Goal: Information Seeking & Learning: Learn about a topic

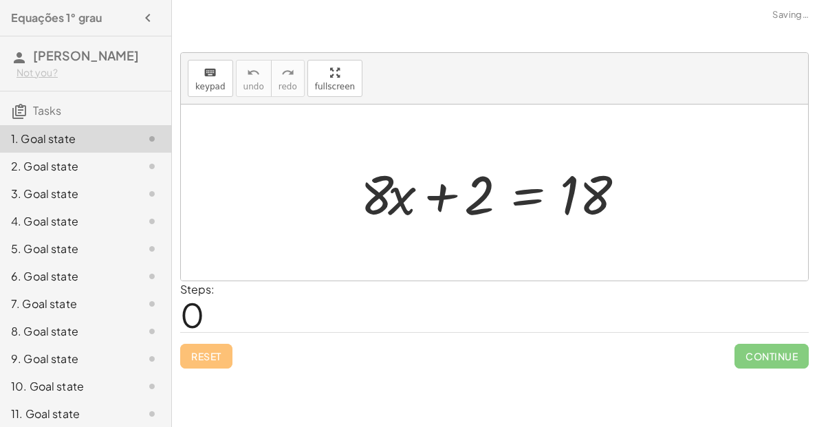
click at [747, 2] on div at bounding box center [494, 8] width 645 height 17
drag, startPoint x: 568, startPoint y: 219, endPoint x: 551, endPoint y: 231, distance: 20.8
click at [551, 231] on div "18 + · 8 · x + 2 = 18" at bounding box center [495, 193] width 310 height 78
click at [553, 228] on div "+ · 8 · x + 2 = 18" at bounding box center [495, 193] width 310 height 78
drag, startPoint x: 592, startPoint y: 201, endPoint x: 392, endPoint y: 204, distance: 200.2
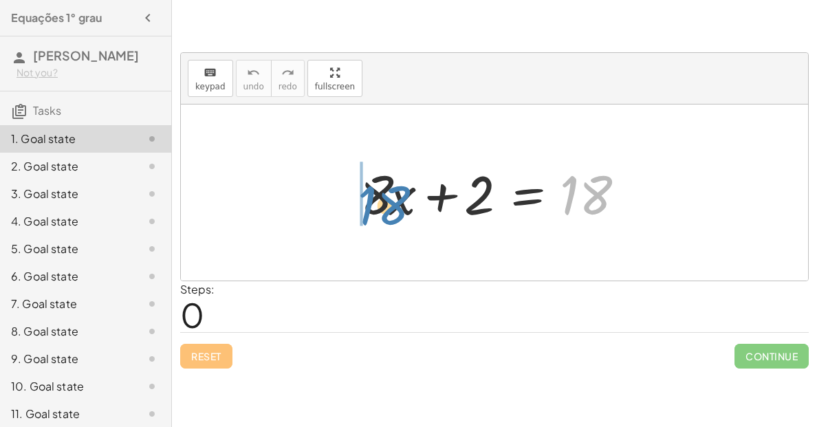
click at [392, 204] on div at bounding box center [500, 193] width 292 height 71
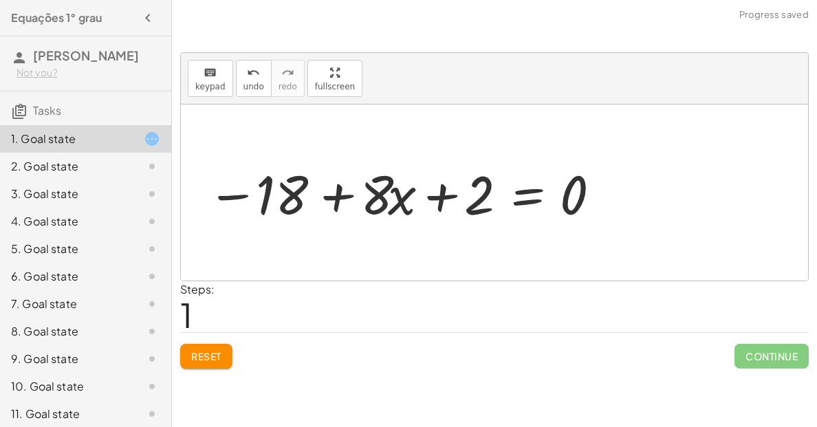
click at [193, 350] on span "Reset" at bounding box center [206, 356] width 30 height 12
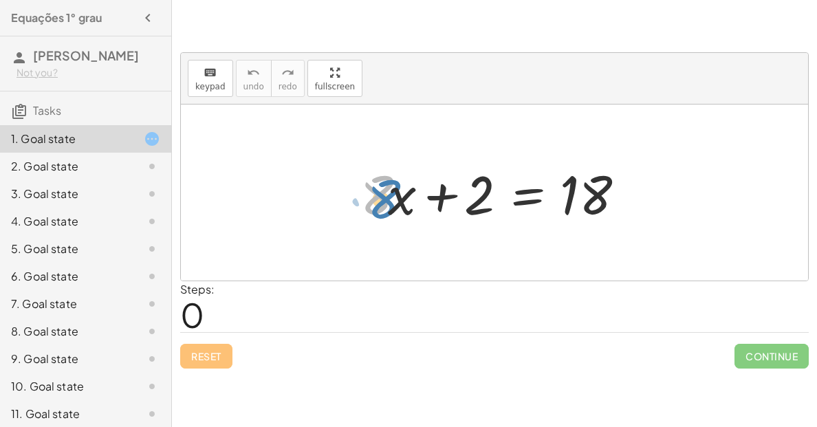
drag, startPoint x: 367, startPoint y: 209, endPoint x: 373, endPoint y: 213, distance: 7.4
click at [373, 213] on div at bounding box center [500, 193] width 292 height 71
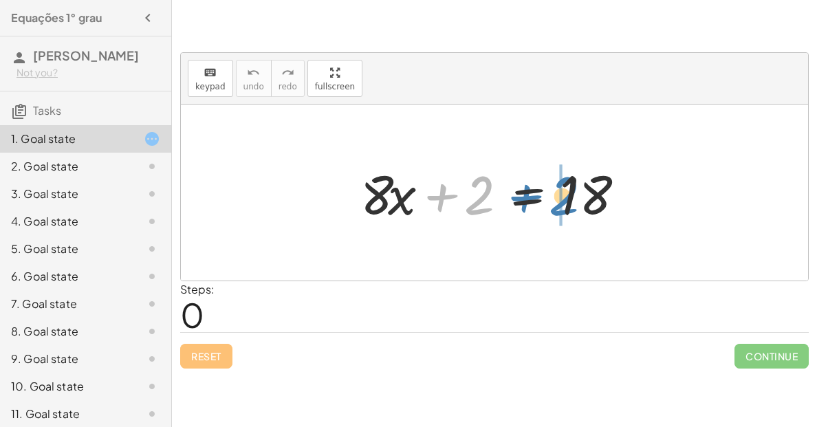
drag, startPoint x: 487, startPoint y: 212, endPoint x: 570, endPoint y: 212, distance: 83.2
click at [570, 212] on div at bounding box center [500, 193] width 292 height 71
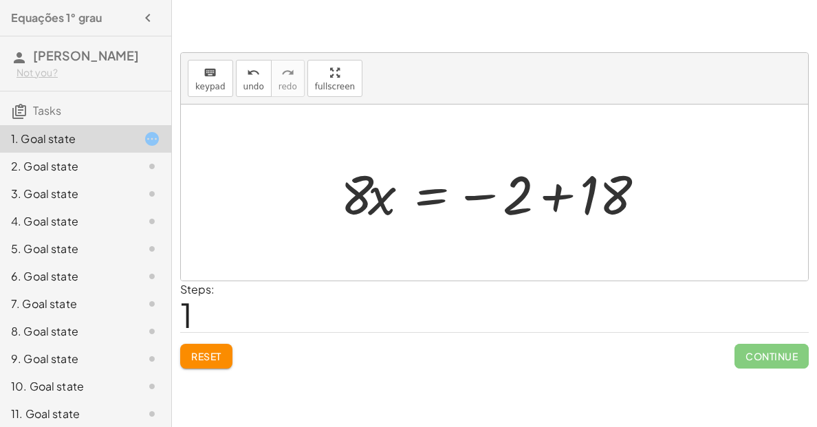
click at [556, 202] on div at bounding box center [500, 193] width 332 height 71
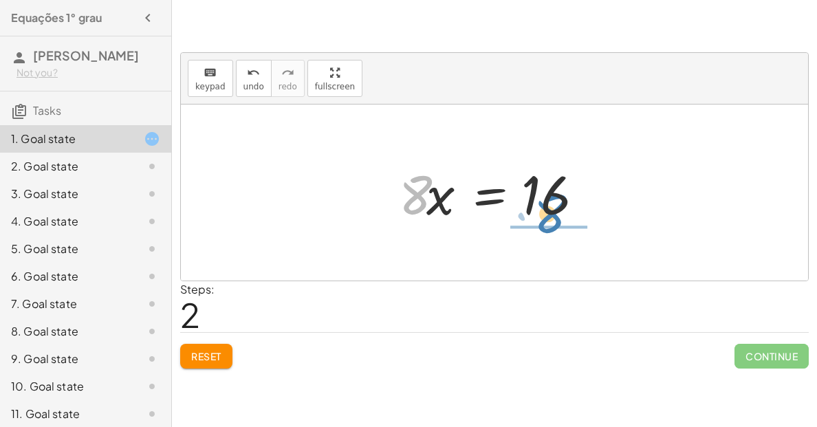
drag, startPoint x: 413, startPoint y: 197, endPoint x: 549, endPoint y: 216, distance: 136.8
click at [549, 216] on div at bounding box center [499, 193] width 215 height 71
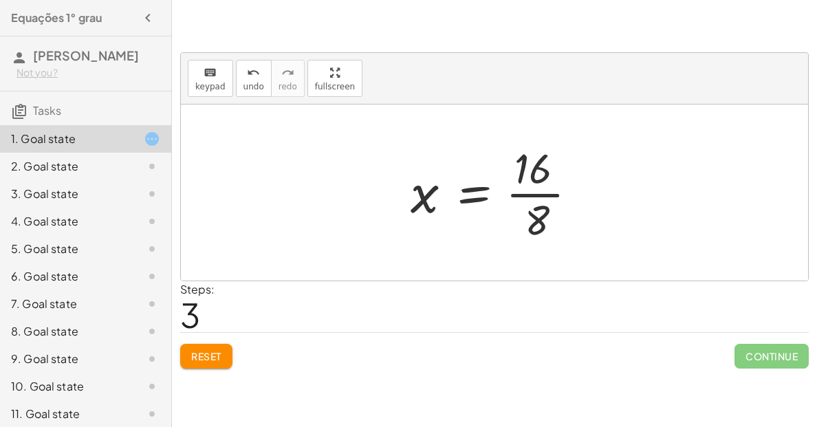
click at [548, 216] on div at bounding box center [500, 193] width 192 height 106
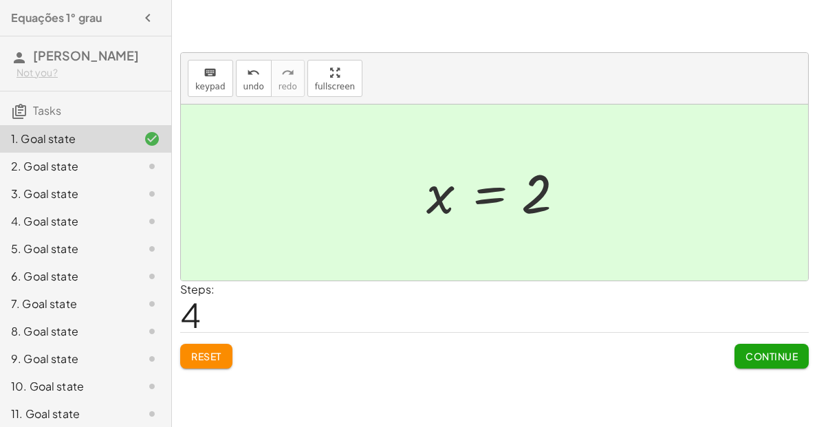
click at [778, 347] on button "Continue" at bounding box center [772, 356] width 74 height 25
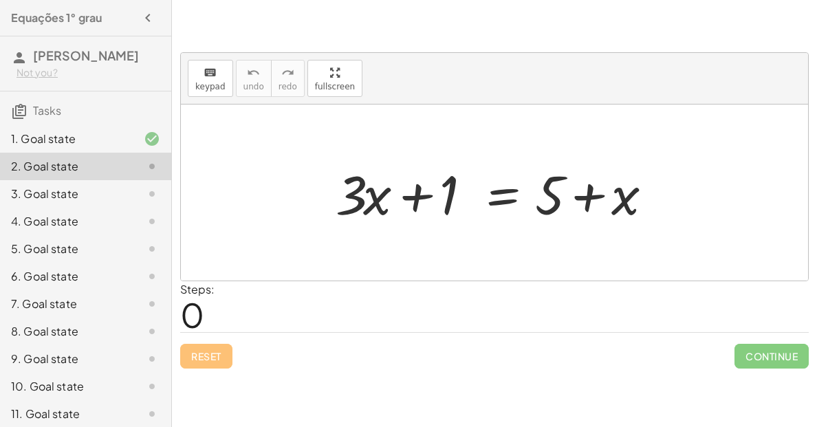
click at [356, 202] on div at bounding box center [499, 193] width 341 height 71
drag, startPoint x: 357, startPoint y: 202, endPoint x: 420, endPoint y: 206, distance: 62.7
click at [420, 206] on div at bounding box center [499, 193] width 341 height 71
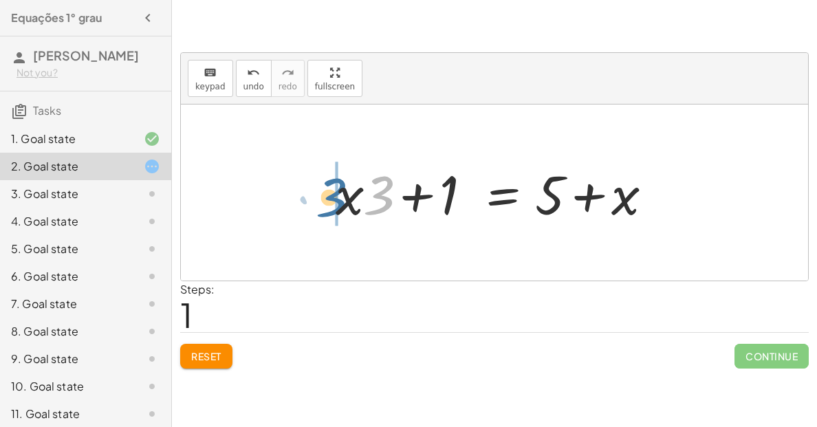
drag, startPoint x: 387, startPoint y: 204, endPoint x: 338, endPoint y: 206, distance: 48.9
click at [617, 281] on div "Steps: 2" at bounding box center [494, 306] width 629 height 51
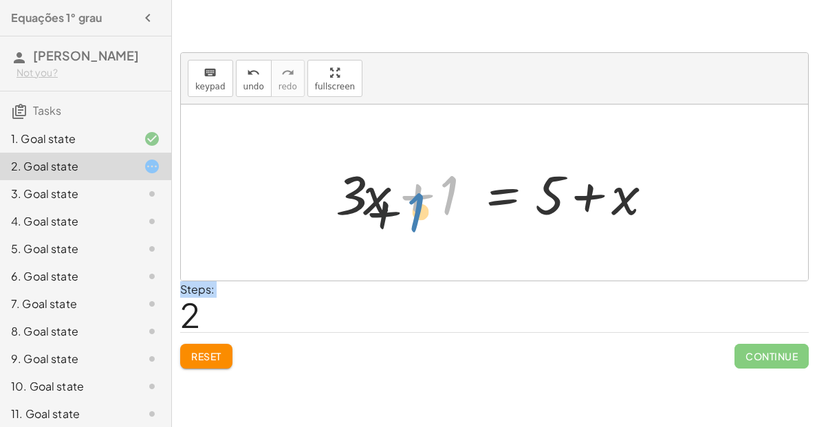
drag, startPoint x: 448, startPoint y: 210, endPoint x: 408, endPoint y: 228, distance: 44.1
click at [408, 228] on div "+ · 3 · x + 1 = + 5 + x + · x · 3 + 1 = + 5 + x + 1 + · 3 · x + 1 = + 5 + x" at bounding box center [494, 193] width 358 height 78
drag, startPoint x: 444, startPoint y: 215, endPoint x: 365, endPoint y: 221, distance: 78.6
click at [365, 221] on div at bounding box center [499, 193] width 341 height 71
drag, startPoint x: 448, startPoint y: 213, endPoint x: 670, endPoint y: 232, distance: 222.3
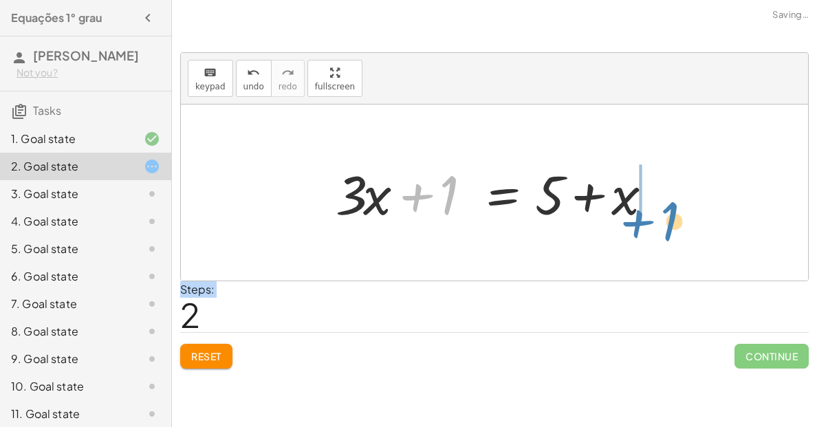
click at [670, 232] on div "+ · 3 · x + 1 = + 5 + x + · x · 3 + 1 = + 5 + x + 1 + · 3 · x + 1 = + 5 + x" at bounding box center [494, 193] width 627 height 176
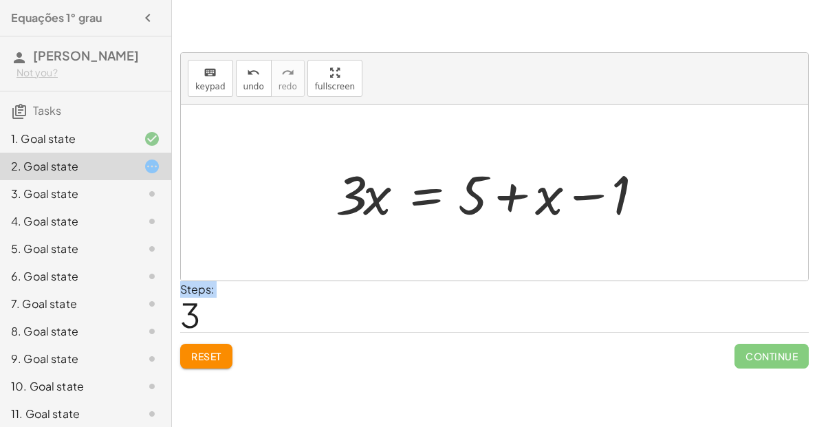
click at [192, 354] on span "Reset" at bounding box center [206, 356] width 30 height 12
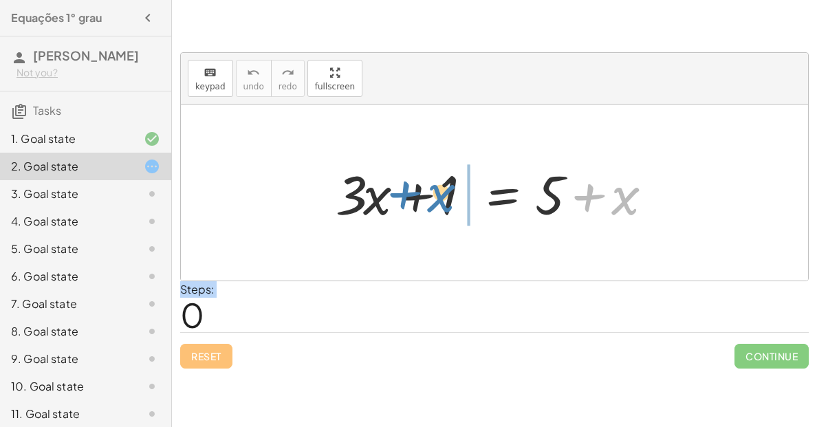
drag, startPoint x: 630, startPoint y: 194, endPoint x: 442, endPoint y: 188, distance: 187.9
click at [442, 188] on div at bounding box center [499, 193] width 341 height 71
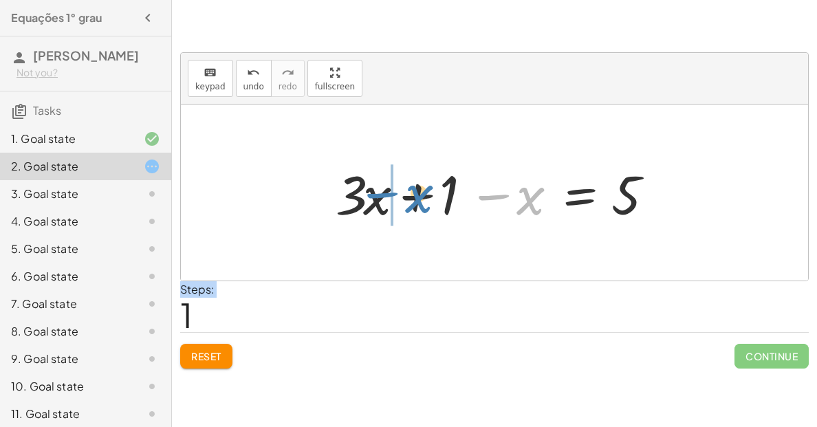
drag, startPoint x: 525, startPoint y: 192, endPoint x: 413, endPoint y: 190, distance: 112.1
click at [413, 190] on div at bounding box center [499, 193] width 341 height 71
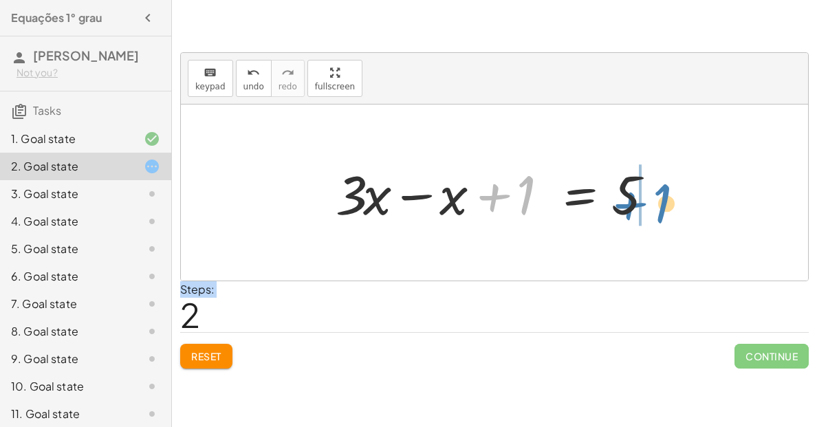
drag, startPoint x: 523, startPoint y: 213, endPoint x: 660, endPoint y: 221, distance: 136.5
click at [660, 221] on div at bounding box center [499, 193] width 341 height 71
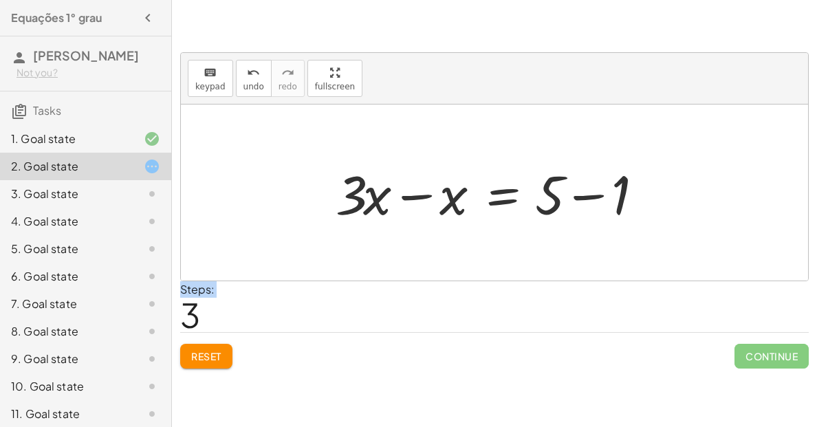
click at [622, 197] on div at bounding box center [499, 193] width 341 height 71
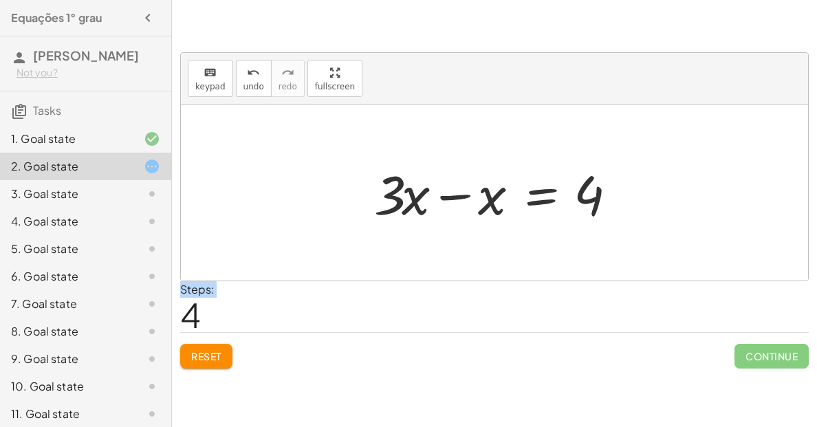
click at [407, 192] on div at bounding box center [499, 193] width 265 height 71
click at [407, 190] on div at bounding box center [499, 193] width 265 height 71
click at [449, 202] on div at bounding box center [499, 193] width 265 height 71
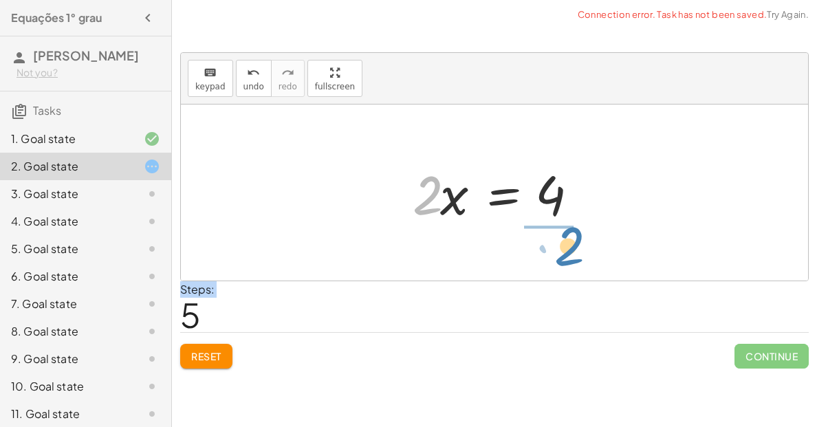
drag, startPoint x: 425, startPoint y: 185, endPoint x: 570, endPoint y: 222, distance: 149.1
click at [570, 222] on div at bounding box center [500, 193] width 188 height 71
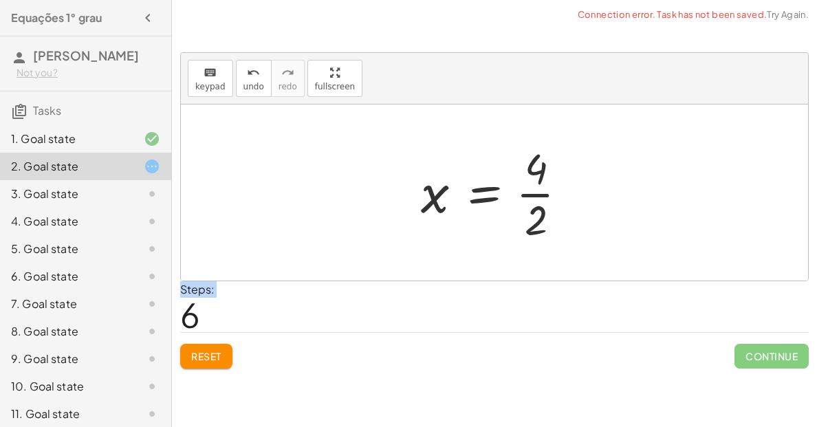
click at [525, 225] on div at bounding box center [499, 193] width 171 height 106
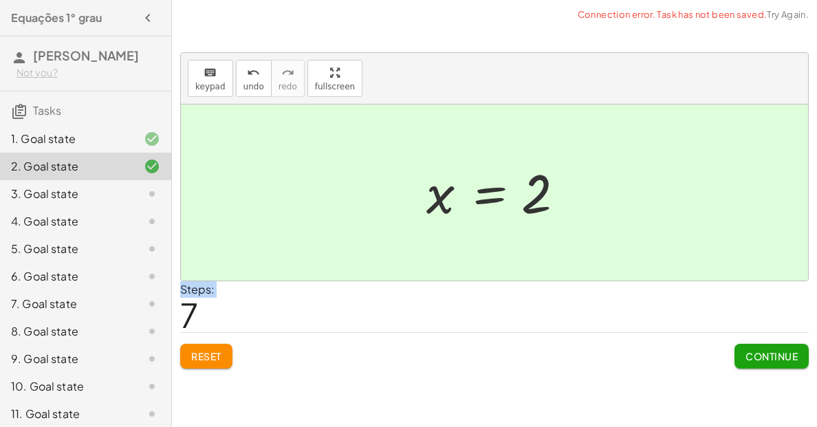
click at [770, 362] on button "Continue" at bounding box center [772, 356] width 74 height 25
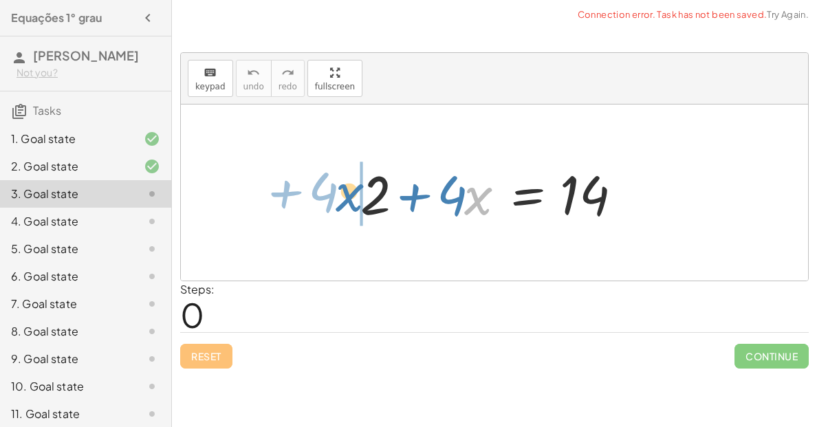
drag, startPoint x: 477, startPoint y: 192, endPoint x: 348, endPoint y: 188, distance: 128.7
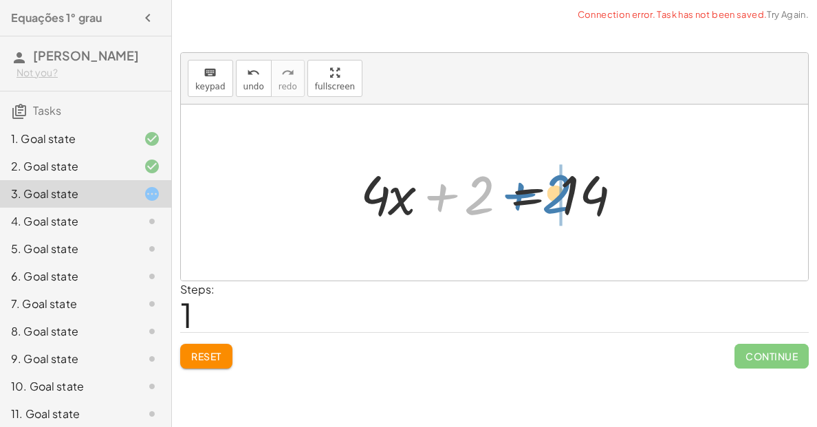
drag, startPoint x: 473, startPoint y: 200, endPoint x: 588, endPoint y: 184, distance: 116.0
click at [588, 184] on div at bounding box center [500, 193] width 292 height 71
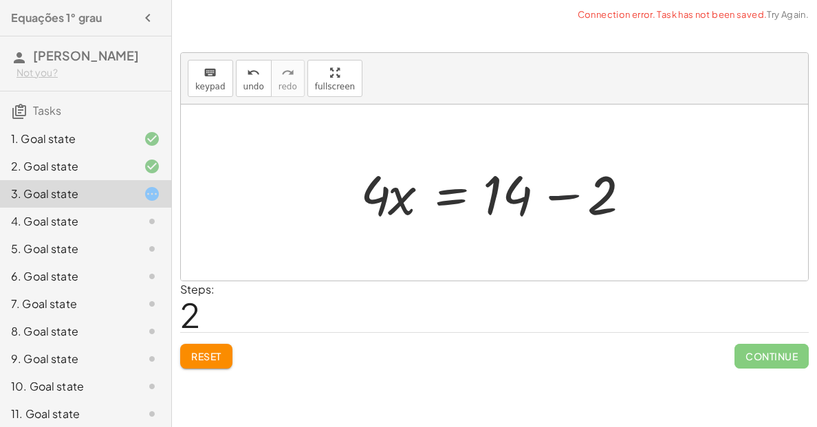
click at [575, 197] on div at bounding box center [500, 193] width 292 height 71
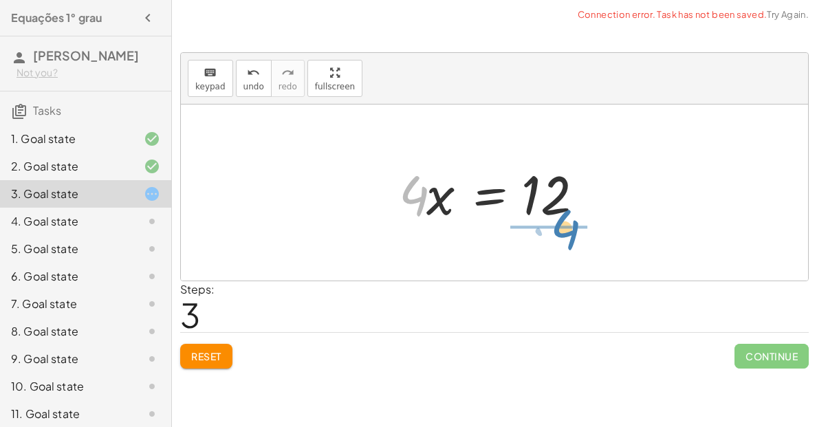
drag, startPoint x: 416, startPoint y: 200, endPoint x: 561, endPoint y: 235, distance: 149.2
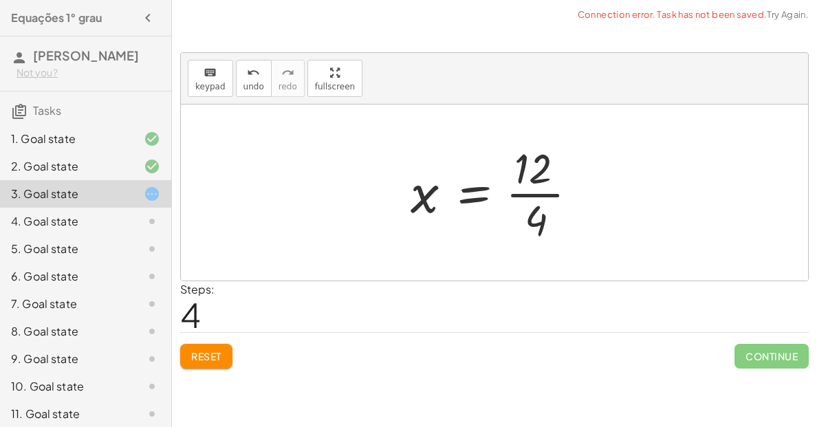
click at [525, 199] on div at bounding box center [500, 193] width 192 height 106
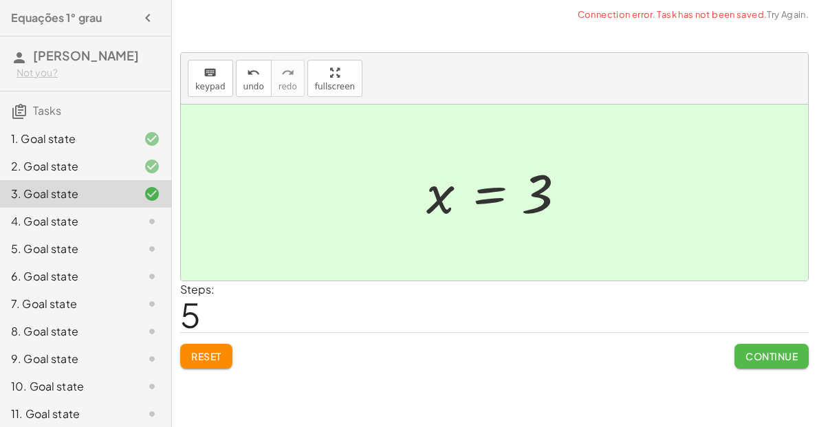
click at [751, 352] on span "Continue" at bounding box center [772, 356] width 52 height 12
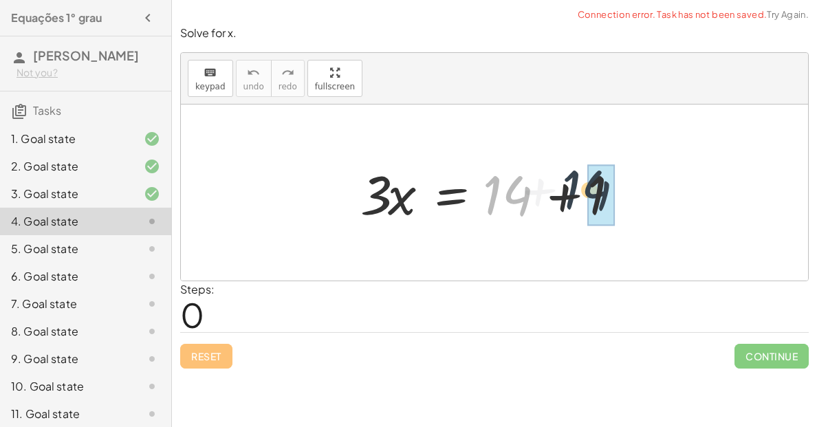
drag, startPoint x: 512, startPoint y: 206, endPoint x: 598, endPoint y: 201, distance: 85.5
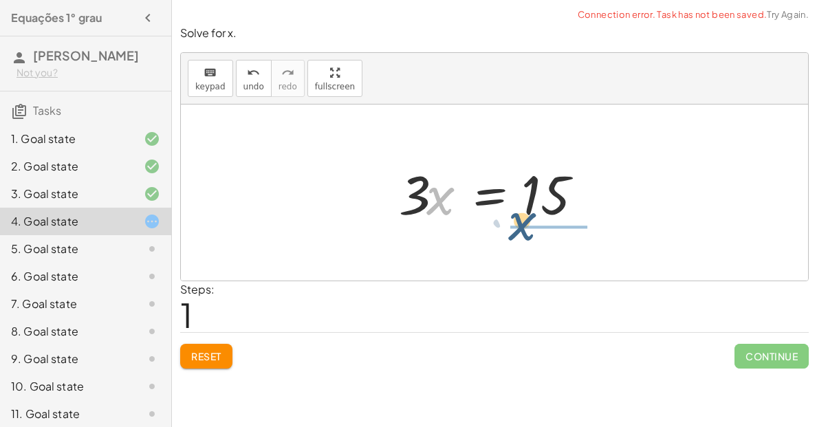
drag, startPoint x: 433, startPoint y: 202, endPoint x: 530, endPoint y: 236, distance: 103.5
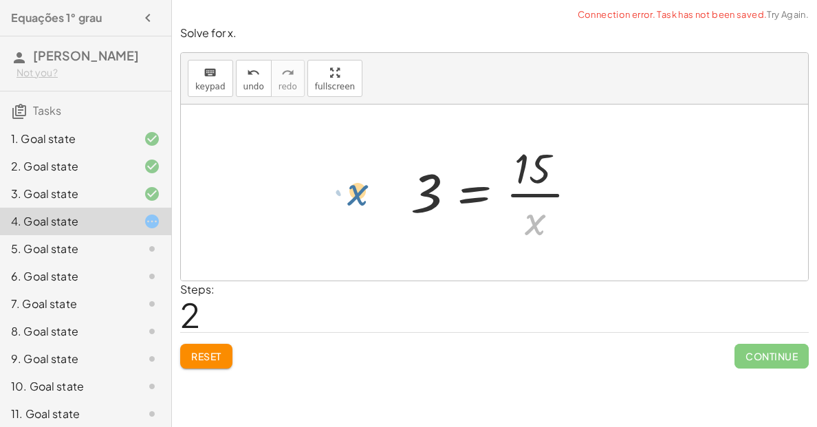
drag, startPoint x: 535, startPoint y: 228, endPoint x: 356, endPoint y: 197, distance: 182.1
click at [521, 217] on div at bounding box center [500, 193] width 192 height 106
click at [528, 208] on div at bounding box center [500, 193] width 192 height 106
click at [532, 223] on div at bounding box center [500, 193] width 192 height 106
click at [540, 180] on div at bounding box center [500, 193] width 192 height 106
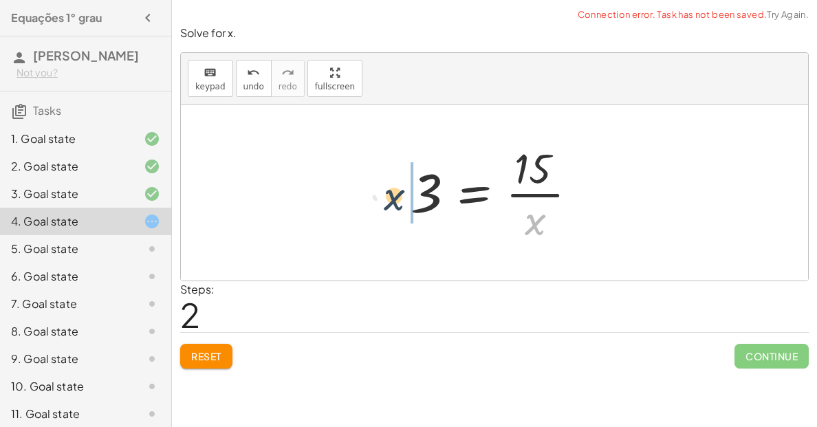
drag, startPoint x: 537, startPoint y: 228, endPoint x: 378, endPoint y: 199, distance: 161.4
click at [184, 358] on button "Reset" at bounding box center [206, 356] width 52 height 25
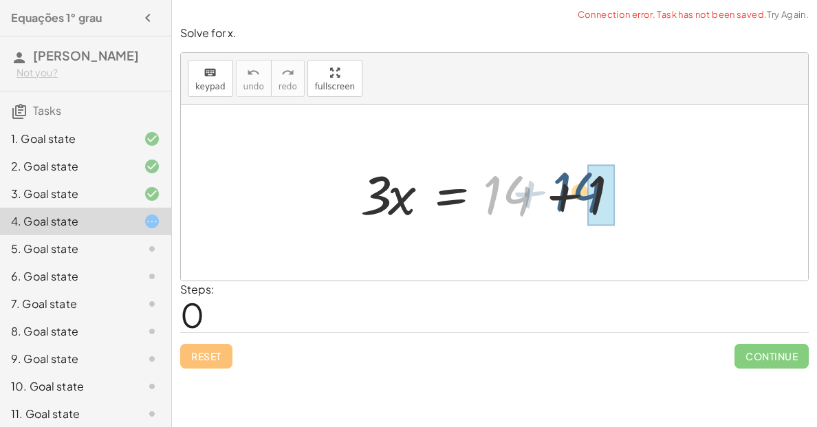
drag, startPoint x: 500, startPoint y: 194, endPoint x: 579, endPoint y: 188, distance: 79.3
click at [579, 188] on div at bounding box center [500, 193] width 292 height 71
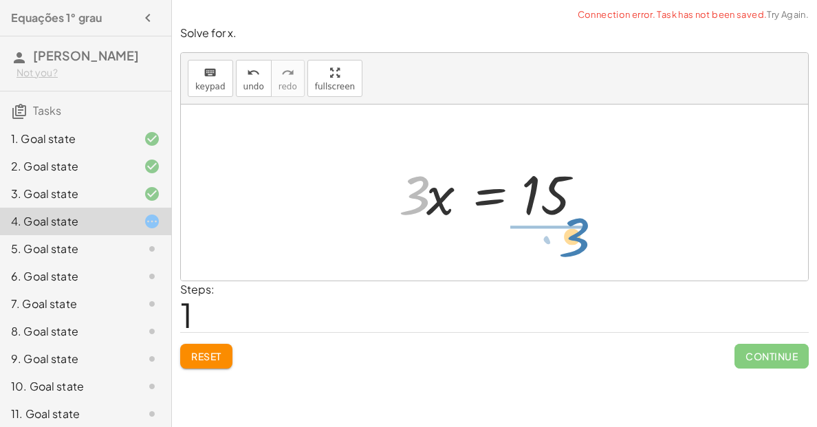
drag, startPoint x: 413, startPoint y: 194, endPoint x: 559, endPoint y: 240, distance: 152.3
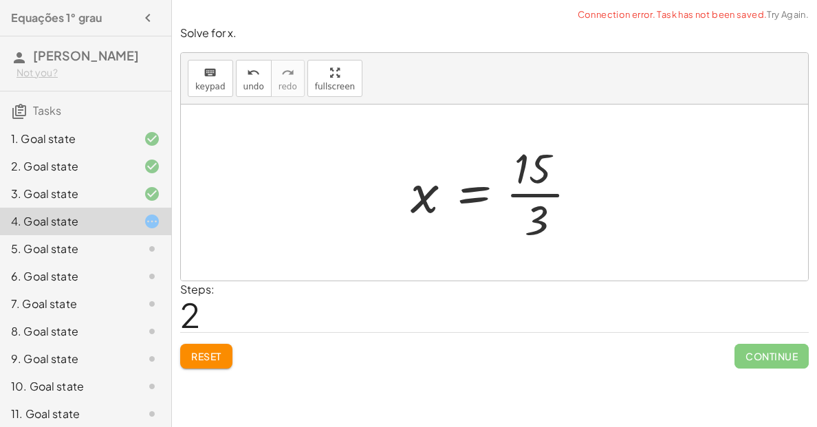
click at [541, 221] on div at bounding box center [500, 193] width 192 height 106
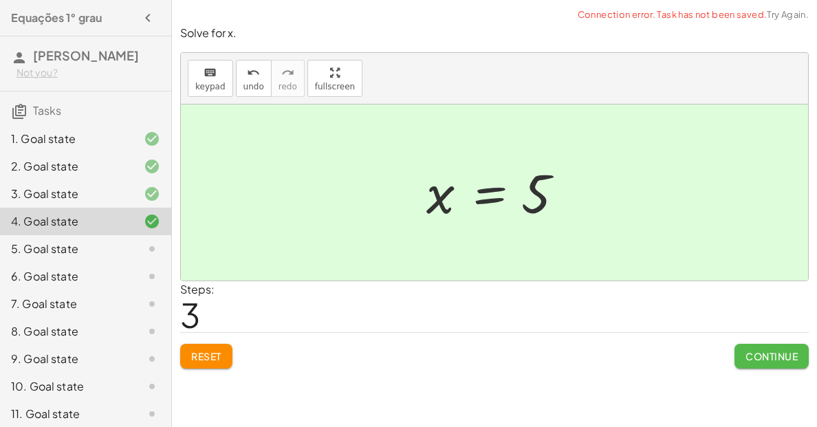
click at [766, 365] on button "Continue" at bounding box center [772, 356] width 74 height 25
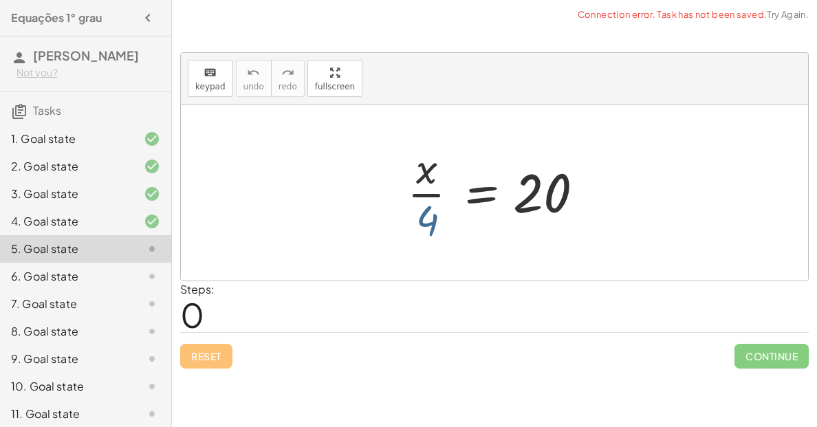
click at [438, 220] on div at bounding box center [499, 193] width 199 height 106
drag, startPoint x: 424, startPoint y: 232, endPoint x: 562, endPoint y: 249, distance: 138.6
click at [562, 249] on div "· 4 · x · 4 = 20" at bounding box center [494, 193] width 627 height 176
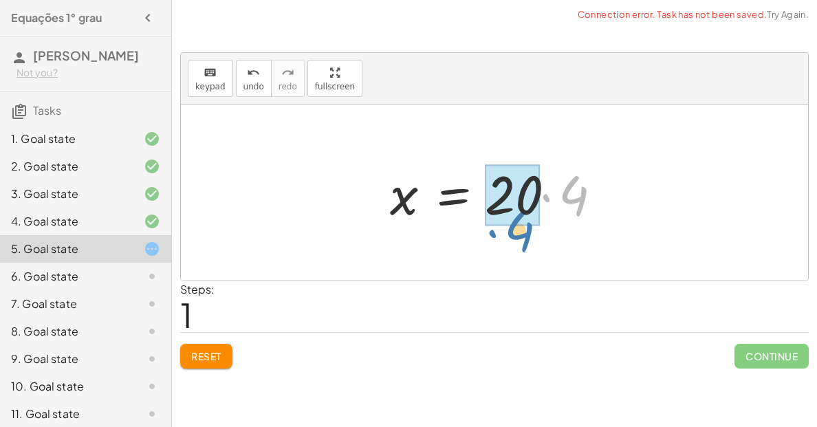
drag, startPoint x: 572, startPoint y: 198, endPoint x: 510, endPoint y: 231, distance: 69.6
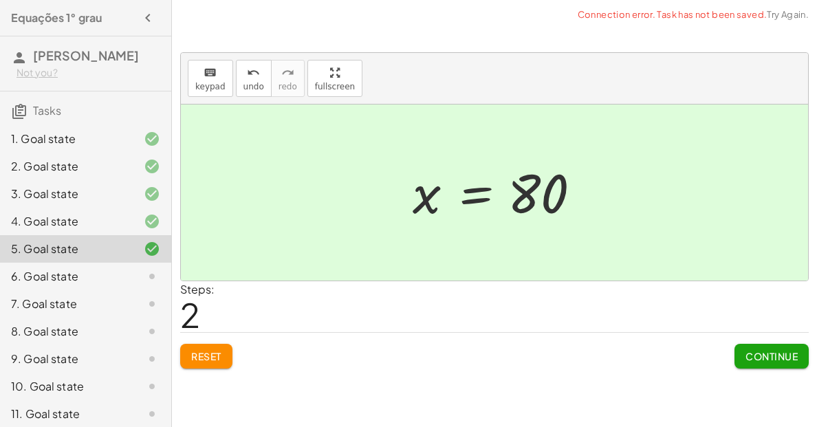
click at [764, 350] on span "Continue" at bounding box center [772, 356] width 52 height 12
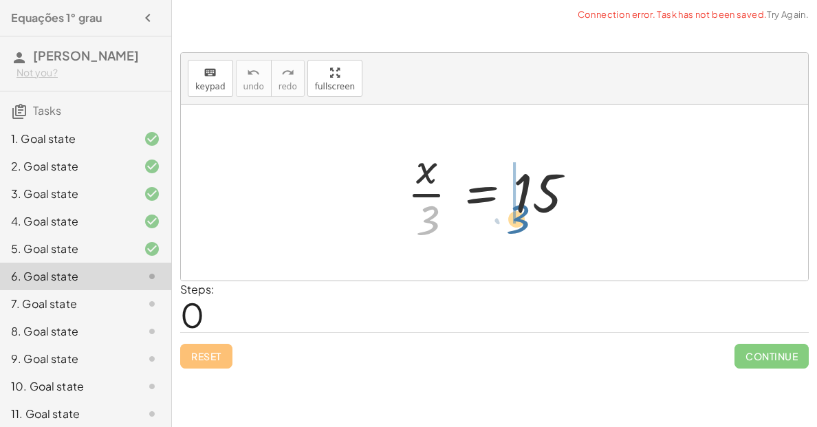
drag, startPoint x: 436, startPoint y: 218, endPoint x: 541, endPoint y: 224, distance: 105.4
click at [541, 224] on div at bounding box center [499, 193] width 199 height 106
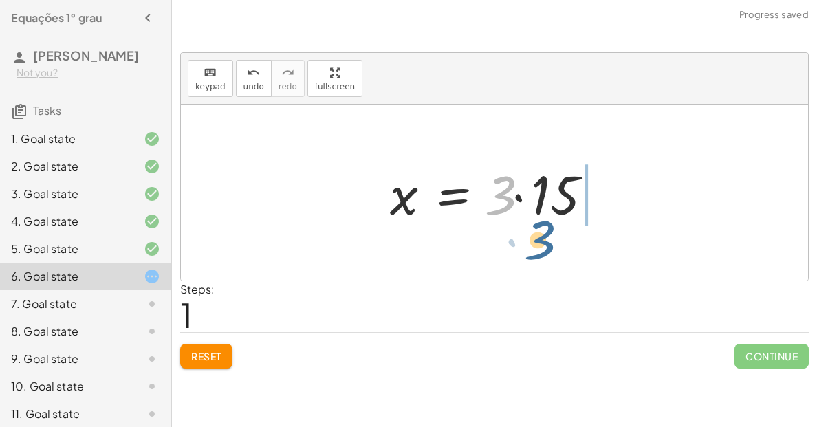
drag, startPoint x: 498, startPoint y: 199, endPoint x: 544, endPoint y: 244, distance: 64.2
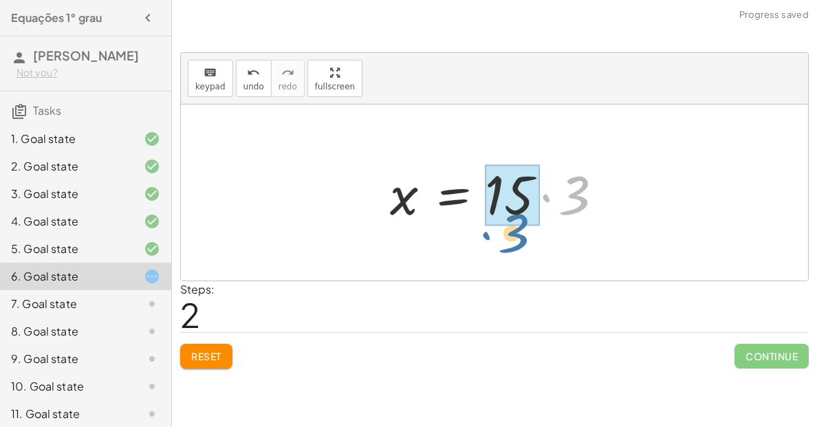
drag, startPoint x: 568, startPoint y: 212, endPoint x: 503, endPoint y: 250, distance: 75.5
click at [503, 250] on div "· x · 3 = 15 x = · 3 · 15 · 3 x · 3 = 15 ·" at bounding box center [494, 193] width 627 height 176
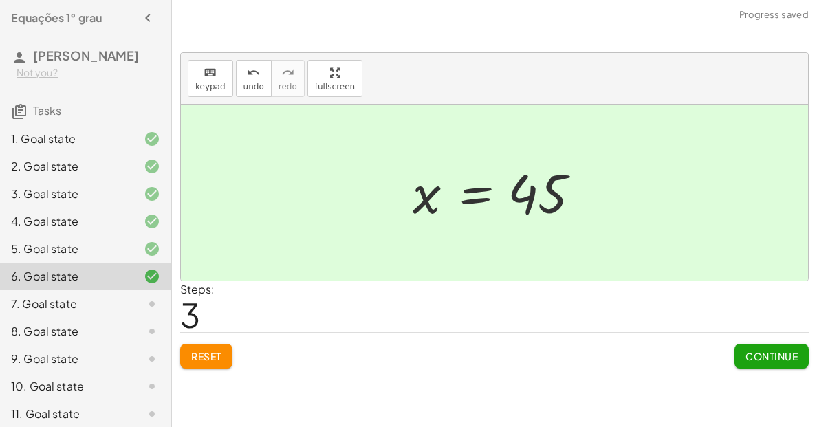
click at [771, 349] on button "Continue" at bounding box center [772, 356] width 74 height 25
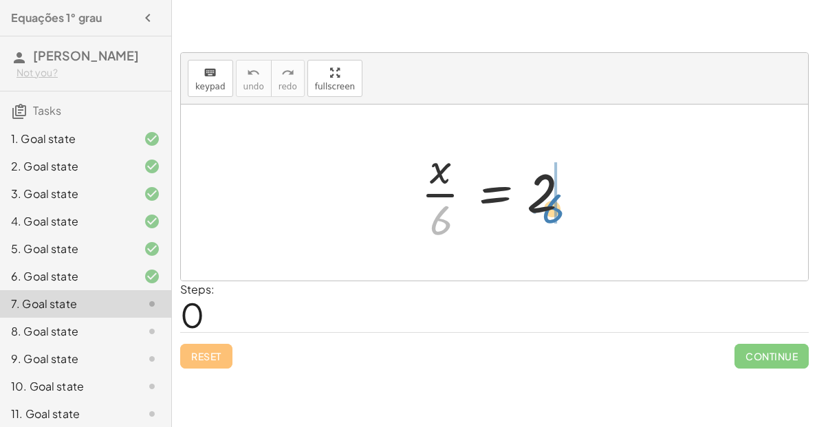
drag, startPoint x: 438, startPoint y: 228, endPoint x: 550, endPoint y: 216, distance: 112.7
click at [550, 216] on div at bounding box center [499, 193] width 171 height 106
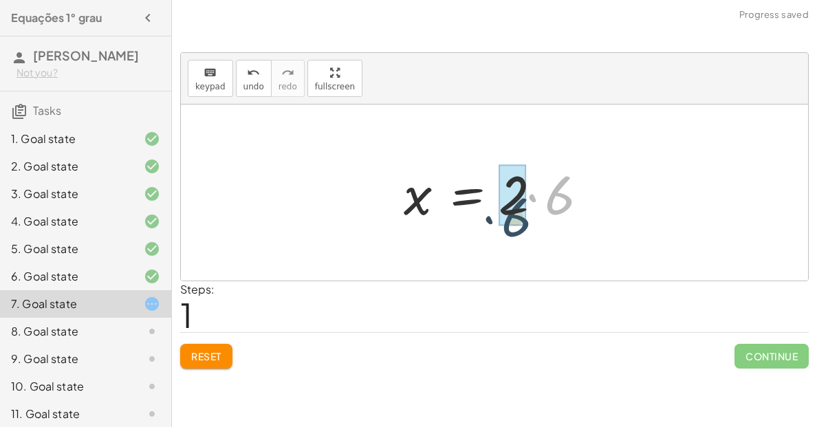
drag, startPoint x: 552, startPoint y: 204, endPoint x: 504, endPoint y: 232, distance: 55.5
click at [504, 232] on div "· x · 6 = 2 · 6 x · 6 = 2 ·" at bounding box center [494, 193] width 627 height 176
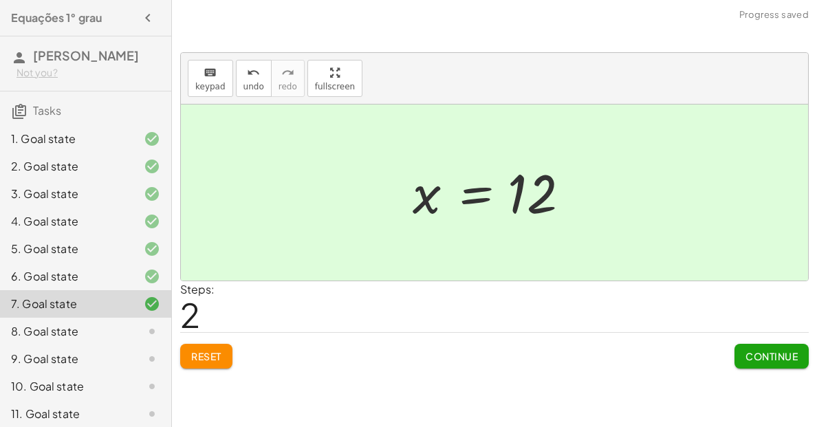
click at [783, 355] on span "Continue" at bounding box center [772, 356] width 52 height 12
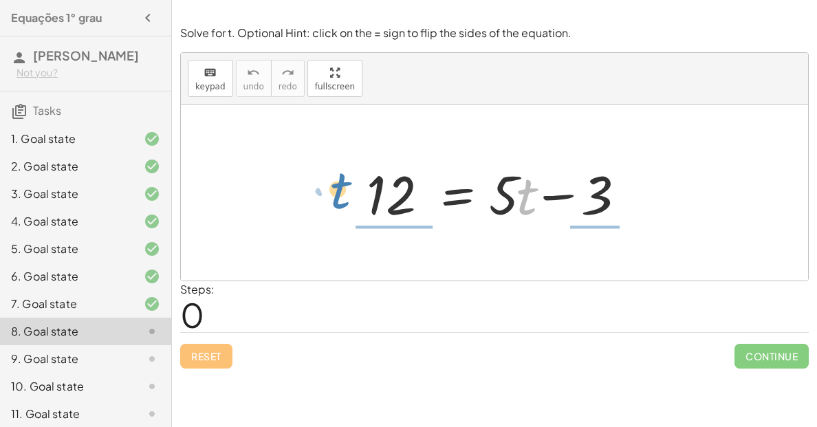
drag, startPoint x: 528, startPoint y: 195, endPoint x: 347, endPoint y: 190, distance: 181.6
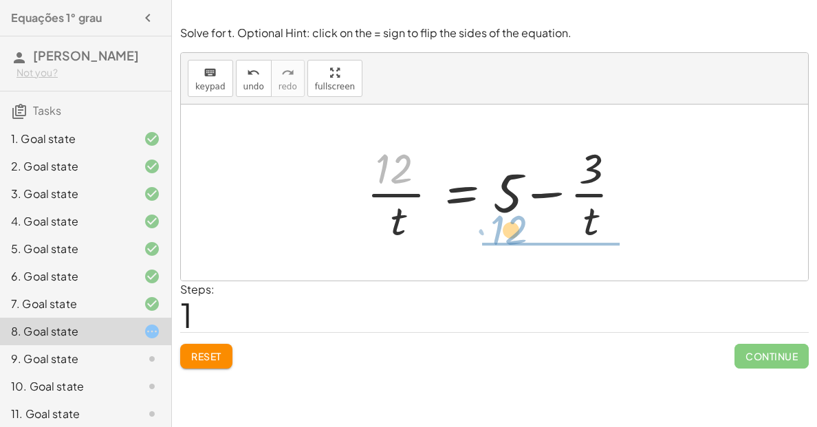
drag, startPoint x: 392, startPoint y: 174, endPoint x: 505, endPoint y: 227, distance: 124.6
click at [505, 227] on div at bounding box center [500, 193] width 280 height 106
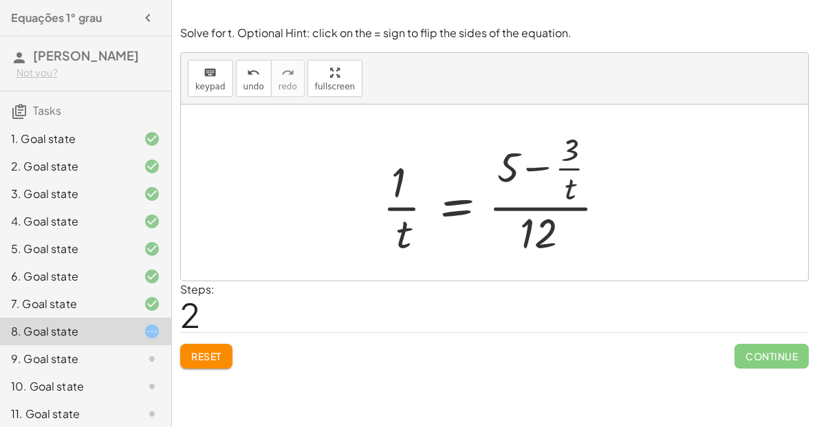
click at [190, 361] on button "Reset" at bounding box center [206, 356] width 52 height 25
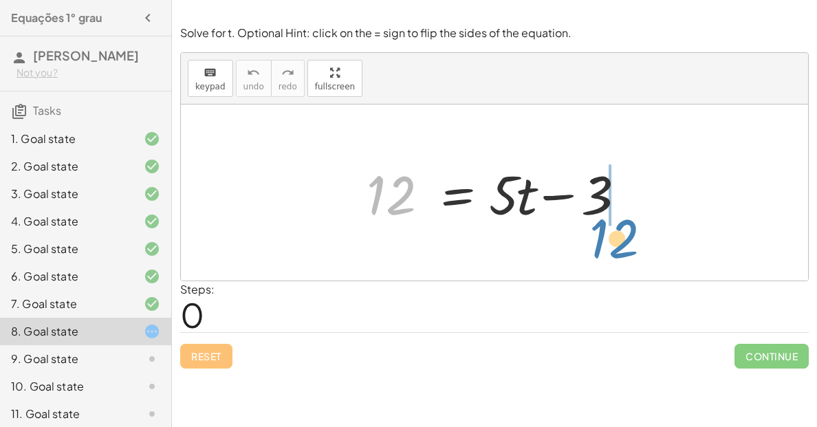
drag, startPoint x: 378, startPoint y: 208, endPoint x: 598, endPoint y: 248, distance: 222.9
click at [598, 248] on div "12 12 = + · 5 · t − 3" at bounding box center [494, 193] width 627 height 176
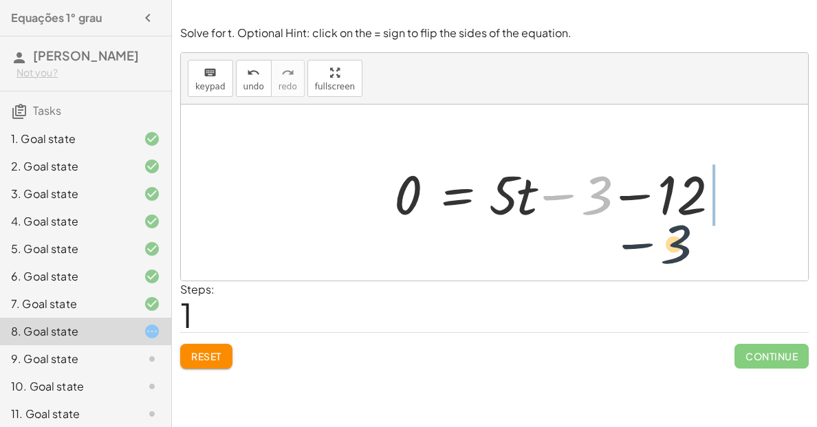
drag, startPoint x: 590, startPoint y: 208, endPoint x: 673, endPoint y: 257, distance: 95.9
click at [673, 257] on div "12 = + · 5 · t − 3 − 3 12 = + · 5 · t − 3 0 −" at bounding box center [494, 193] width 627 height 176
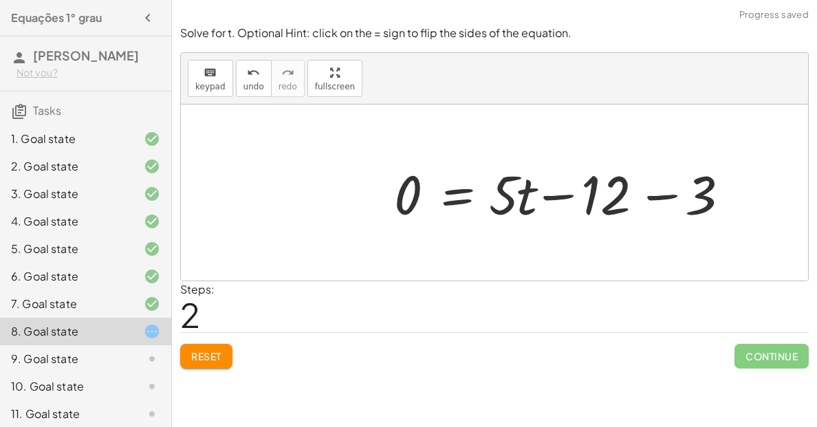
click at [687, 217] on div at bounding box center [565, 193] width 356 height 71
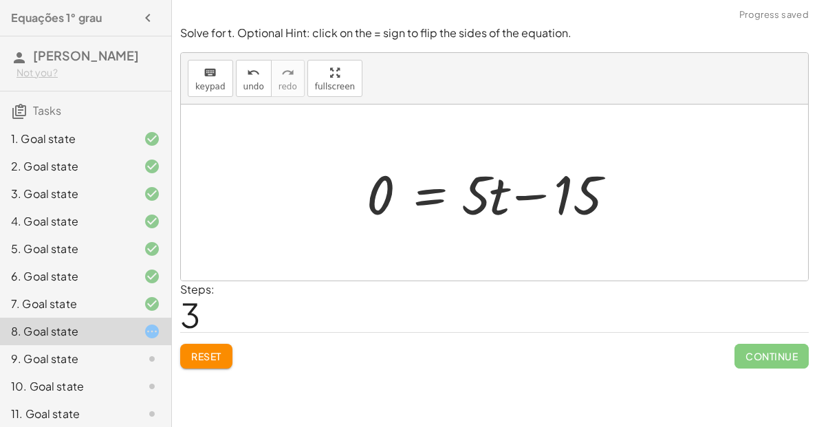
click at [594, 205] on div at bounding box center [500, 193] width 280 height 71
drag, startPoint x: 366, startPoint y: 204, endPoint x: 559, endPoint y: 251, distance: 199.0
click at [559, 251] on div "12 = + · 5 · t − 3 0 = + · 5 · t − 3 − 12 0 = + · 5 · t − 12 − 3 0 = + · 5 · t …" at bounding box center [494, 193] width 627 height 176
click at [655, 196] on div at bounding box center [538, 193] width 356 height 71
click at [525, 195] on div at bounding box center [500, 193] width 280 height 71
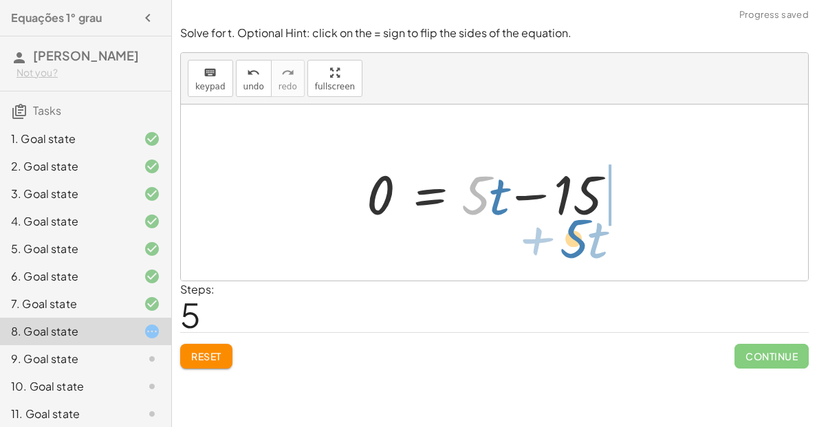
drag, startPoint x: 482, startPoint y: 211, endPoint x: 583, endPoint y: 257, distance: 110.8
click at [583, 257] on div "12 = + · 5 · t − 3 0 = + · 5 · t − 3 − 12 0 = + · 5 · t − 12 − 3 0 = + · 5 · t …" at bounding box center [494, 193] width 627 height 176
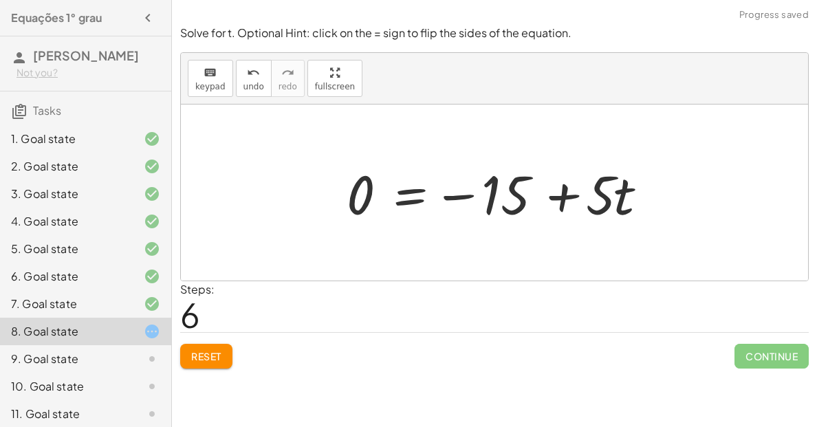
click at [589, 208] on div at bounding box center [500, 193] width 320 height 71
click at [604, 203] on div at bounding box center [500, 193] width 320 height 71
click at [574, 199] on div at bounding box center [500, 193] width 320 height 71
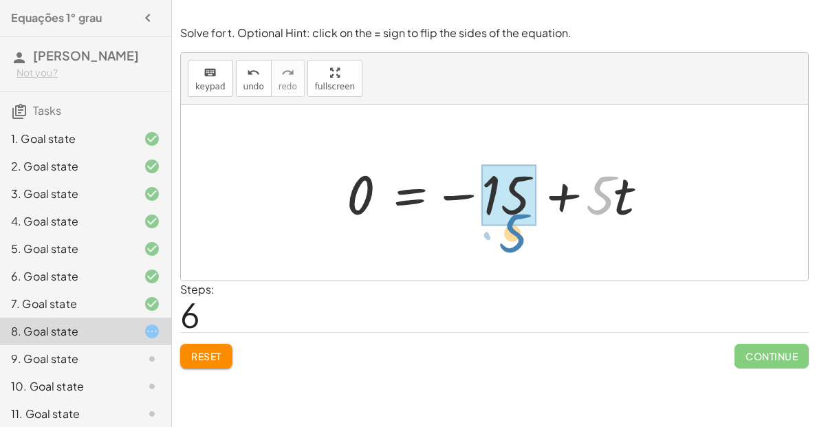
drag, startPoint x: 606, startPoint y: 200, endPoint x: 516, endPoint y: 239, distance: 98.0
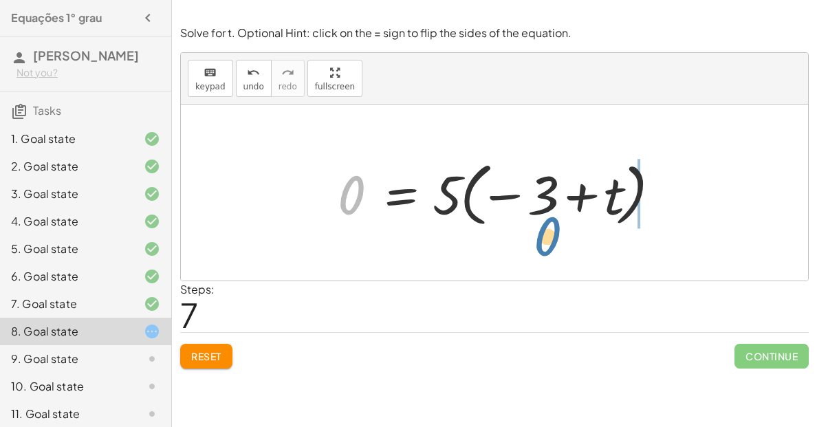
drag, startPoint x: 351, startPoint y: 202, endPoint x: 552, endPoint y: 243, distance: 205.0
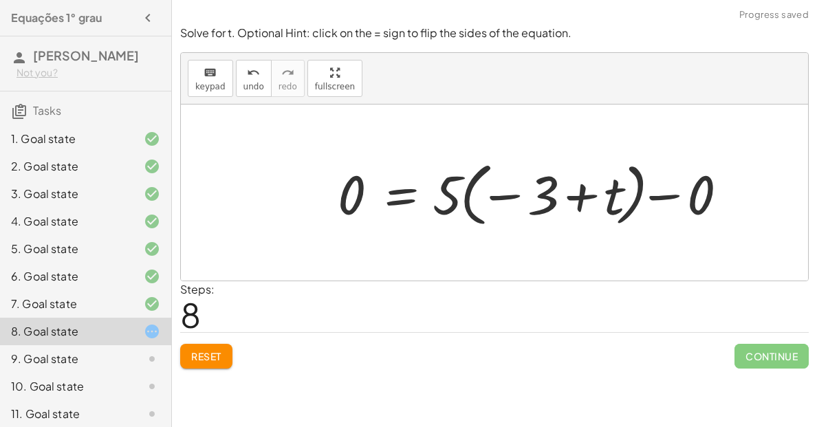
click at [596, 208] on div at bounding box center [538, 193] width 415 height 76
click at [702, 176] on div at bounding box center [538, 193] width 415 height 76
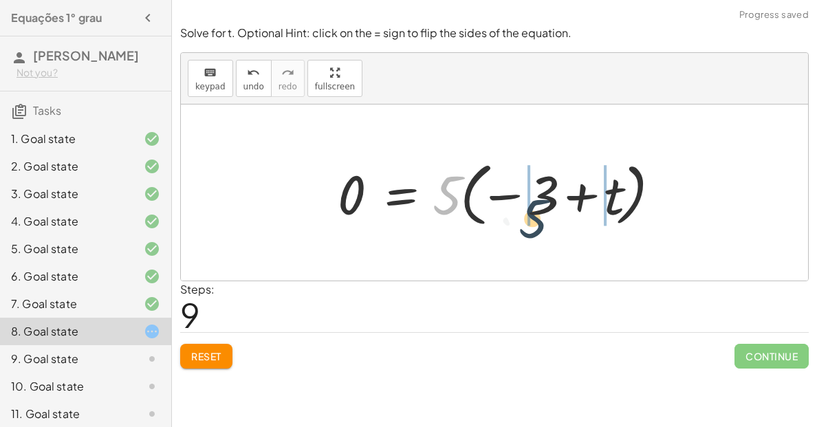
drag, startPoint x: 442, startPoint y: 205, endPoint x: 535, endPoint y: 228, distance: 95.8
click at [535, 228] on div at bounding box center [500, 193] width 338 height 76
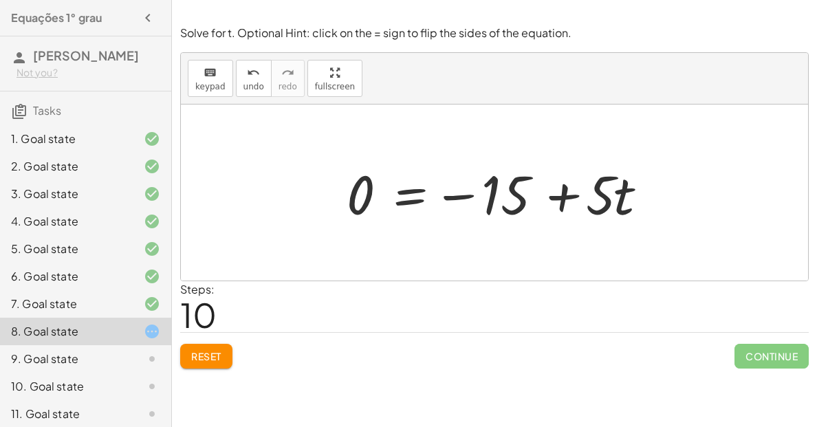
click at [600, 208] on div at bounding box center [500, 193] width 320 height 71
click at [598, 210] on div at bounding box center [500, 193] width 320 height 71
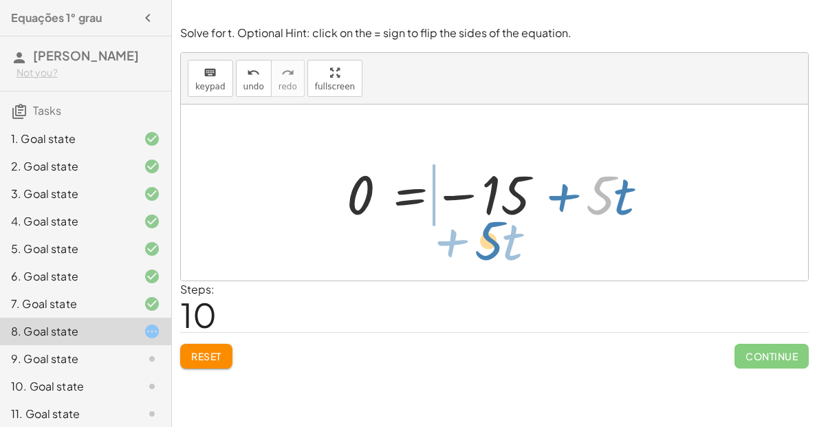
drag, startPoint x: 613, startPoint y: 213, endPoint x: 502, endPoint y: 249, distance: 116.6
click at [502, 249] on div "12 = + · 5 · t − 3 0 = + · 5 · t − 3 − 12 0 = + · 5 · t − 12 − 3 0 = + · 5 · t …" at bounding box center [494, 193] width 627 height 176
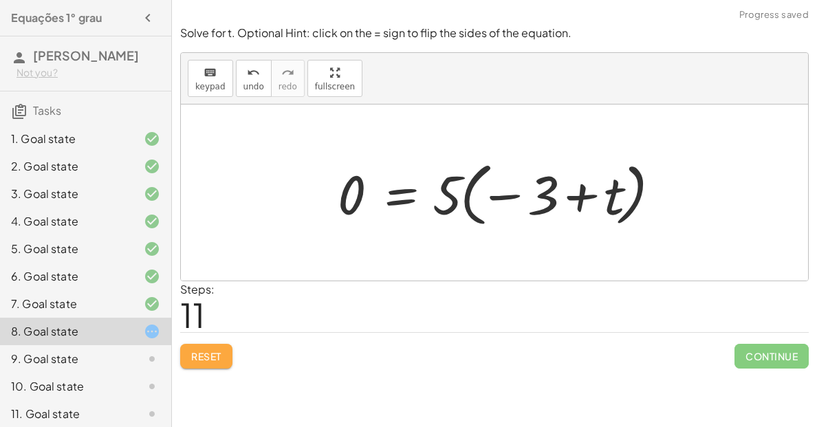
click at [204, 354] on span "Reset" at bounding box center [206, 356] width 30 height 12
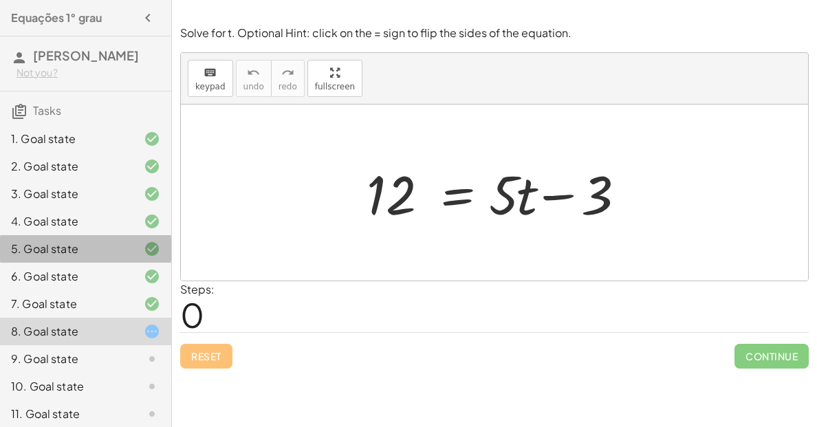
click at [38, 253] on div "5. Goal state" at bounding box center [66, 249] width 111 height 17
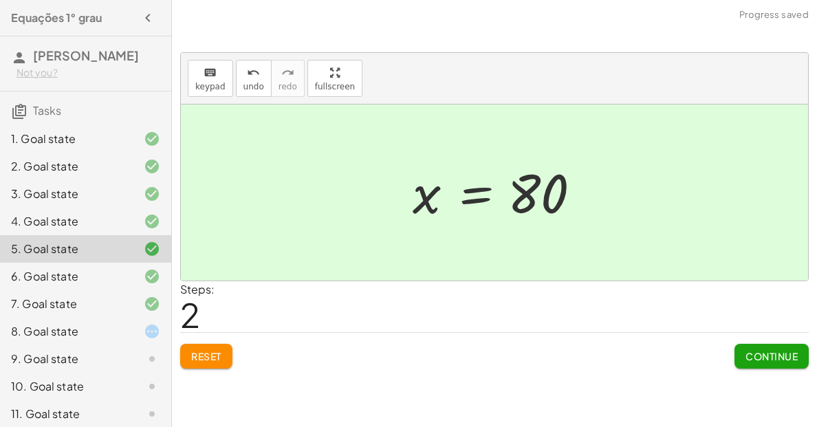
click at [40, 318] on div "6. Goal state" at bounding box center [85, 332] width 171 height 28
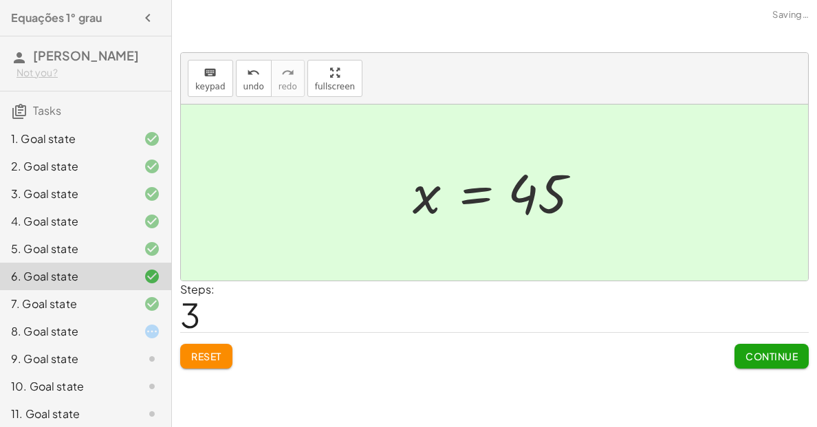
click at [40, 307] on div "7. Goal state" at bounding box center [66, 304] width 111 height 17
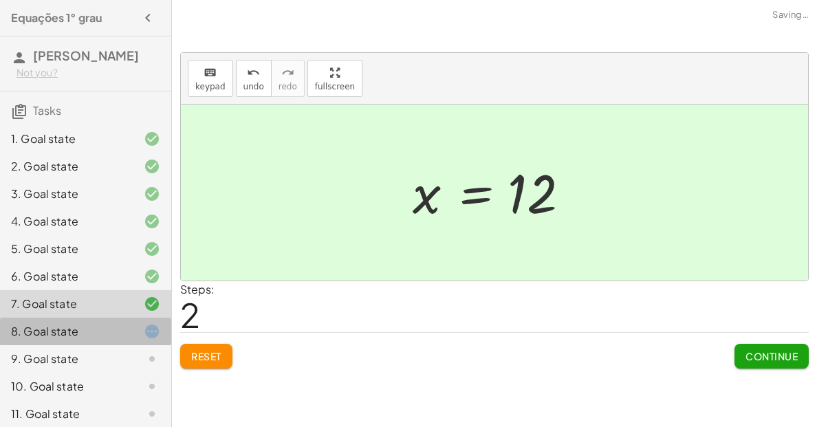
click at [46, 338] on div "8. Goal state" at bounding box center [66, 331] width 111 height 17
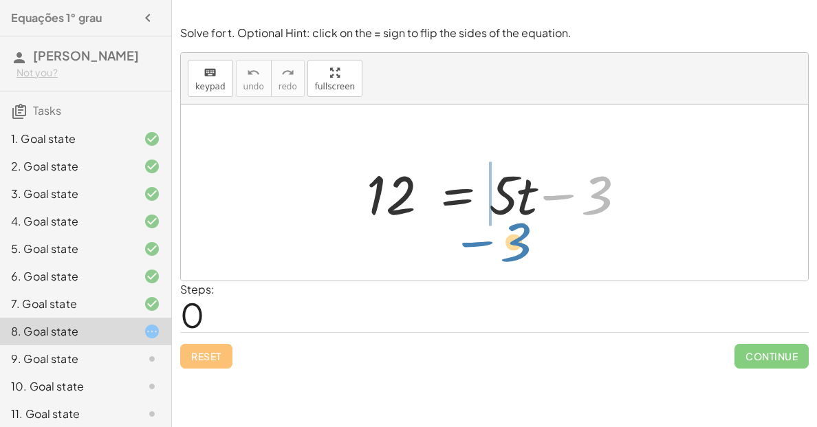
drag, startPoint x: 600, startPoint y: 207, endPoint x: 517, endPoint y: 253, distance: 94.5
click at [517, 253] on div "− 3 12 = + · 5 · t − 3" at bounding box center [494, 193] width 627 height 176
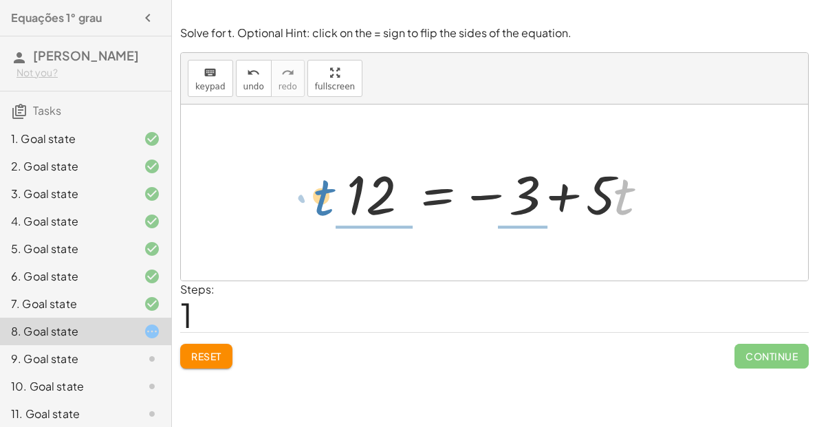
drag, startPoint x: 625, startPoint y: 213, endPoint x: 325, endPoint y: 214, distance: 299.9
click at [326, 214] on div "12 = + · 5 · t − 3 · t + · 5 12 = + · 5 · t − 3" at bounding box center [494, 193] width 337 height 78
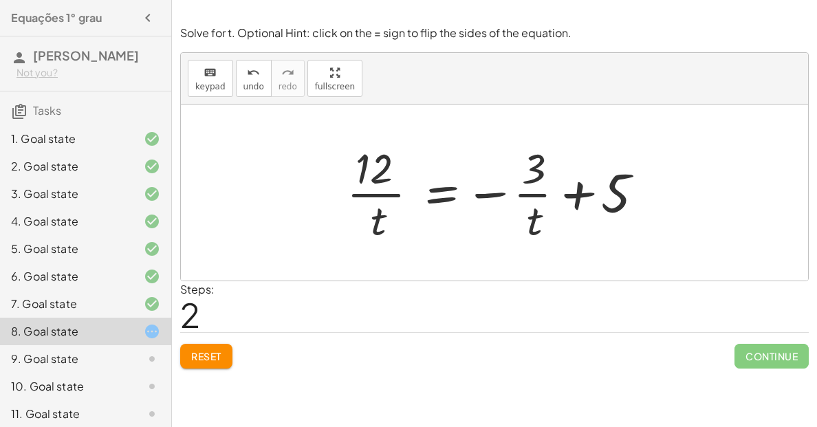
click at [622, 210] on div at bounding box center [500, 193] width 320 height 106
click at [586, 200] on div at bounding box center [500, 193] width 320 height 106
click at [541, 203] on div at bounding box center [500, 193] width 320 height 106
click at [216, 358] on span "Reset" at bounding box center [206, 356] width 30 height 12
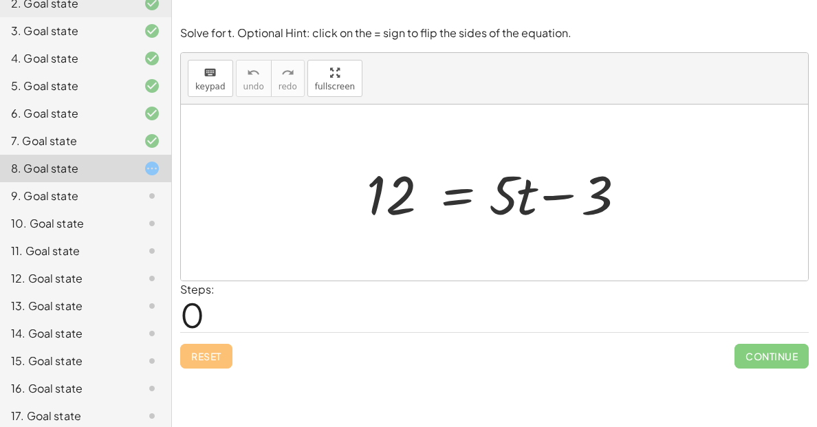
scroll to position [156, 0]
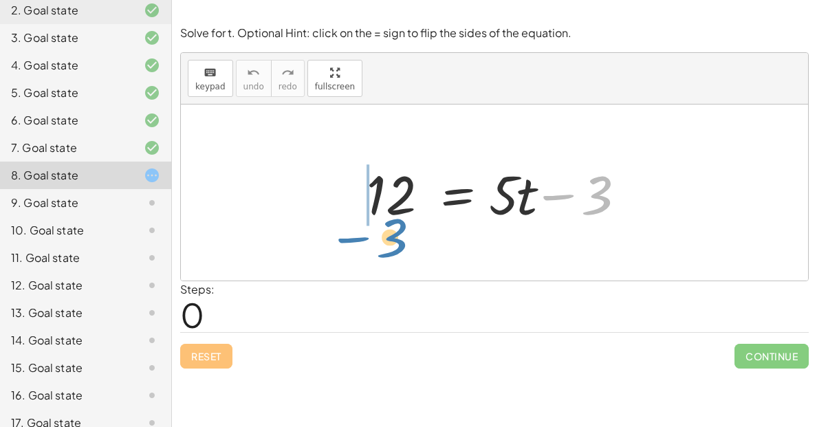
drag, startPoint x: 603, startPoint y: 217, endPoint x: 399, endPoint y: 257, distance: 208.1
click at [399, 257] on div "− 3 12 = + · 5 · t − 3" at bounding box center [494, 193] width 627 height 176
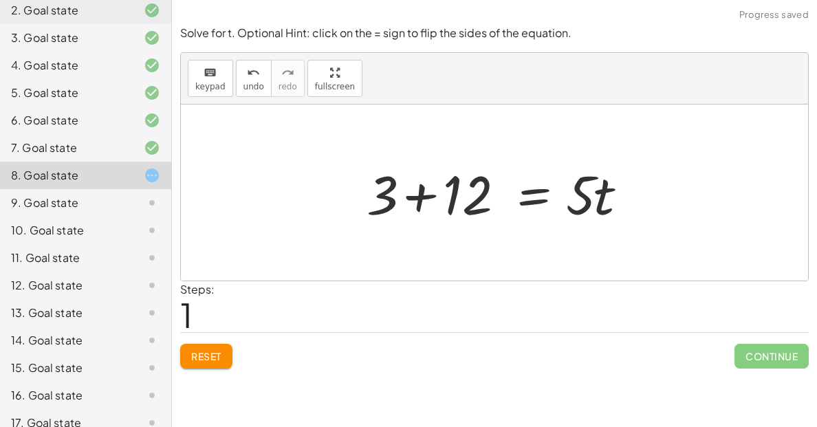
click at [468, 202] on div at bounding box center [500, 193] width 280 height 71
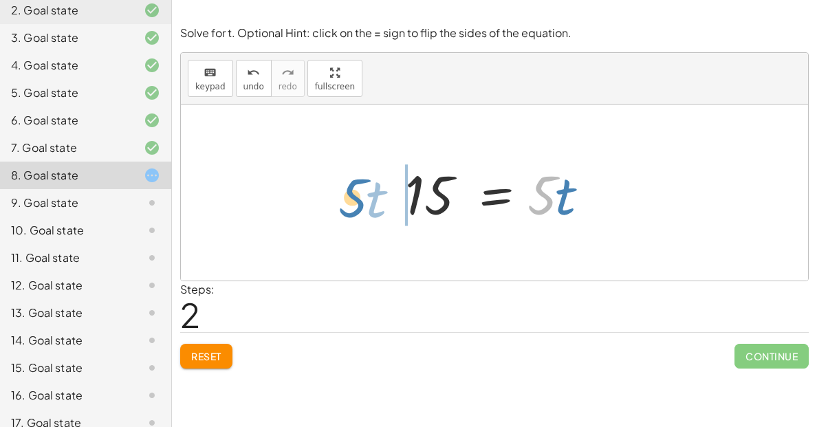
drag, startPoint x: 541, startPoint y: 206, endPoint x: 356, endPoint y: 204, distance: 185.0
click at [356, 204] on div "12 = + · 5 · t − 3 + 3 + 12 = · 5 · t · 5 · t = · 5 · t 15" at bounding box center [494, 193] width 627 height 176
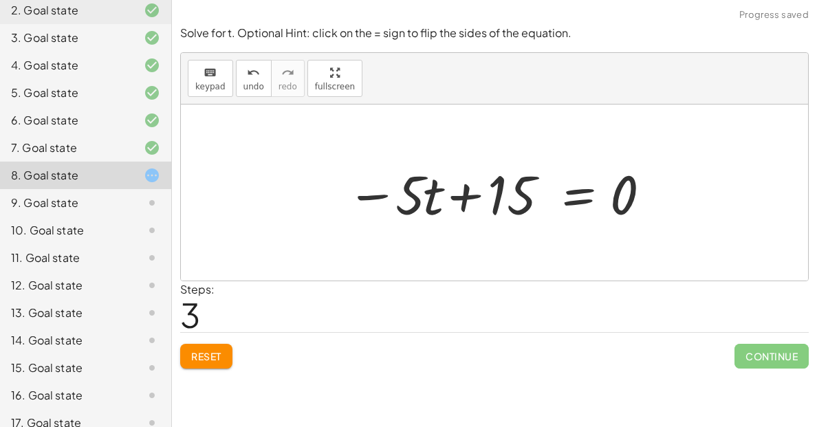
click at [614, 198] on div at bounding box center [500, 193] width 320 height 71
click at [527, 197] on div at bounding box center [500, 193] width 320 height 71
click at [213, 340] on div "Reset Continue" at bounding box center [494, 350] width 629 height 36
click at [212, 354] on span "Reset" at bounding box center [206, 356] width 30 height 12
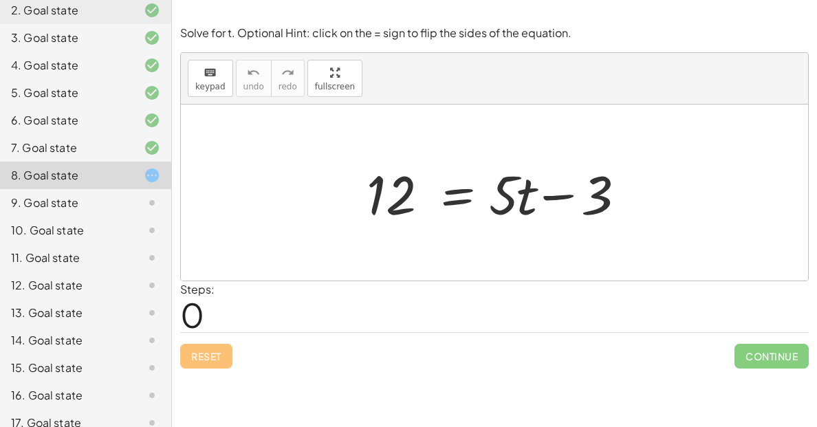
click at [120, 332] on div "14. Goal state" at bounding box center [66, 340] width 111 height 17
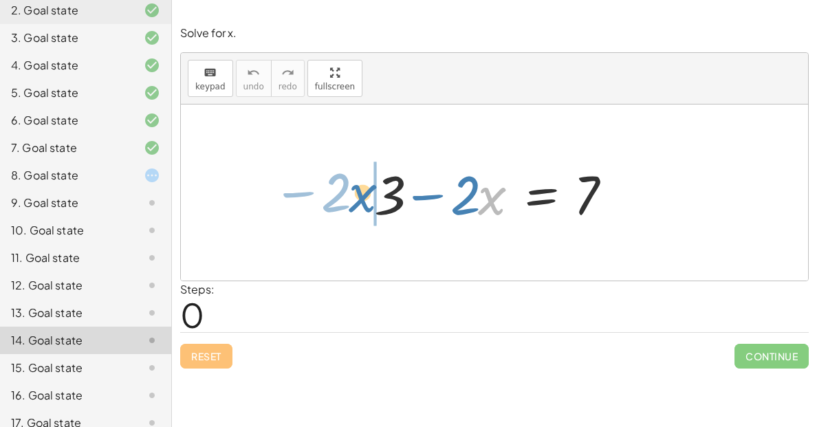
drag, startPoint x: 495, startPoint y: 199, endPoint x: 365, endPoint y: 197, distance: 129.3
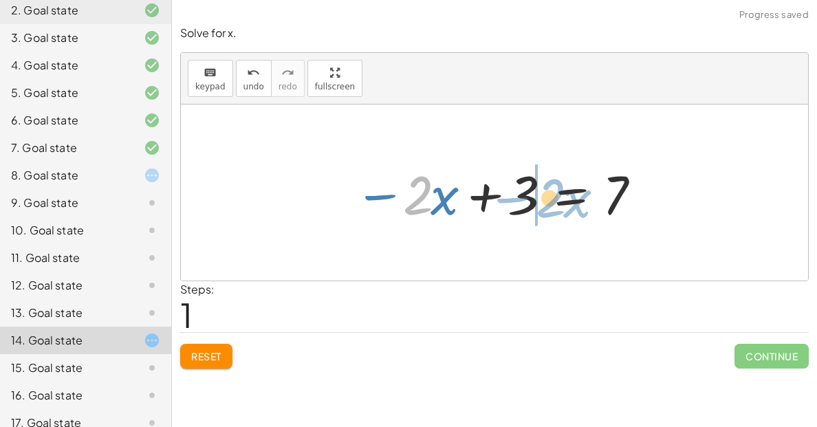
drag, startPoint x: 413, startPoint y: 207, endPoint x: 544, endPoint y: 210, distance: 130.7
click at [544, 210] on div at bounding box center [499, 193] width 305 height 71
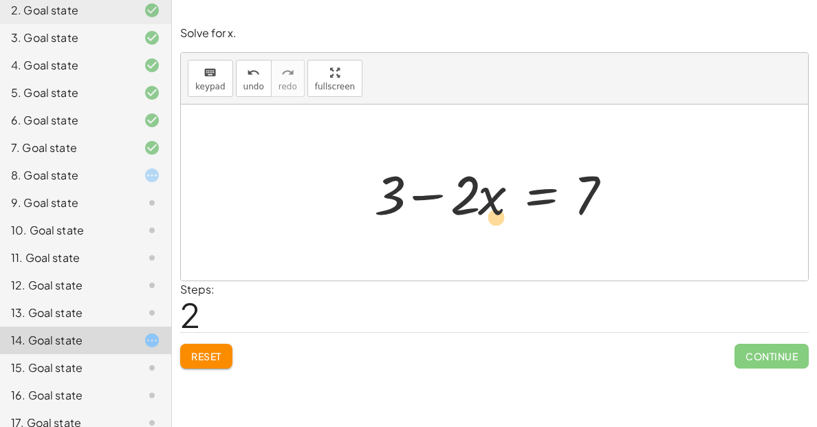
drag, startPoint x: 500, startPoint y: 206, endPoint x: 502, endPoint y: 226, distance: 19.4
click at [502, 226] on div at bounding box center [499, 193] width 265 height 71
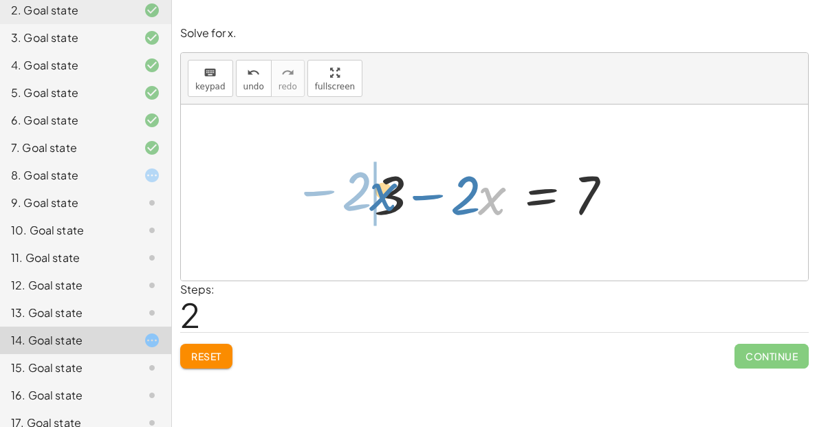
drag, startPoint x: 496, startPoint y: 213, endPoint x: 387, endPoint y: 204, distance: 109.1
click at [387, 204] on div at bounding box center [499, 193] width 265 height 71
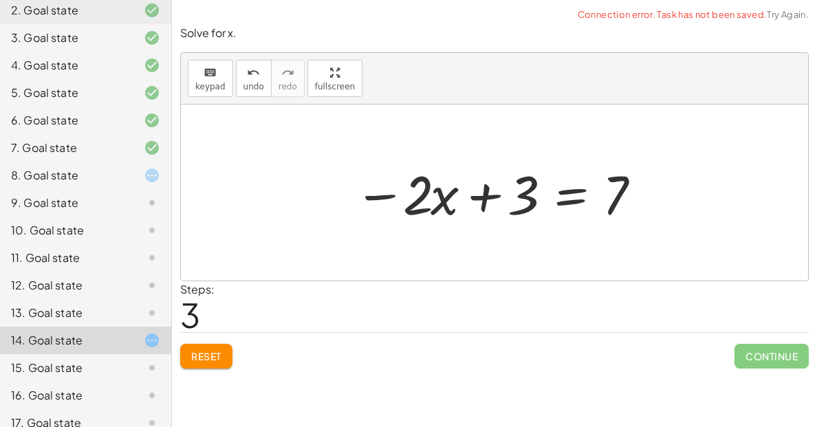
click at [498, 209] on div at bounding box center [499, 193] width 305 height 71
click at [205, 353] on span "Reset" at bounding box center [206, 356] width 30 height 12
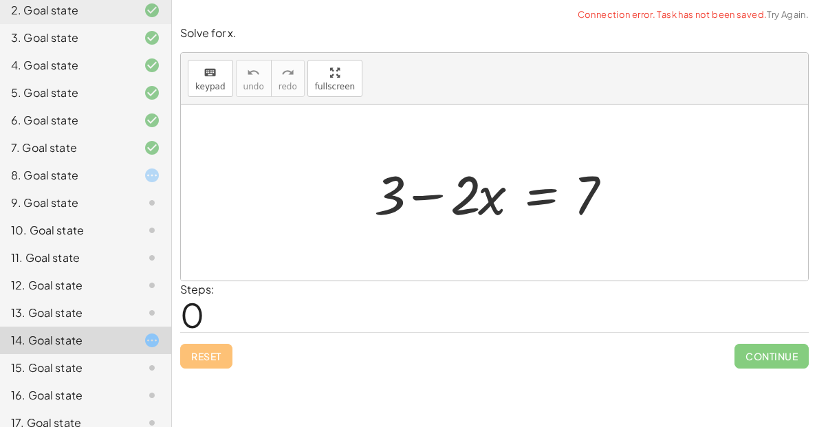
click at [107, 170] on div "8. Goal state" at bounding box center [66, 175] width 111 height 17
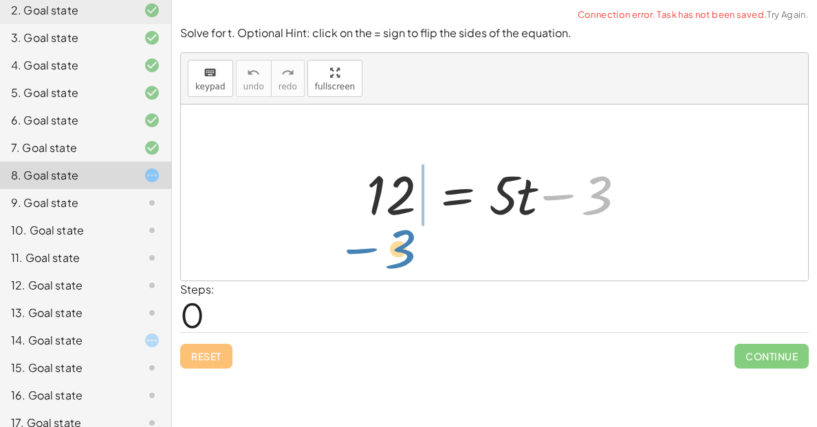
drag, startPoint x: 600, startPoint y: 203, endPoint x: 392, endPoint y: 244, distance: 212.5
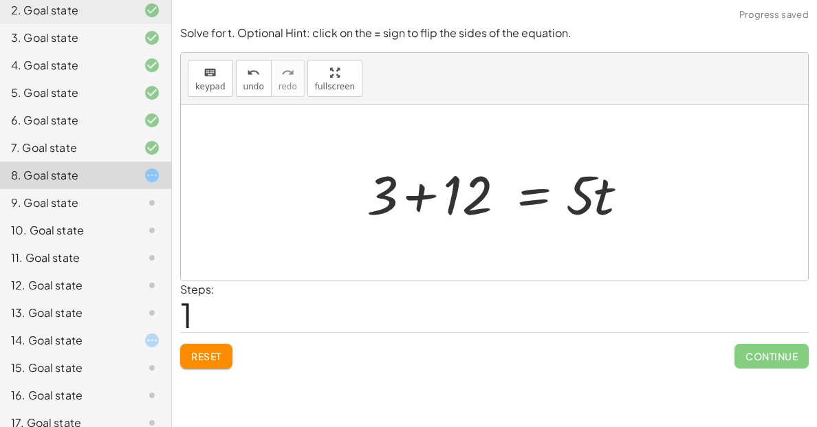
click at [202, 354] on span "Reset" at bounding box center [206, 356] width 30 height 12
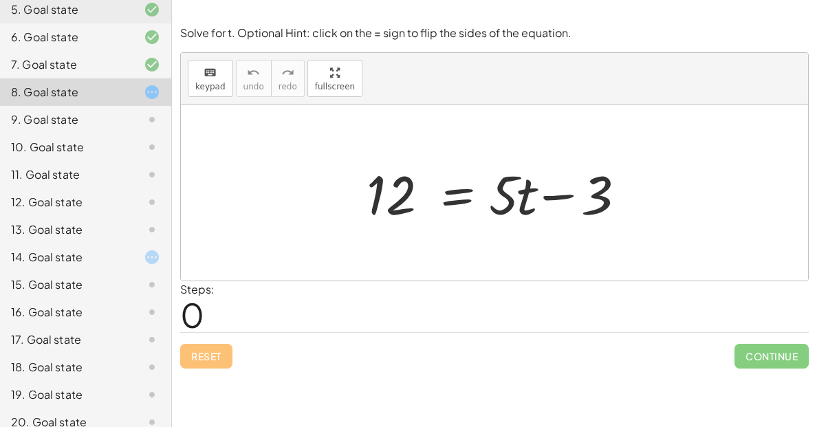
scroll to position [254, 0]
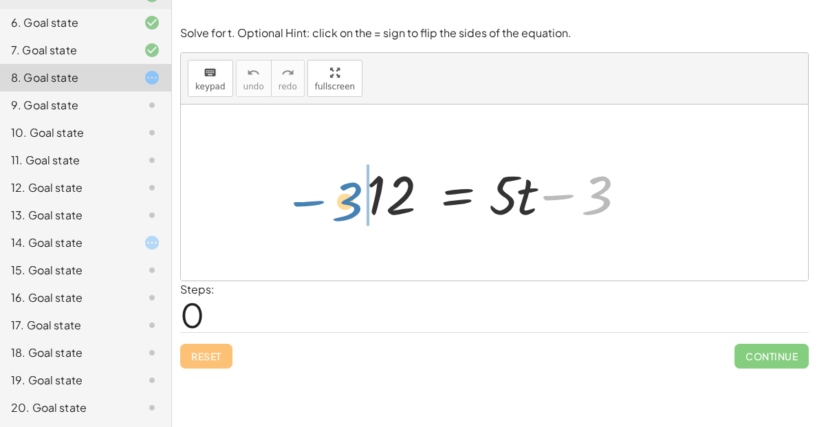
drag, startPoint x: 599, startPoint y: 197, endPoint x: 350, endPoint y: 202, distance: 249.1
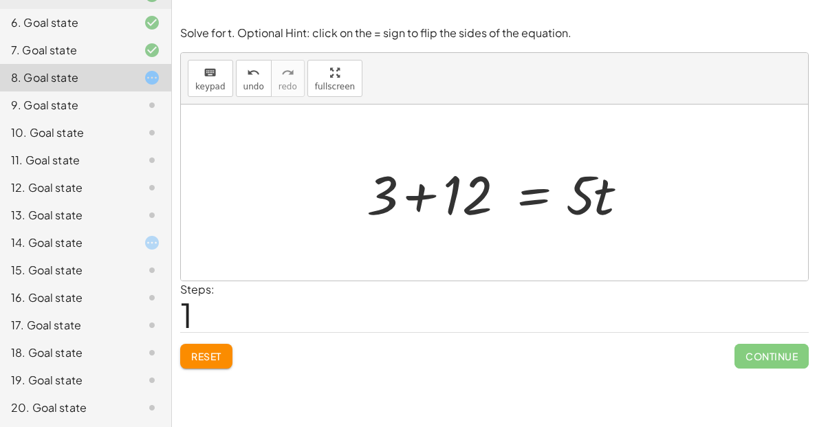
click at [484, 187] on div at bounding box center [500, 193] width 280 height 71
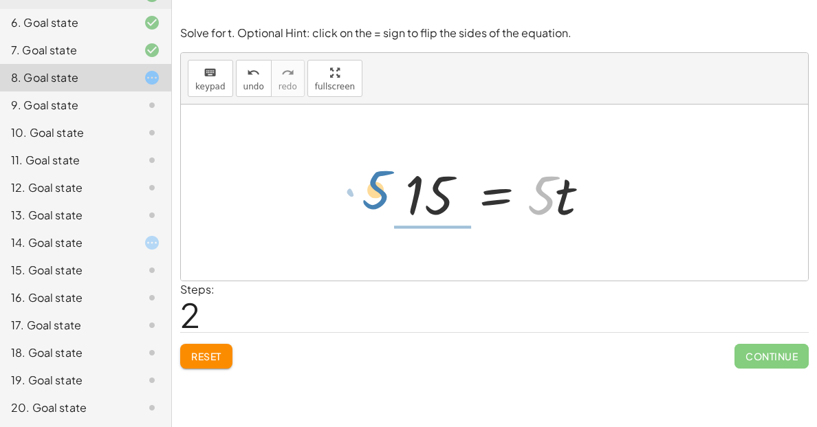
drag, startPoint x: 554, startPoint y: 194, endPoint x: 388, endPoint y: 189, distance: 166.5
click at [388, 189] on div "12 = + · 5 · t − 3 + 3 + 12 = · 5 · t · 5 = · 5 · t 15" at bounding box center [494, 193] width 221 height 78
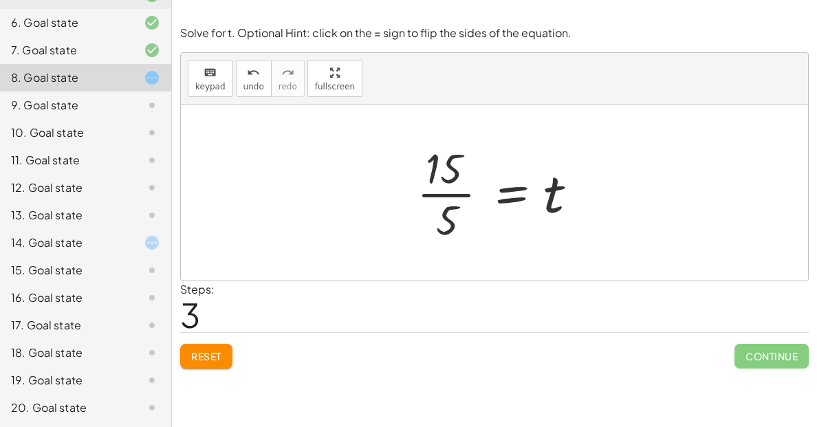
click at [450, 212] on div at bounding box center [500, 193] width 180 height 106
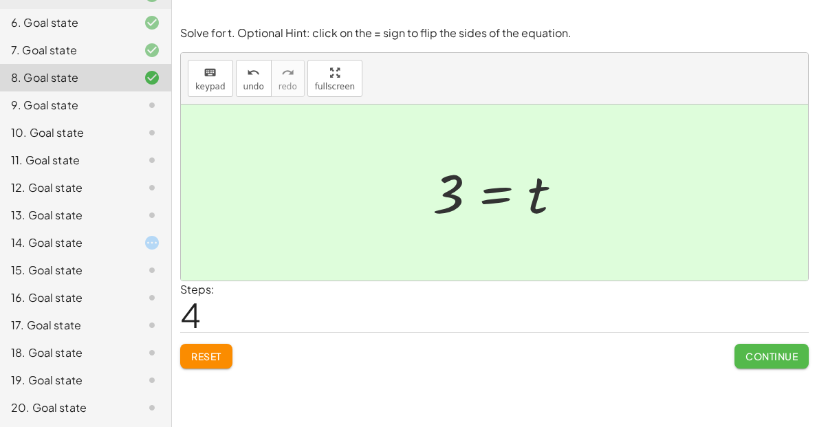
click at [797, 351] on span "Continue" at bounding box center [772, 356] width 52 height 12
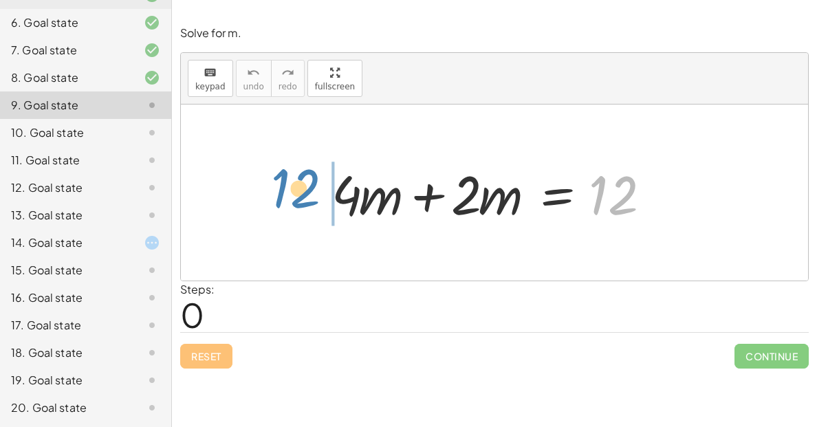
drag, startPoint x: 621, startPoint y: 206, endPoint x: 305, endPoint y: 199, distance: 316.5
click at [305, 199] on div "12 + · 4 · m + · 2 · m = 12" at bounding box center [494, 193] width 627 height 176
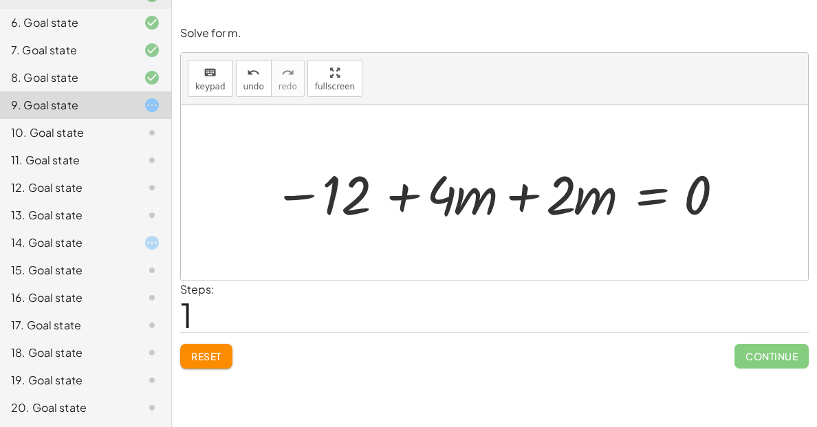
click at [346, 195] on div at bounding box center [499, 193] width 467 height 71
click at [353, 197] on div at bounding box center [499, 193] width 467 height 71
click at [386, 203] on div at bounding box center [499, 193] width 467 height 71
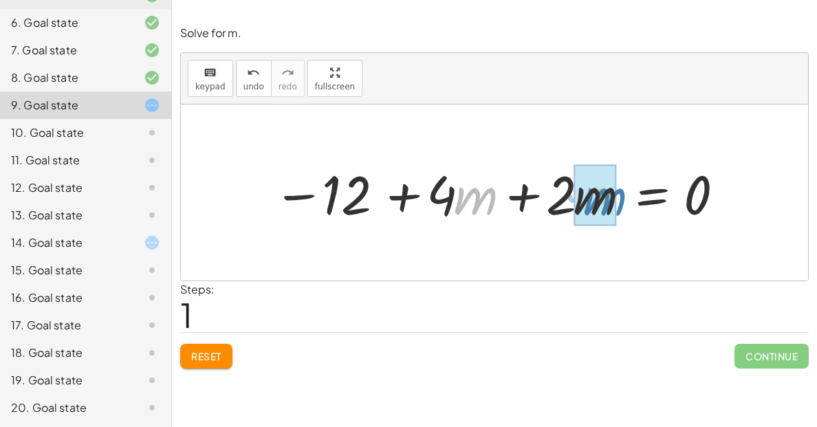
drag, startPoint x: 468, startPoint y: 192, endPoint x: 602, endPoint y: 193, distance: 133.4
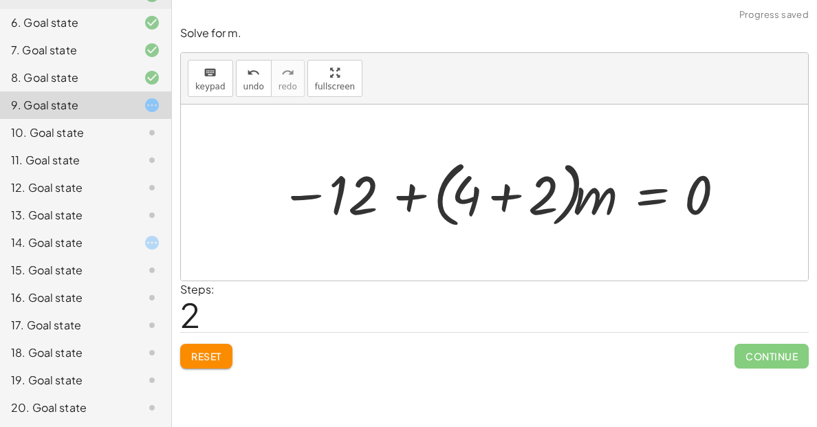
click at [370, 201] on div at bounding box center [503, 192] width 460 height 79
click at [400, 206] on div at bounding box center [503, 192] width 460 height 79
click at [515, 189] on div at bounding box center [503, 192] width 460 height 79
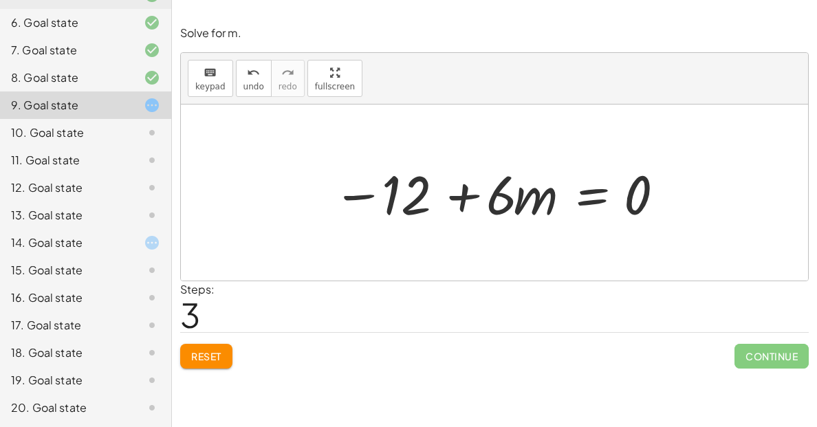
click at [444, 214] on div at bounding box center [499, 193] width 347 height 71
click at [464, 202] on div at bounding box center [499, 193] width 347 height 71
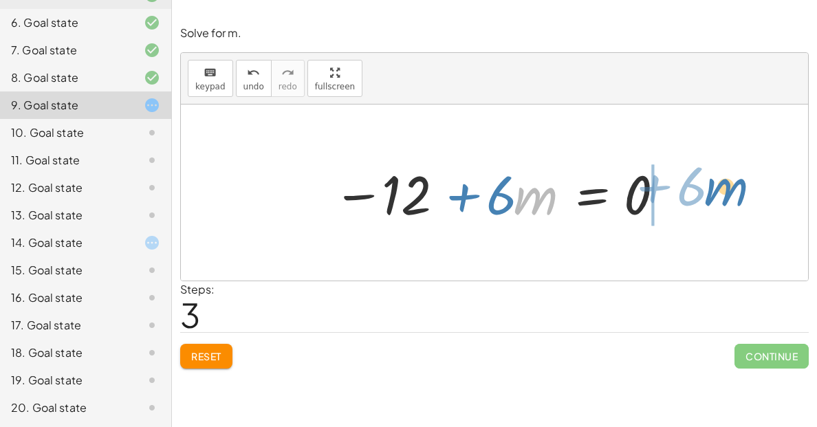
drag, startPoint x: 539, startPoint y: 208, endPoint x: 673, endPoint y: 207, distance: 134.8
click at [673, 207] on div "+ · 4 · m + · 2 · m = 12 − 12 + · 4 · m + · 2 · m = 0 − 12 + · ( + 4 + 2 ) · m …" at bounding box center [494, 193] width 365 height 78
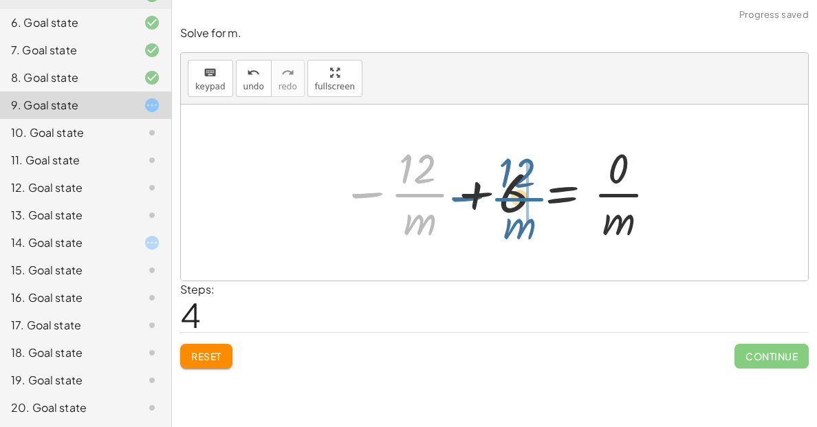
drag, startPoint x: 415, startPoint y: 204, endPoint x: 508, endPoint y: 204, distance: 93.5
click at [508, 204] on div at bounding box center [500, 193] width 332 height 106
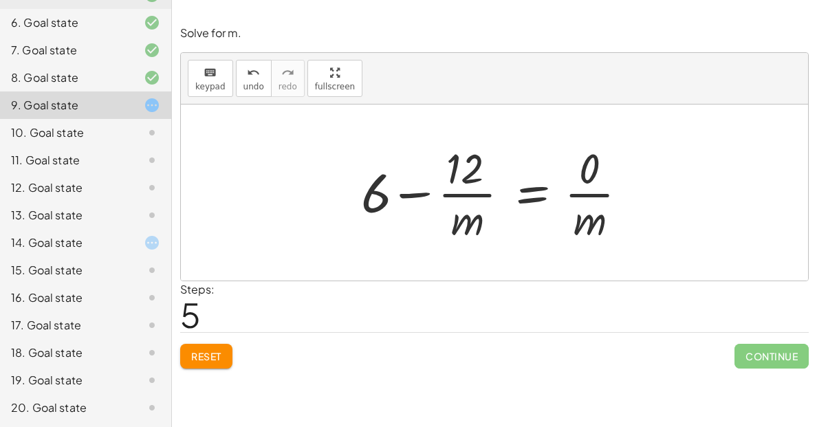
click at [471, 213] on div at bounding box center [499, 193] width 291 height 106
click at [588, 225] on div at bounding box center [499, 193] width 291 height 106
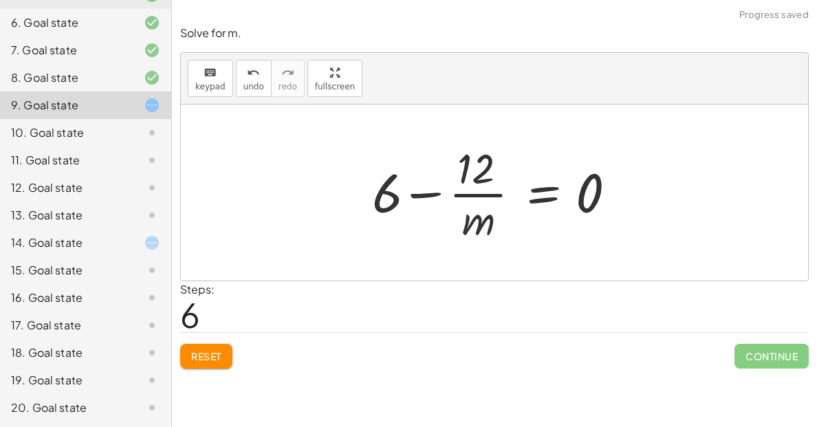
click at [451, 213] on div at bounding box center [499, 193] width 269 height 106
drag, startPoint x: 380, startPoint y: 200, endPoint x: 480, endPoint y: 182, distance: 101.4
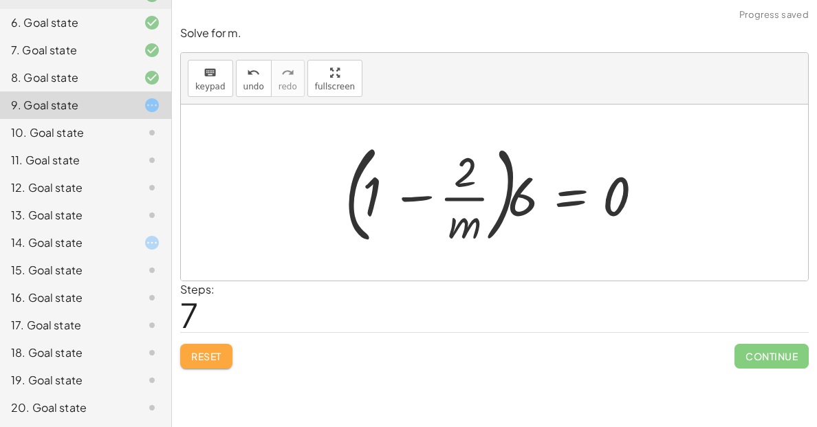
click at [216, 349] on button "Reset" at bounding box center [206, 356] width 52 height 25
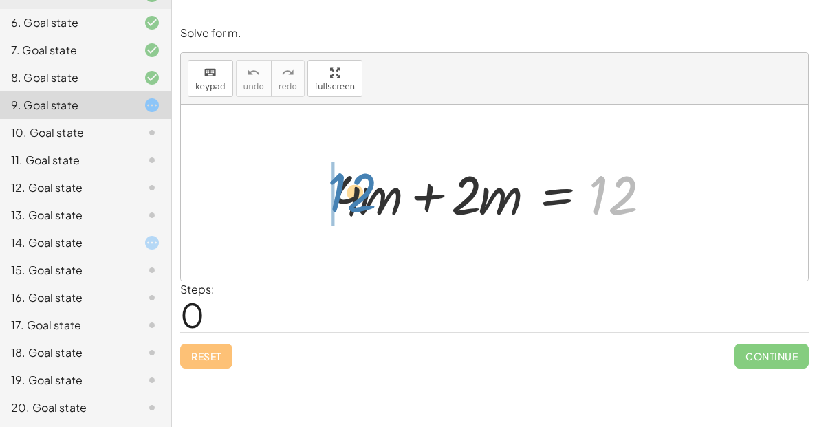
drag, startPoint x: 603, startPoint y: 186, endPoint x: 338, endPoint y: 184, distance: 264.8
click at [338, 184] on div at bounding box center [500, 193] width 350 height 71
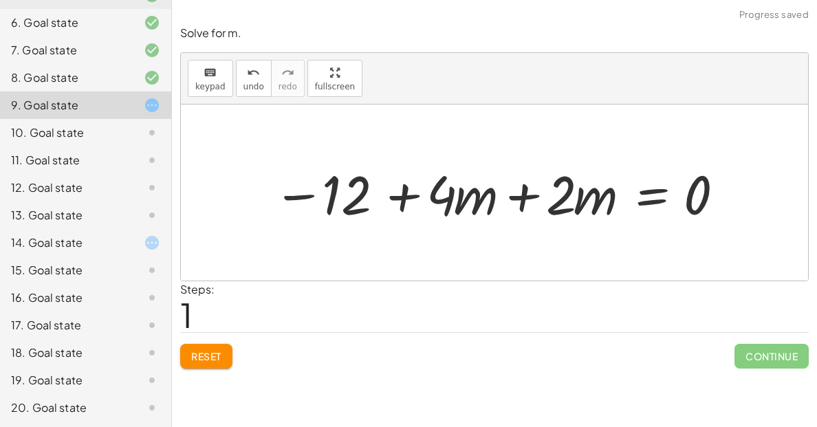
click at [374, 201] on div at bounding box center [499, 193] width 467 height 71
click at [395, 201] on div at bounding box center [499, 193] width 467 height 71
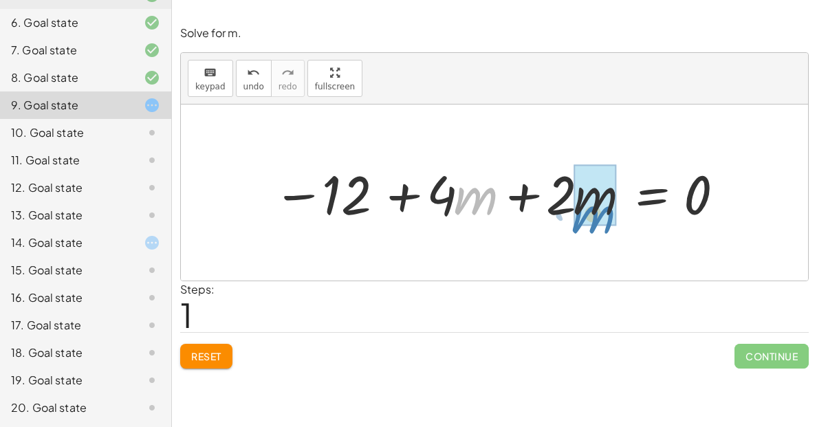
drag, startPoint x: 455, startPoint y: 214, endPoint x: 579, endPoint y: 232, distance: 125.1
click at [579, 232] on div "+ · 4 · m + · 2 · m = 12 · m + · 4 + · 4 · m + · 2 · m = 12 − 0" at bounding box center [494, 193] width 627 height 176
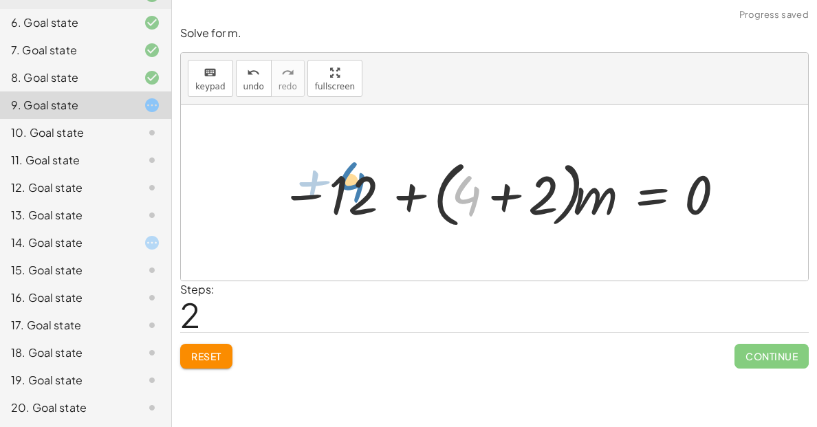
drag, startPoint x: 460, startPoint y: 197, endPoint x: 341, endPoint y: 182, distance: 119.9
click at [341, 182] on div at bounding box center [503, 192] width 460 height 79
click at [484, 230] on div at bounding box center [503, 192] width 460 height 79
click at [212, 367] on button "Reset" at bounding box center [206, 356] width 52 height 25
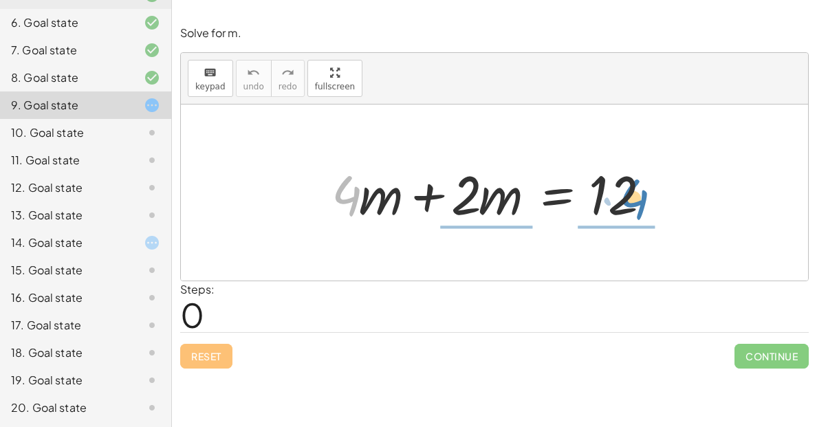
drag, startPoint x: 347, startPoint y: 204, endPoint x: 618, endPoint y: 206, distance: 271.7
click at [618, 206] on div at bounding box center [500, 193] width 350 height 71
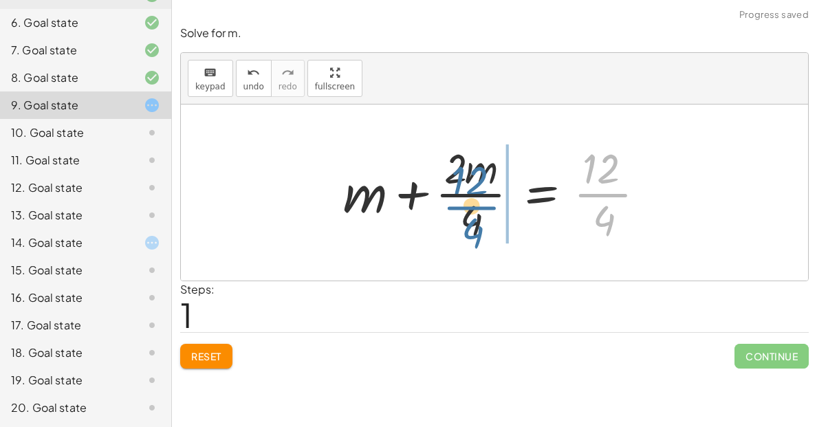
drag, startPoint x: 603, startPoint y: 204, endPoint x: 470, endPoint y: 214, distance: 133.2
click at [470, 214] on div at bounding box center [499, 193] width 327 height 106
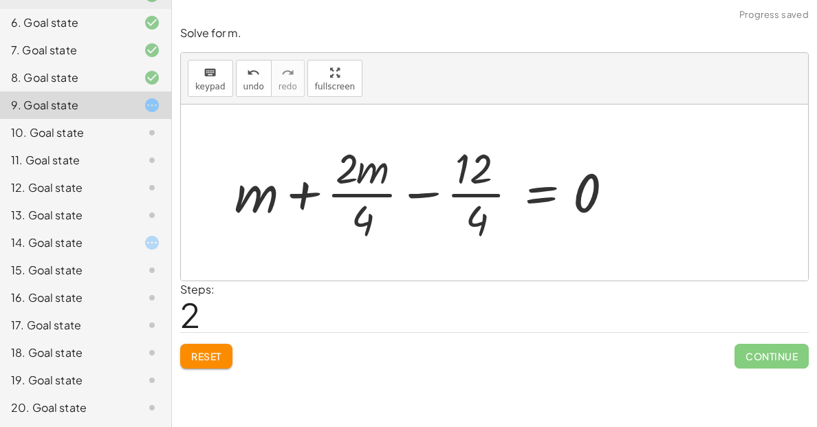
click at [470, 214] on div at bounding box center [430, 193] width 404 height 106
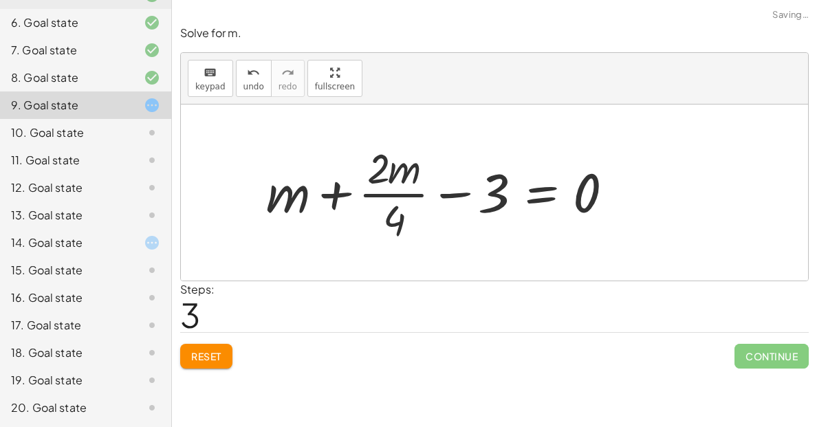
click at [448, 206] on div at bounding box center [445, 193] width 372 height 106
click at [398, 224] on div at bounding box center [445, 193] width 372 height 106
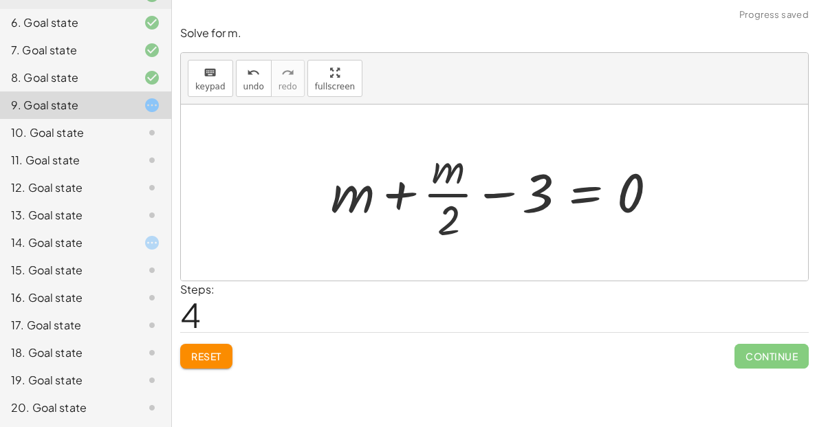
click at [519, 208] on div at bounding box center [499, 193] width 351 height 106
click at [422, 205] on div at bounding box center [499, 193] width 351 height 106
click at [378, 190] on div at bounding box center [499, 193] width 351 height 106
click at [223, 365] on button "Reset" at bounding box center [206, 356] width 52 height 25
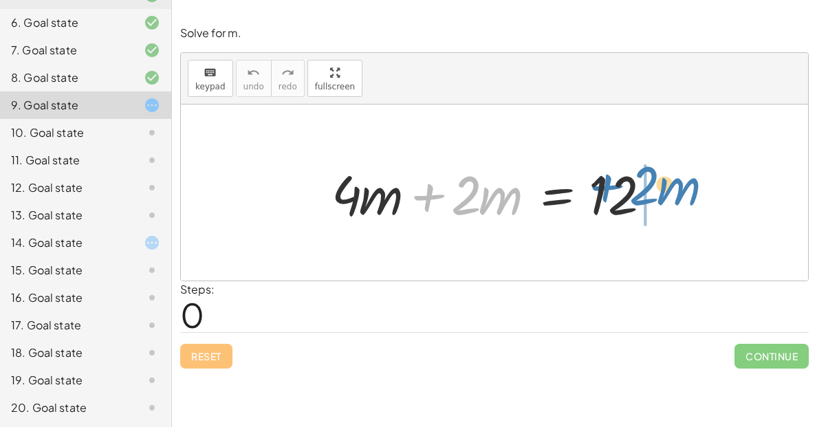
drag, startPoint x: 427, startPoint y: 197, endPoint x: 610, endPoint y: 188, distance: 183.1
click at [610, 188] on div at bounding box center [500, 193] width 350 height 71
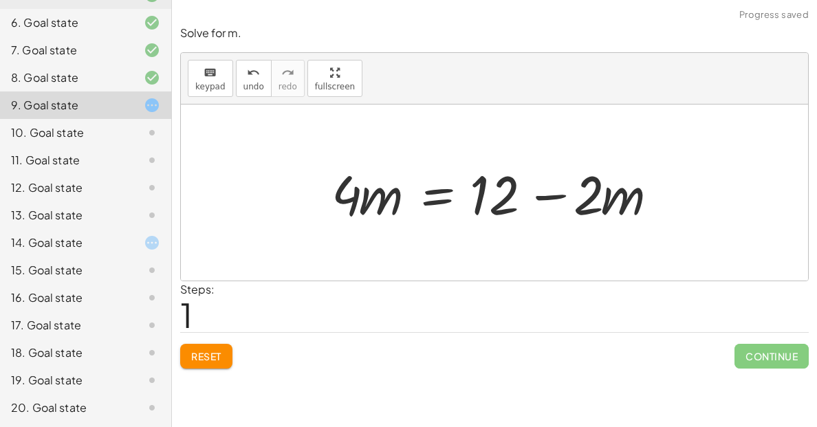
click at [556, 197] on div at bounding box center [500, 193] width 350 height 71
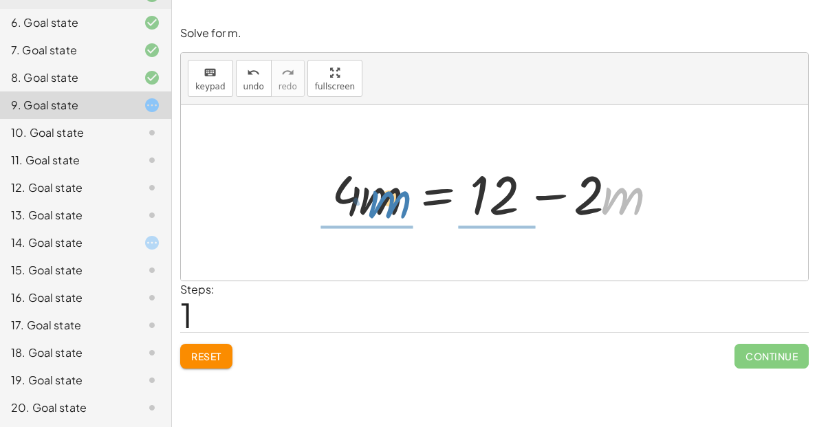
drag, startPoint x: 616, startPoint y: 202, endPoint x: 382, endPoint y: 205, distance: 233.2
click at [382, 205] on div at bounding box center [500, 193] width 350 height 71
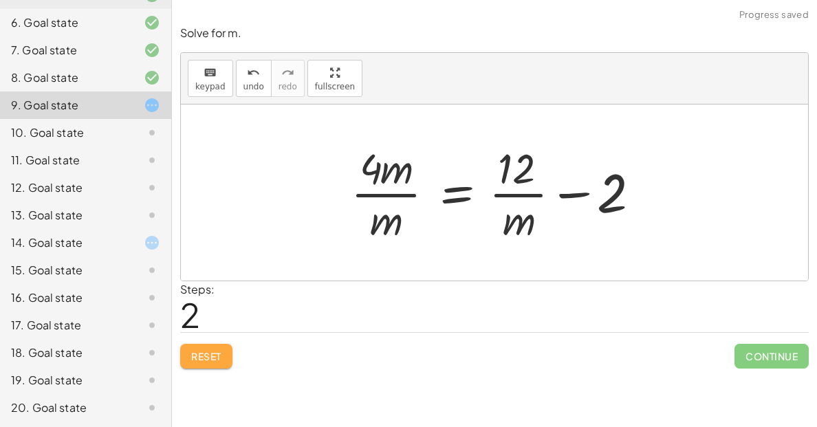
click at [208, 350] on span "Reset" at bounding box center [206, 356] width 30 height 12
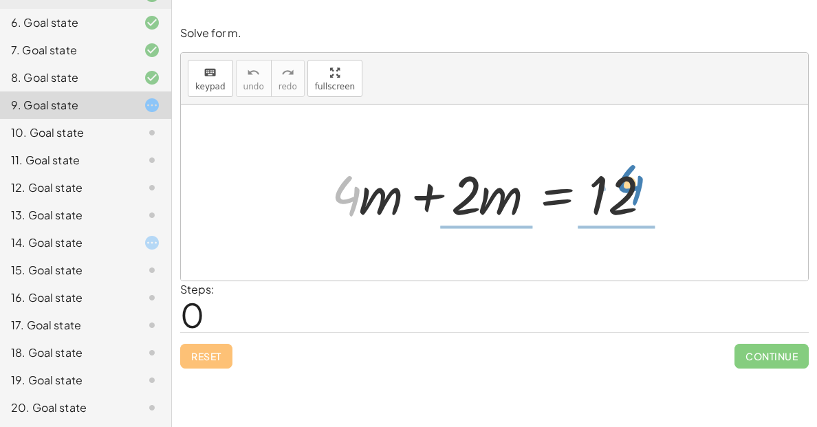
drag, startPoint x: 350, startPoint y: 189, endPoint x: 669, endPoint y: 182, distance: 318.5
click at [669, 182] on div at bounding box center [500, 193] width 350 height 71
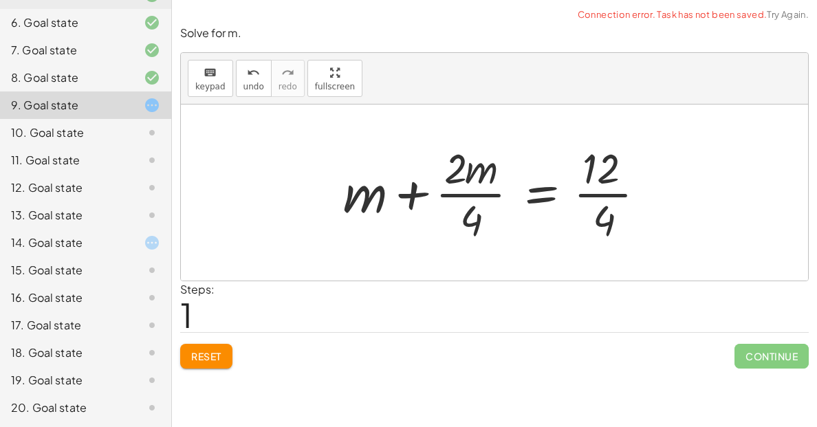
click at [603, 200] on div at bounding box center [499, 193] width 327 height 106
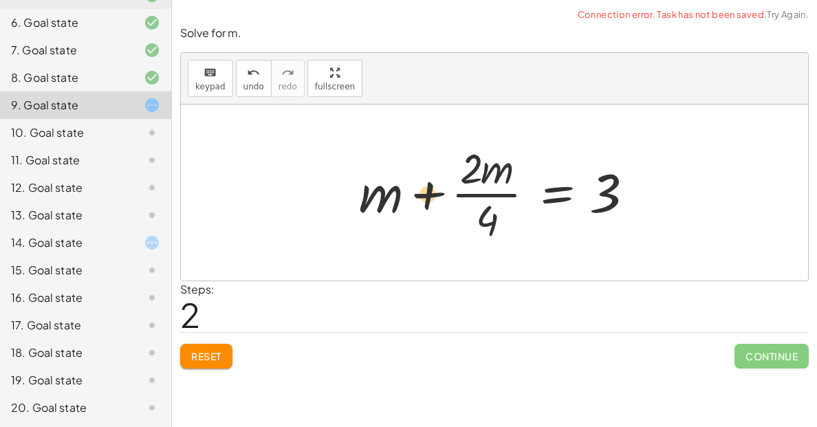
drag, startPoint x: 494, startPoint y: 181, endPoint x: 424, endPoint y: 210, distance: 75.2
click at [424, 210] on div at bounding box center [500, 193] width 296 height 106
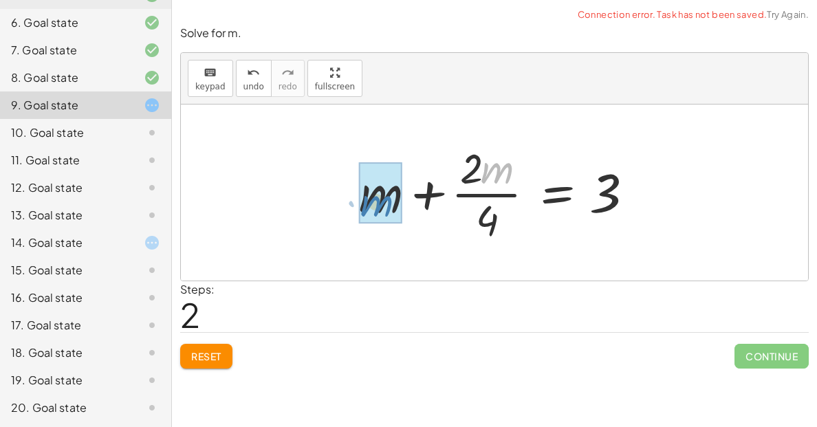
drag, startPoint x: 481, startPoint y: 176, endPoint x: 358, endPoint y: 207, distance: 127.0
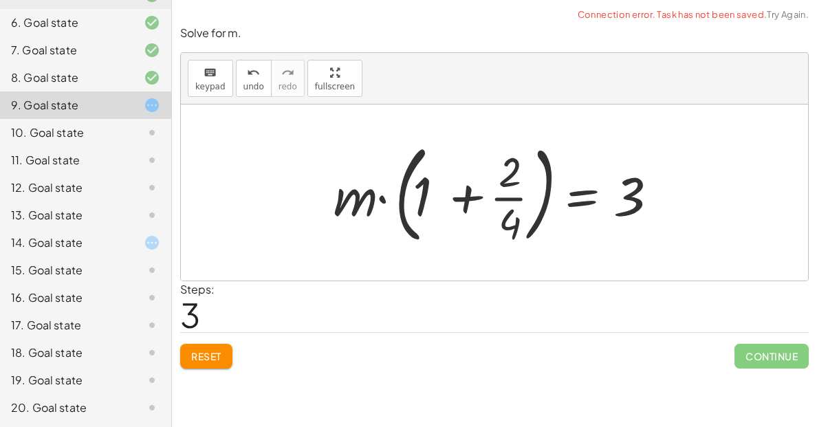
click at [459, 197] on div at bounding box center [499, 193] width 345 height 114
click at [203, 361] on span "Reset" at bounding box center [206, 356] width 30 height 12
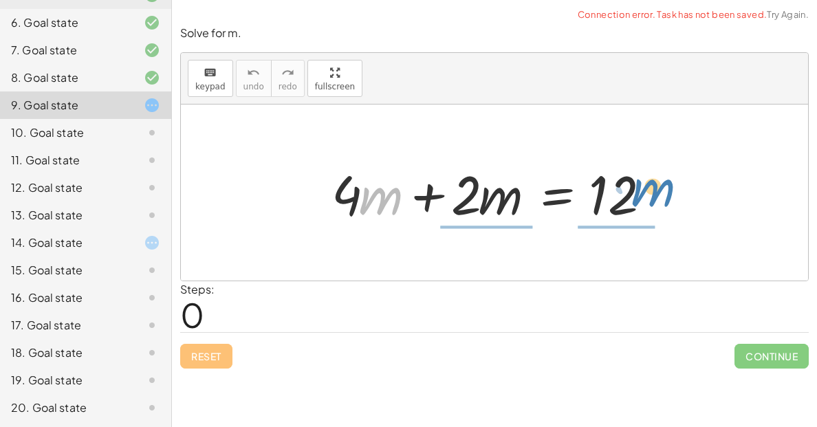
drag, startPoint x: 360, startPoint y: 201, endPoint x: 632, endPoint y: 188, distance: 272.0
click at [632, 188] on div at bounding box center [500, 193] width 350 height 71
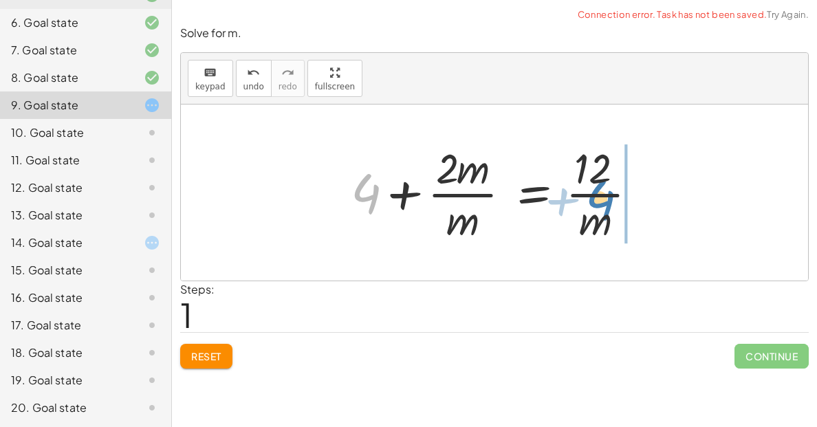
drag, startPoint x: 364, startPoint y: 195, endPoint x: 600, endPoint y: 200, distance: 236.0
click at [600, 200] on div at bounding box center [500, 193] width 312 height 106
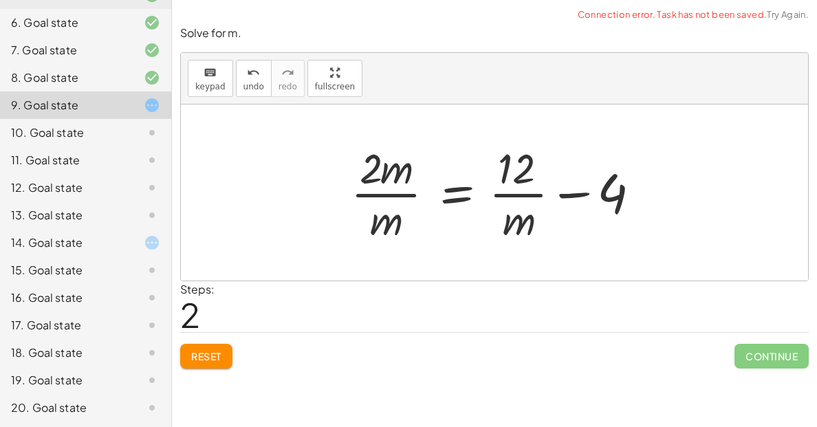
click at [581, 194] on div at bounding box center [500, 193] width 312 height 106
click at [521, 190] on div at bounding box center [500, 193] width 312 height 106
click at [207, 356] on span "Reset" at bounding box center [206, 356] width 30 height 12
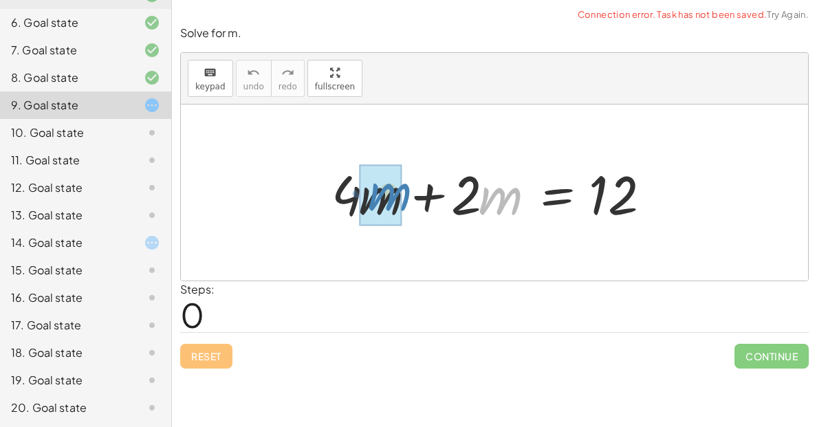
drag, startPoint x: 479, startPoint y: 203, endPoint x: 366, endPoint y: 198, distance: 113.6
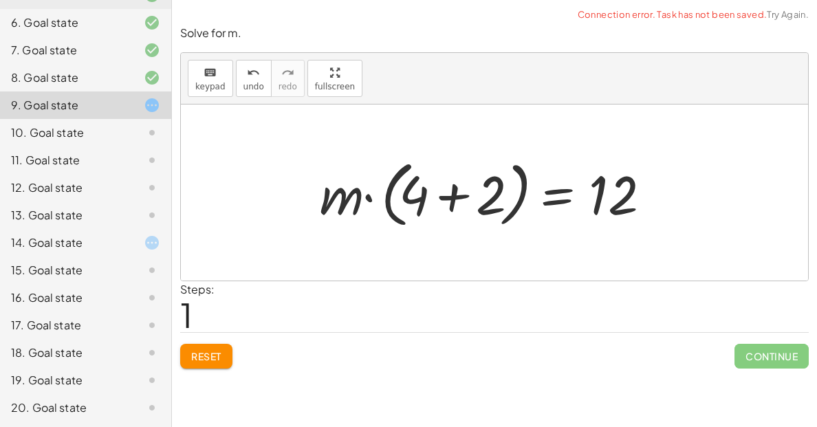
click at [453, 195] on div at bounding box center [494, 192] width 362 height 79
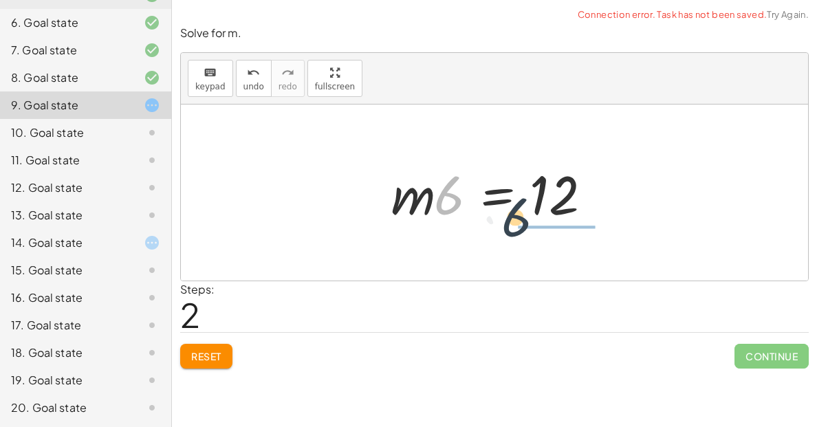
drag, startPoint x: 448, startPoint y: 199, endPoint x: 525, endPoint y: 224, distance: 80.9
click at [525, 224] on div at bounding box center [499, 193] width 231 height 71
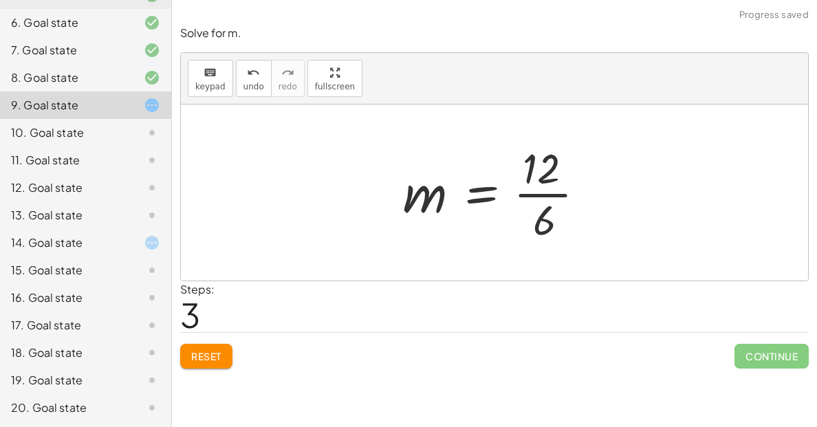
click at [553, 184] on div at bounding box center [500, 193] width 208 height 106
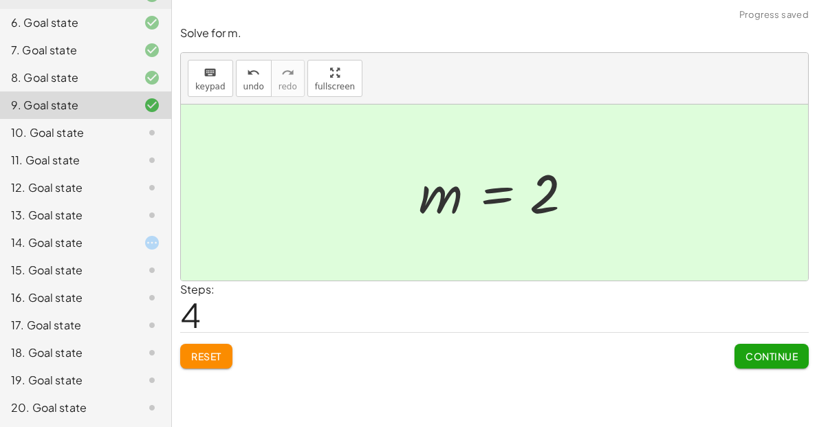
click at [783, 355] on span "Continue" at bounding box center [772, 356] width 52 height 12
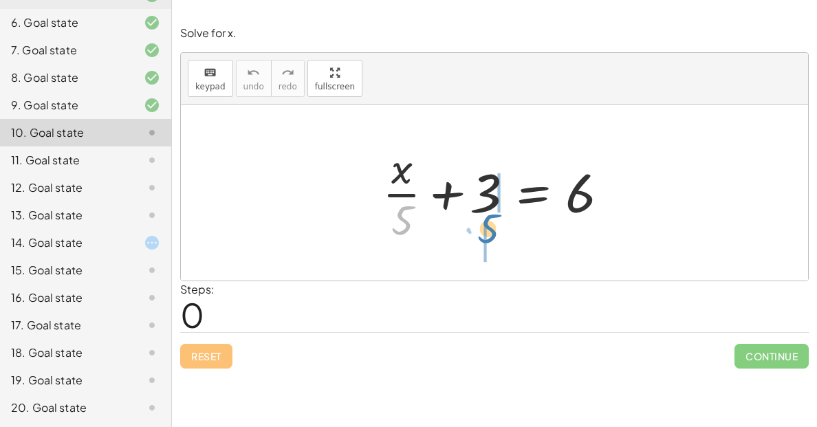
drag, startPoint x: 403, startPoint y: 219, endPoint x: 492, endPoint y: 227, distance: 89.7
click at [492, 227] on div at bounding box center [500, 193] width 248 height 106
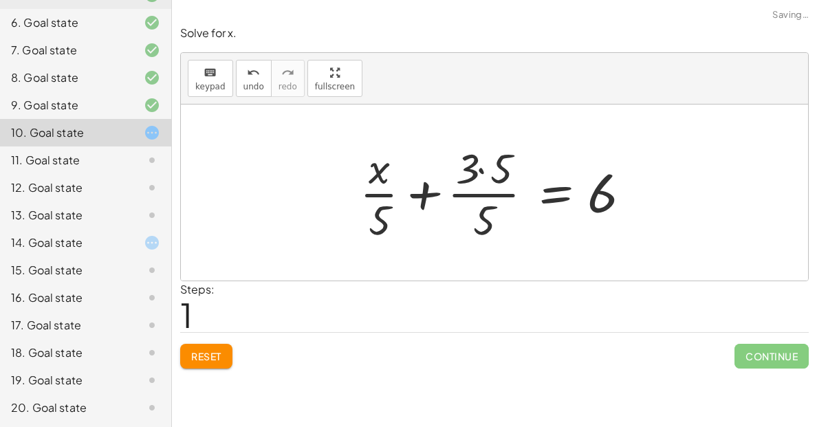
click at [478, 215] on div at bounding box center [499, 193] width 293 height 106
click at [483, 185] on div at bounding box center [499, 193] width 293 height 106
click at [221, 365] on button "Reset" at bounding box center [206, 356] width 52 height 25
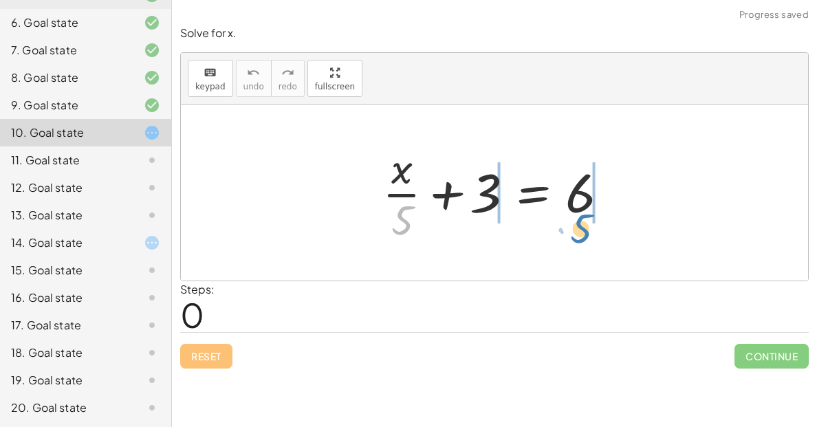
drag, startPoint x: 400, startPoint y: 228, endPoint x: 581, endPoint y: 236, distance: 181.1
click at [581, 236] on div at bounding box center [500, 193] width 248 height 106
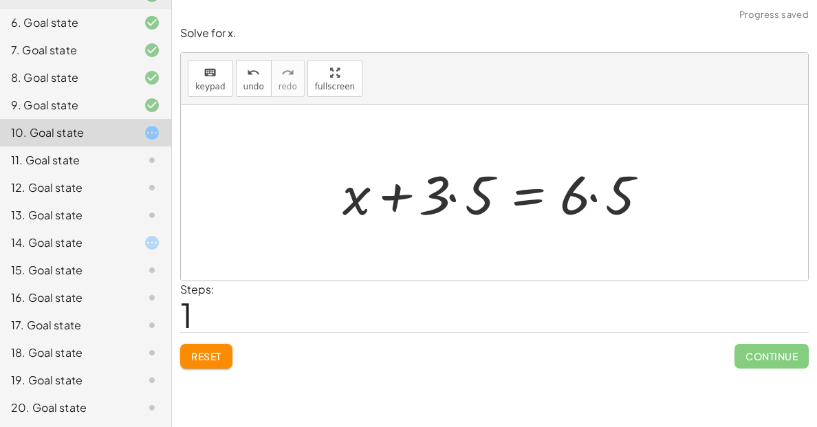
click at [400, 208] on div at bounding box center [500, 193] width 328 height 71
click at [581, 230] on div "+ · x · 5 + 3 = 6 + x + 3 = 6 · · 5 · · 5" at bounding box center [494, 193] width 345 height 78
click at [217, 351] on span "Reset" at bounding box center [206, 356] width 30 height 12
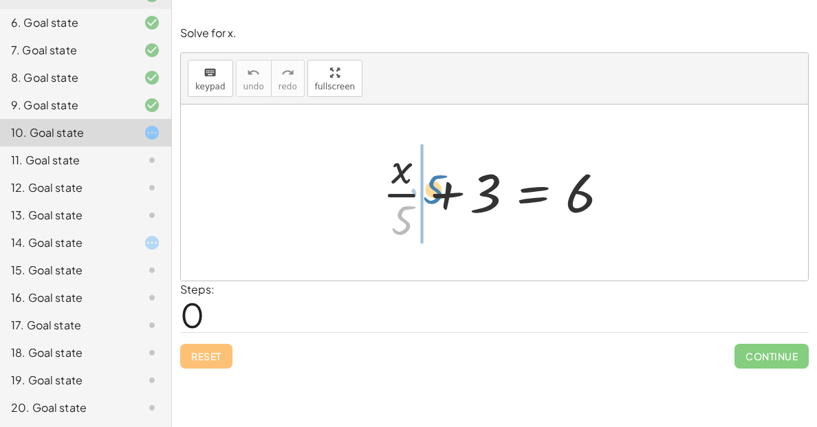
drag, startPoint x: 405, startPoint y: 222, endPoint x: 437, endPoint y: 191, distance: 44.3
click at [437, 191] on div at bounding box center [500, 193] width 248 height 106
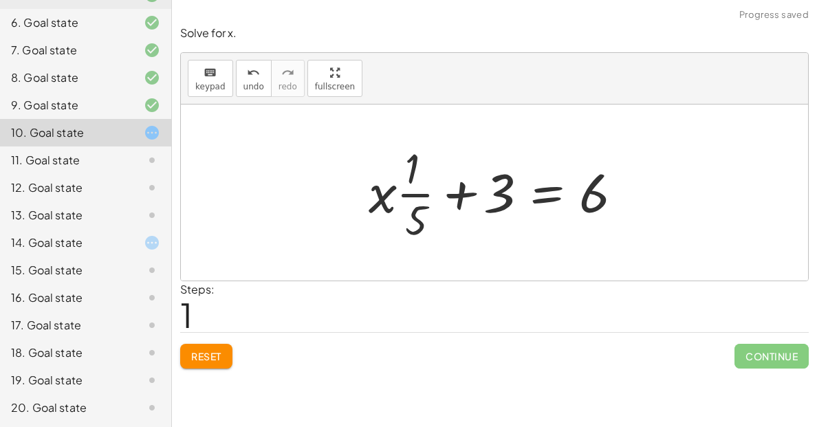
click at [393, 200] on div at bounding box center [500, 193] width 276 height 106
click at [411, 213] on div at bounding box center [500, 193] width 276 height 106
click at [210, 351] on span "Reset" at bounding box center [206, 356] width 30 height 12
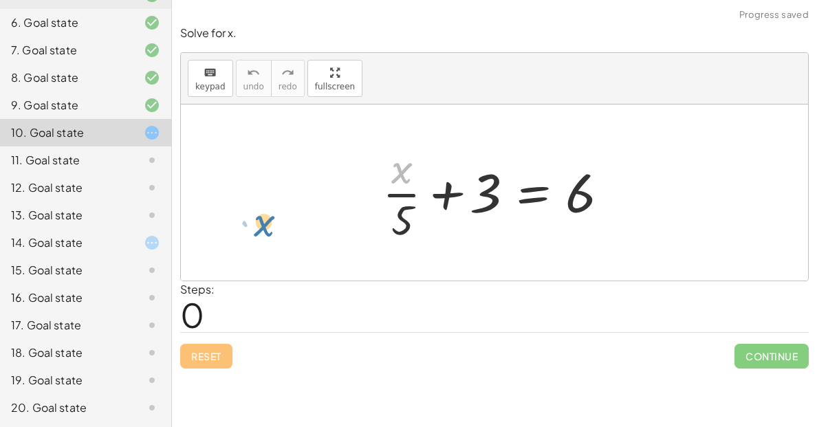
drag, startPoint x: 402, startPoint y: 164, endPoint x: 225, endPoint y: 187, distance: 179.0
click at [225, 187] on div "· x + · x · 5 + 3 = 6" at bounding box center [494, 193] width 627 height 176
click at [488, 199] on div at bounding box center [500, 193] width 248 height 106
drag, startPoint x: 408, startPoint y: 226, endPoint x: 664, endPoint y: 209, distance: 257.1
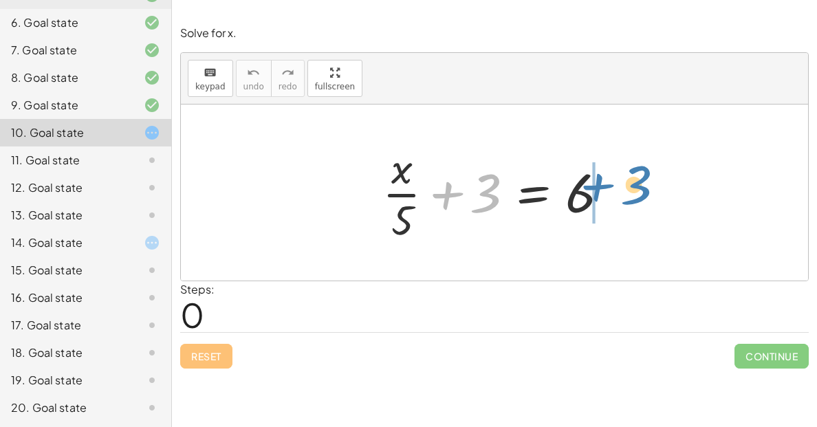
drag, startPoint x: 488, startPoint y: 207, endPoint x: 631, endPoint y: 215, distance: 142.6
click at [631, 215] on div "+ 3 + · x · 5 + 3 = 6" at bounding box center [494, 193] width 627 height 176
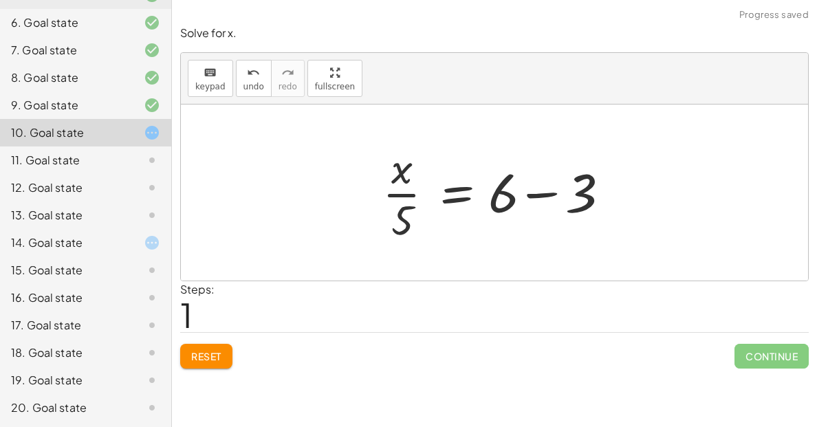
click at [539, 215] on div at bounding box center [500, 193] width 248 height 106
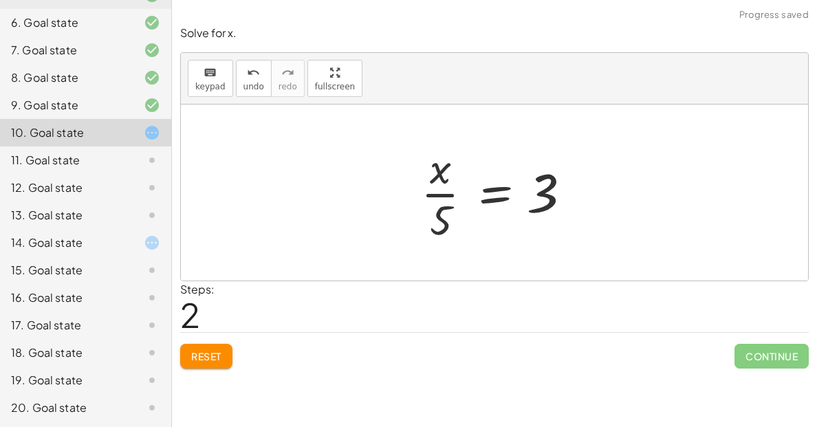
click at [451, 213] on div at bounding box center [499, 193] width 171 height 106
drag, startPoint x: 444, startPoint y: 225, endPoint x: 550, endPoint y: 242, distance: 108.0
click at [550, 242] on div at bounding box center [499, 193] width 171 height 106
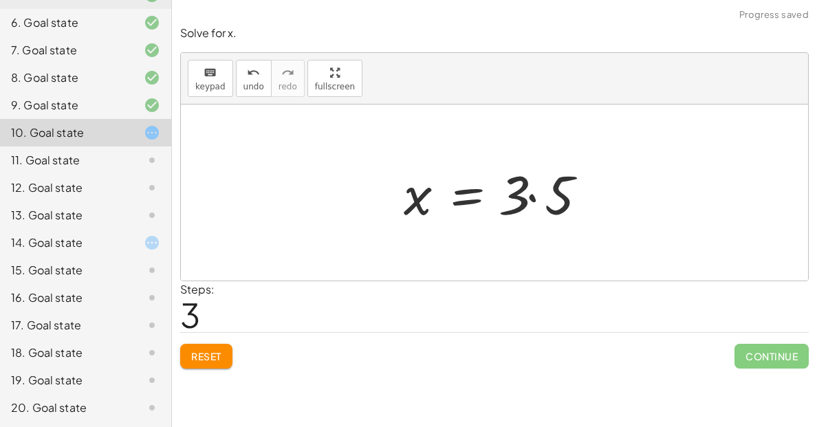
click at [511, 215] on div at bounding box center [500, 193] width 206 height 71
drag, startPoint x: 521, startPoint y: 214, endPoint x: 437, endPoint y: 242, distance: 87.9
click at [437, 242] on div "+ · x · 5 + 3 = 6 · x · 5 = + 6 − 3 · x · 5 = 3 · 3 x · 5 = 3 ·" at bounding box center [494, 193] width 627 height 176
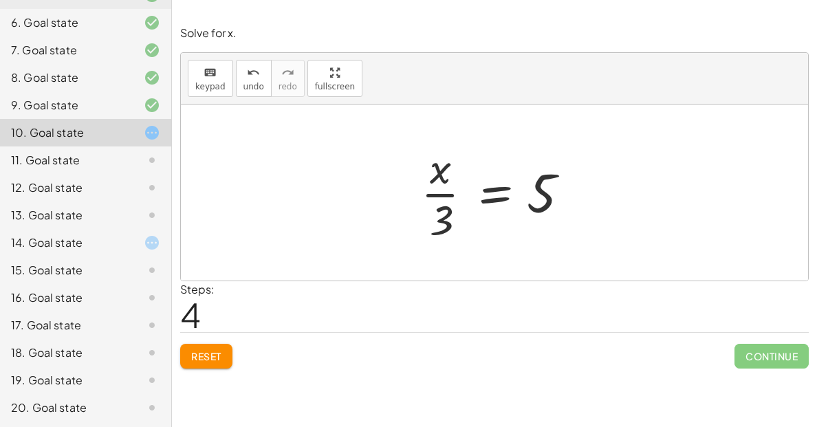
click at [543, 199] on div at bounding box center [499, 193] width 171 height 106
click at [439, 204] on div at bounding box center [499, 193] width 171 height 106
drag, startPoint x: 442, startPoint y: 181, endPoint x: 647, endPoint y: 207, distance: 205.9
click at [647, 207] on div "+ · x · 5 + 3 = 6 · x · 5 = + 6 − 3 · x · 5 = 3 x = · 3 · 5 · x x 5 = 3 · ·" at bounding box center [494, 193] width 627 height 176
drag, startPoint x: 449, startPoint y: 228, endPoint x: 554, endPoint y: 232, distance: 104.6
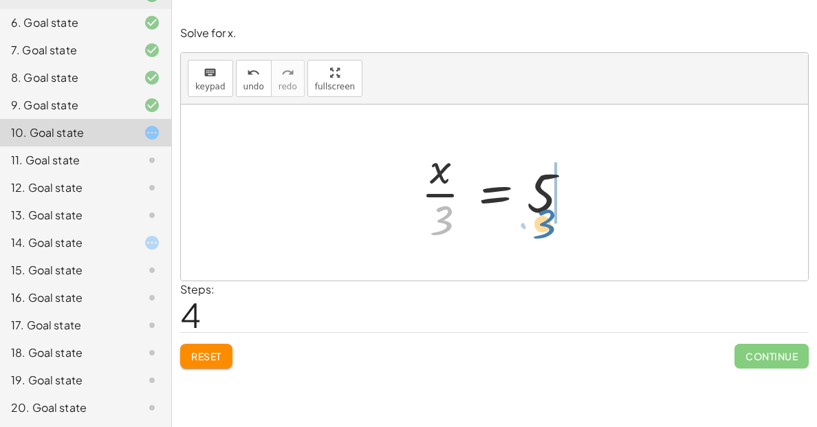
click at [554, 232] on div at bounding box center [499, 193] width 171 height 106
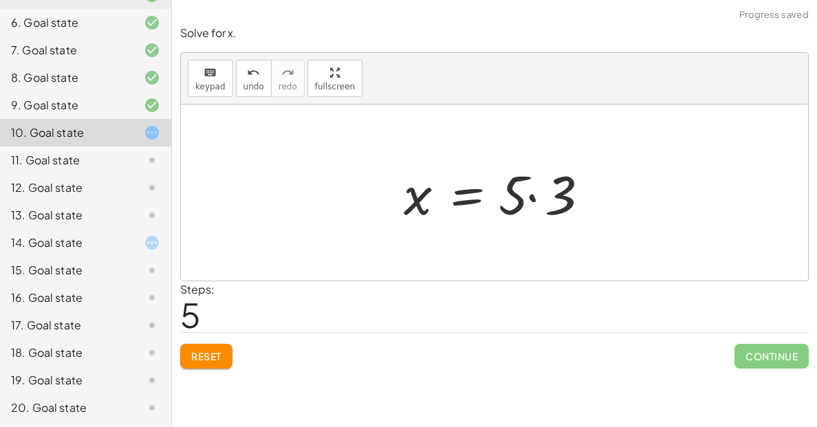
click at [211, 361] on span "Reset" at bounding box center [206, 356] width 30 height 12
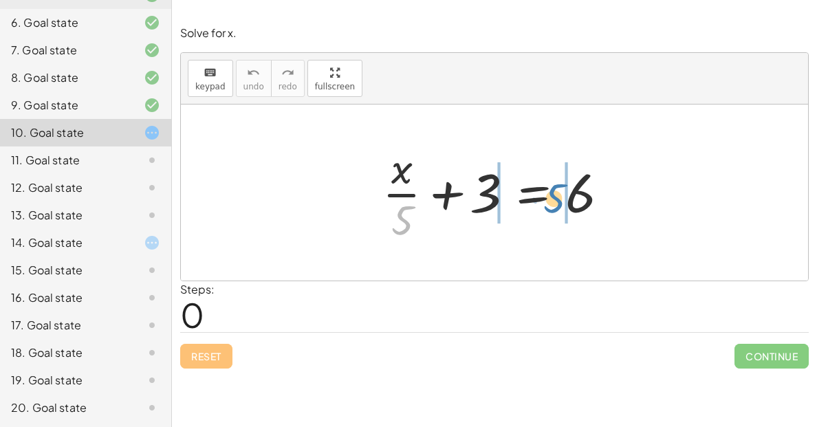
drag, startPoint x: 404, startPoint y: 226, endPoint x: 512, endPoint y: 193, distance: 113.8
click at [512, 193] on div at bounding box center [500, 193] width 248 height 106
drag, startPoint x: 418, startPoint y: 217, endPoint x: 450, endPoint y: 188, distance: 43.4
click at [450, 188] on div at bounding box center [500, 193] width 248 height 106
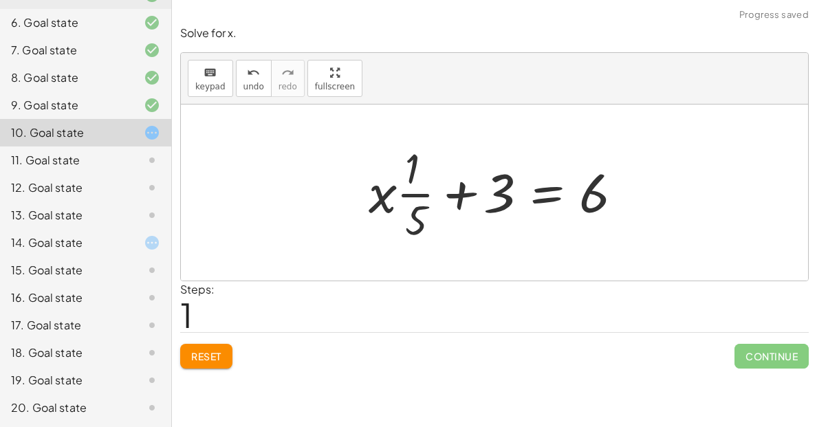
click at [407, 225] on div at bounding box center [500, 193] width 276 height 106
click at [213, 346] on button "Reset" at bounding box center [206, 356] width 52 height 25
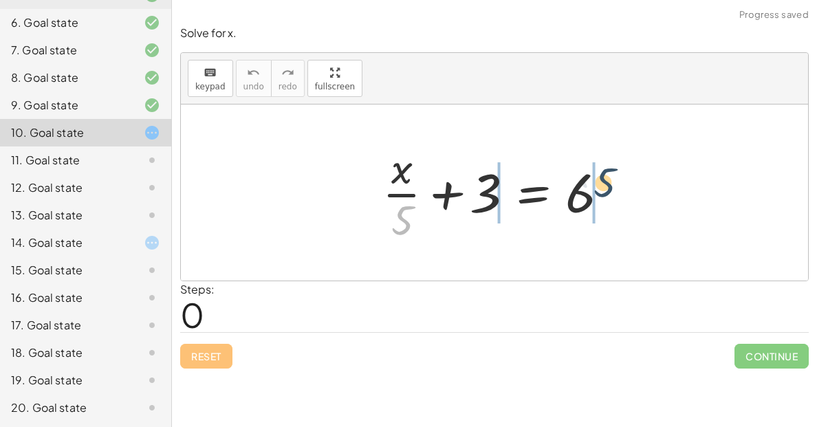
drag, startPoint x: 408, startPoint y: 228, endPoint x: 622, endPoint y: 190, distance: 217.2
click at [622, 190] on div at bounding box center [500, 193] width 248 height 106
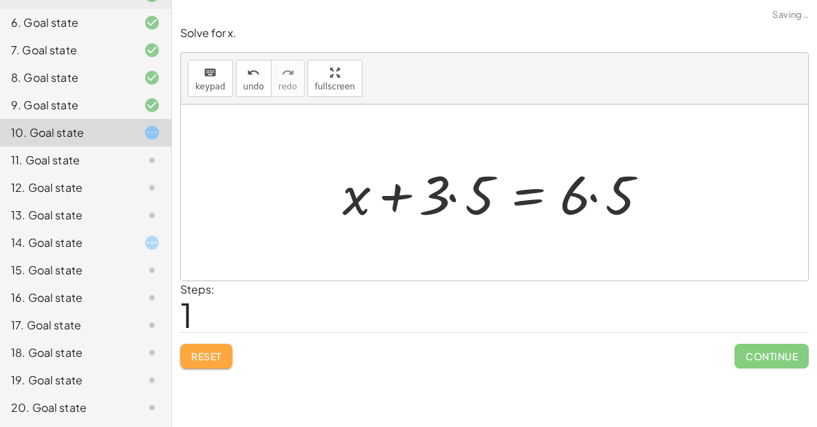
click at [211, 368] on button "Reset" at bounding box center [206, 356] width 52 height 25
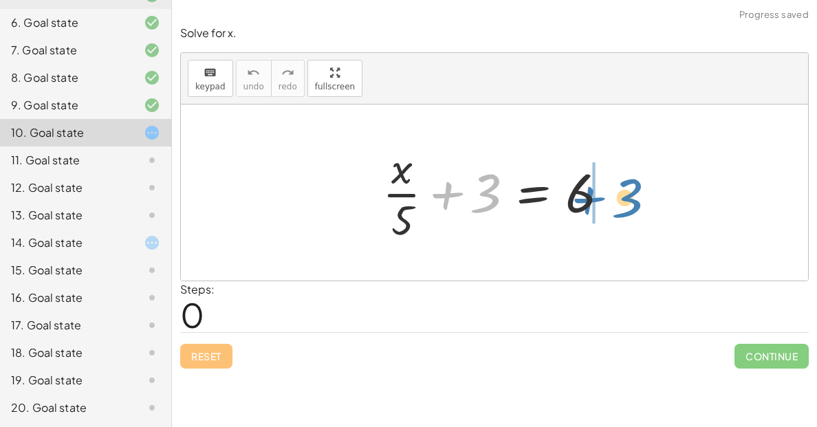
drag, startPoint x: 488, startPoint y: 200, endPoint x: 634, endPoint y: 204, distance: 146.6
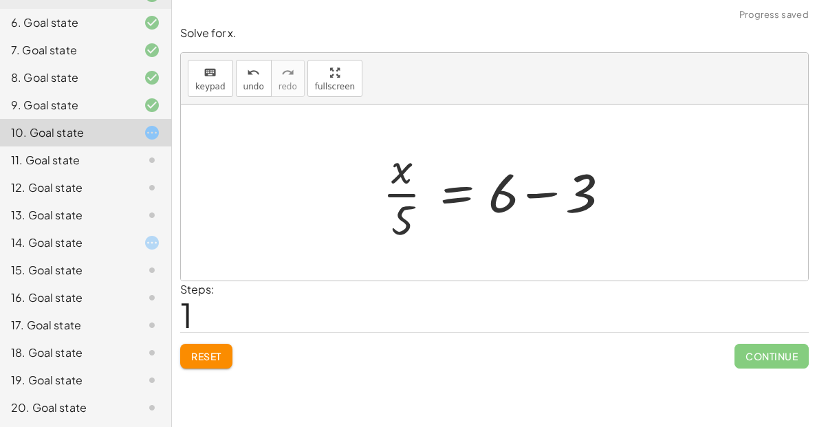
click at [575, 198] on div at bounding box center [500, 193] width 248 height 106
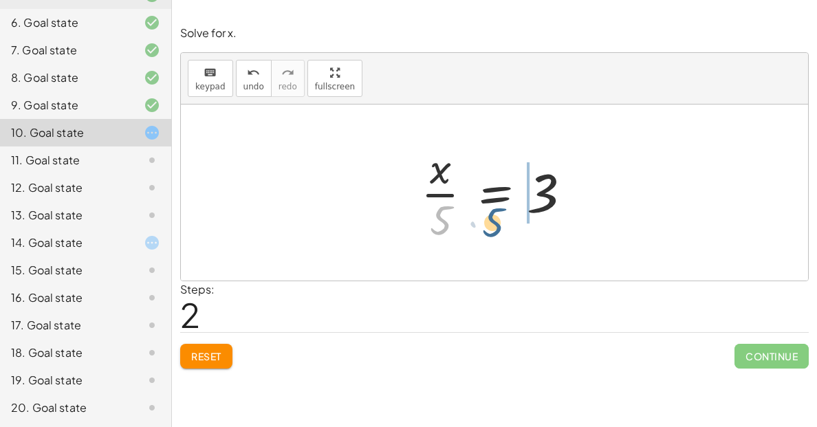
drag, startPoint x: 444, startPoint y: 227, endPoint x: 514, endPoint y: 226, distance: 70.8
click at [514, 226] on div at bounding box center [499, 193] width 171 height 106
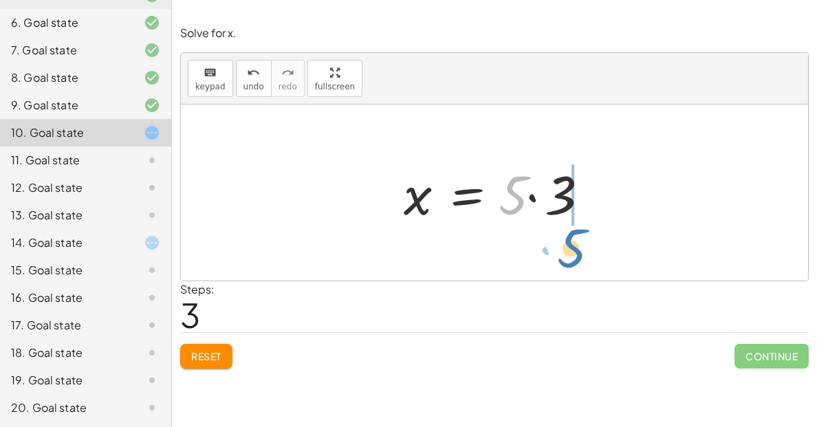
drag, startPoint x: 516, startPoint y: 210, endPoint x: 570, endPoint y: 266, distance: 76.9
click at [570, 266] on div "+ · x · 5 + 3 = 6 · x · 5 = + 6 − 3 · x · 5 = 3 · 5 x · 5 = 3 ·" at bounding box center [494, 193] width 627 height 176
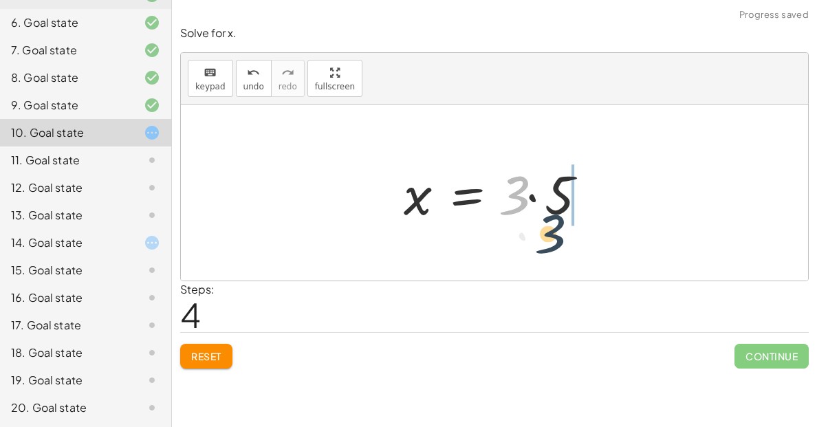
drag, startPoint x: 523, startPoint y: 208, endPoint x: 562, endPoint y: 255, distance: 61.1
click at [562, 255] on div "+ · x · 5 + 3 = 6 · x · 5 = + 6 − 3 · x · 5 = 3 x = · 5 · 3 · 3 x · 5 = 3 ·" at bounding box center [494, 193] width 627 height 176
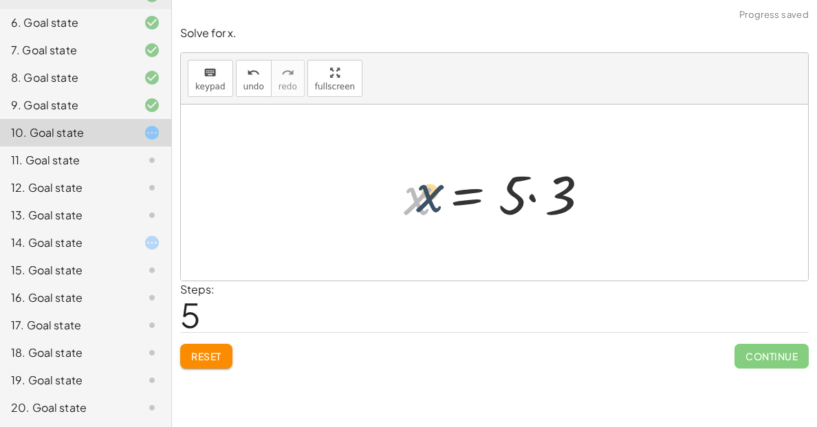
drag, startPoint x: 418, startPoint y: 210, endPoint x: 484, endPoint y: 199, distance: 66.3
click at [484, 199] on div at bounding box center [500, 193] width 206 height 71
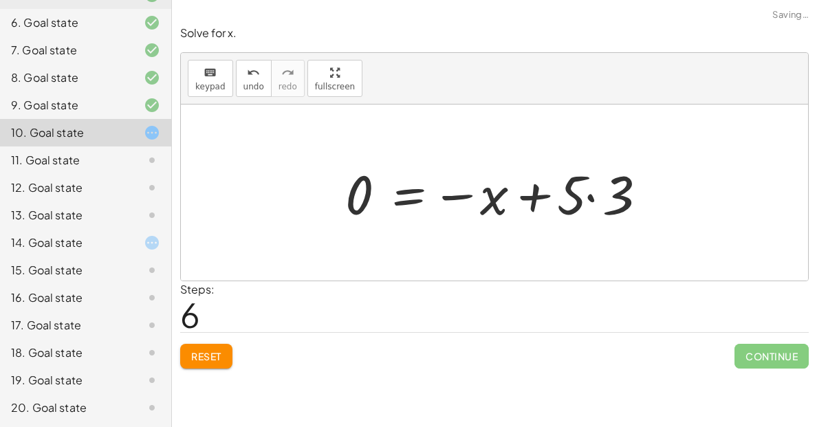
click at [579, 191] on div at bounding box center [499, 193] width 323 height 71
click at [530, 208] on div at bounding box center [499, 193] width 323 height 71
click at [373, 194] on div at bounding box center [499, 193] width 323 height 71
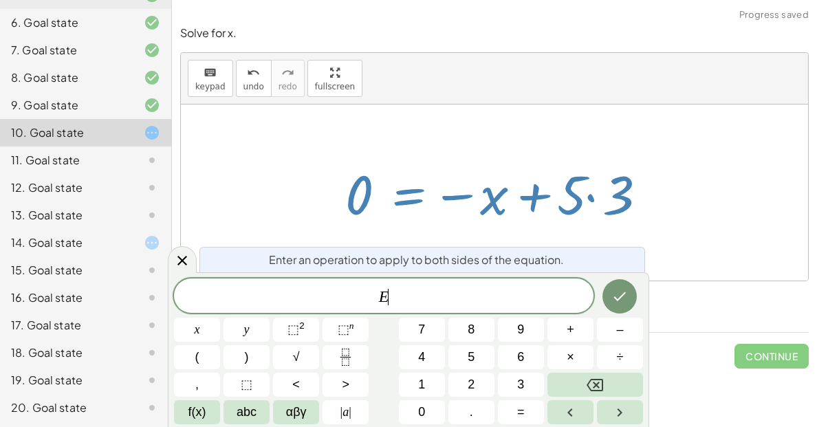
scroll to position [1, 0]
click at [176, 261] on icon at bounding box center [182, 260] width 17 height 17
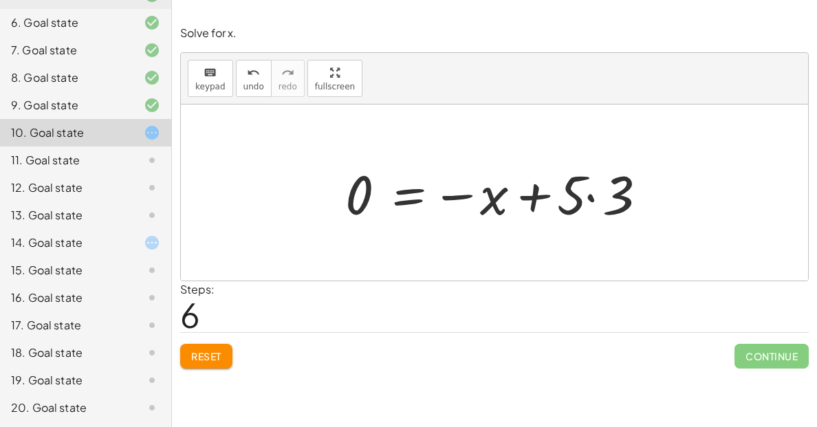
click at [213, 356] on span "Reset" at bounding box center [206, 356] width 30 height 12
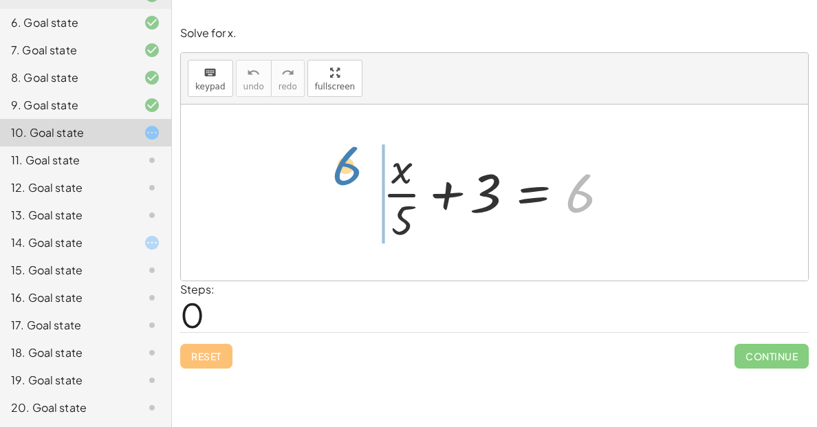
drag, startPoint x: 573, startPoint y: 197, endPoint x: 334, endPoint y: 171, distance: 240.2
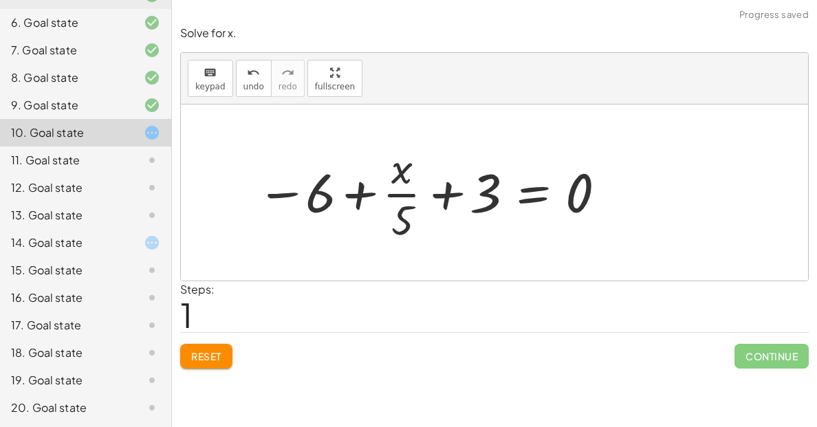
click at [208, 360] on span "Reset" at bounding box center [206, 356] width 30 height 12
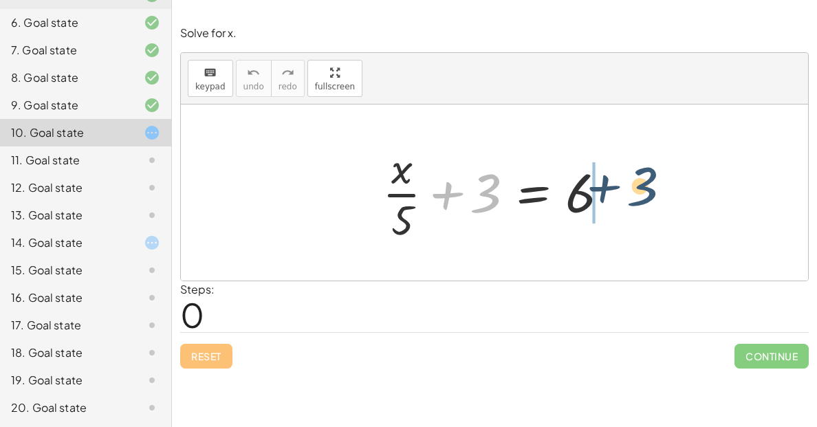
drag, startPoint x: 488, startPoint y: 203, endPoint x: 665, endPoint y: 208, distance: 176.8
click at [665, 208] on div "+ 3 + · x · 5 + 3 = 6" at bounding box center [494, 193] width 627 height 176
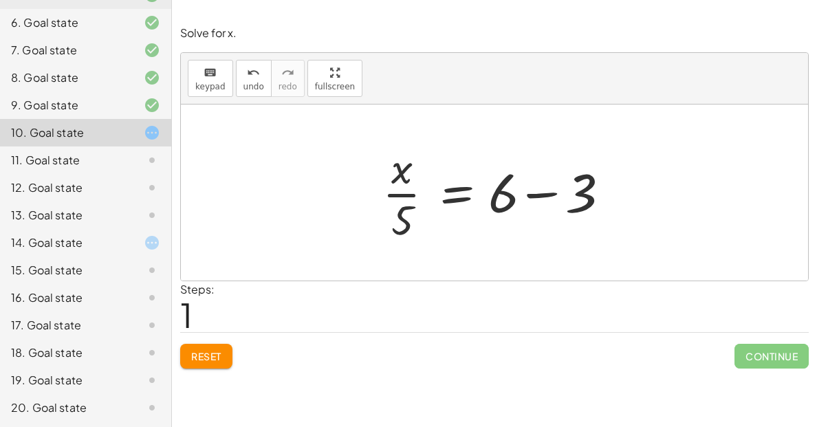
click at [592, 202] on div at bounding box center [500, 193] width 248 height 106
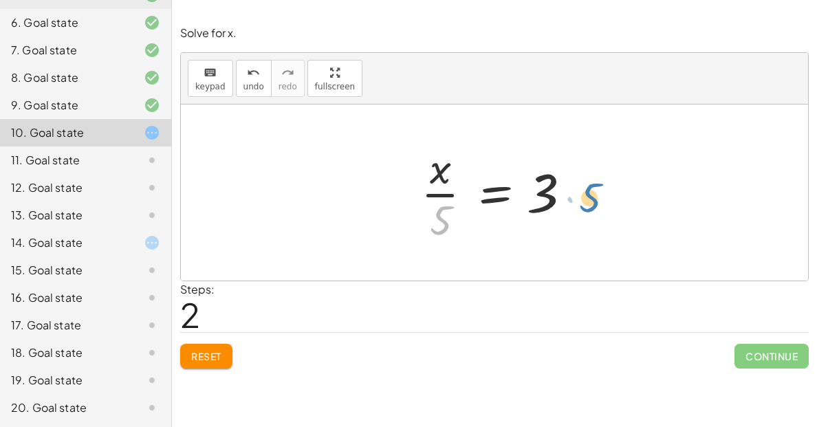
drag, startPoint x: 444, startPoint y: 232, endPoint x: 592, endPoint y: 210, distance: 150.3
click at [592, 210] on div "+ · x · 5 + 3 = 6 · x · 5 = + 6 − 3 · 5 · x · 5 = 3" at bounding box center [494, 193] width 627 height 176
drag, startPoint x: 441, startPoint y: 217, endPoint x: 606, endPoint y: 192, distance: 167.0
drag, startPoint x: 442, startPoint y: 229, endPoint x: 650, endPoint y: 197, distance: 210.9
click at [650, 197] on div "+ · x · 5 + 3 = 6 · x · 5 = + 6 − 3 · 5 · x · 5 = 3" at bounding box center [494, 193] width 627 height 176
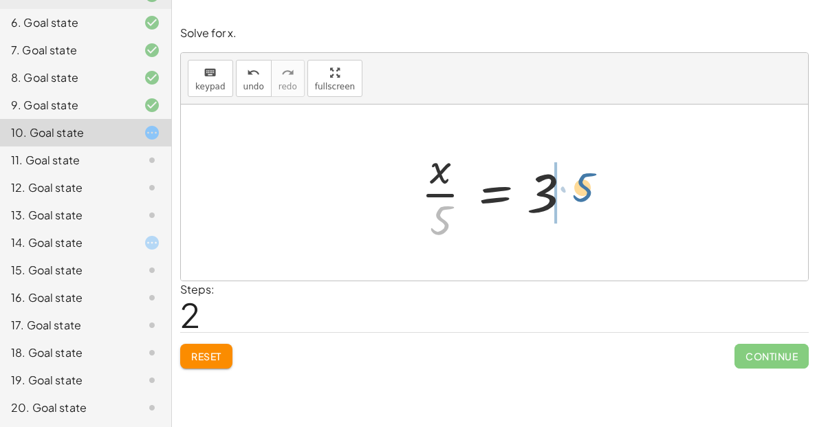
drag, startPoint x: 440, startPoint y: 214, endPoint x: 588, endPoint y: 176, distance: 152.6
drag, startPoint x: 440, startPoint y: 230, endPoint x: 563, endPoint y: 202, distance: 126.5
click at [563, 202] on div at bounding box center [499, 193] width 171 height 106
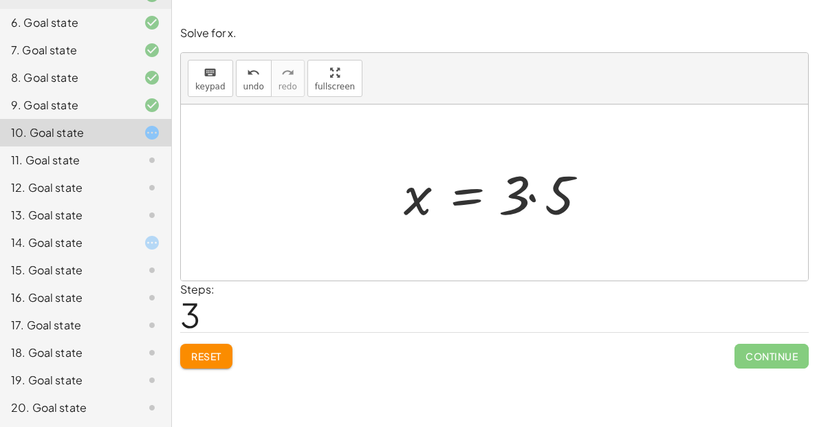
click at [554, 203] on div at bounding box center [500, 193] width 206 height 71
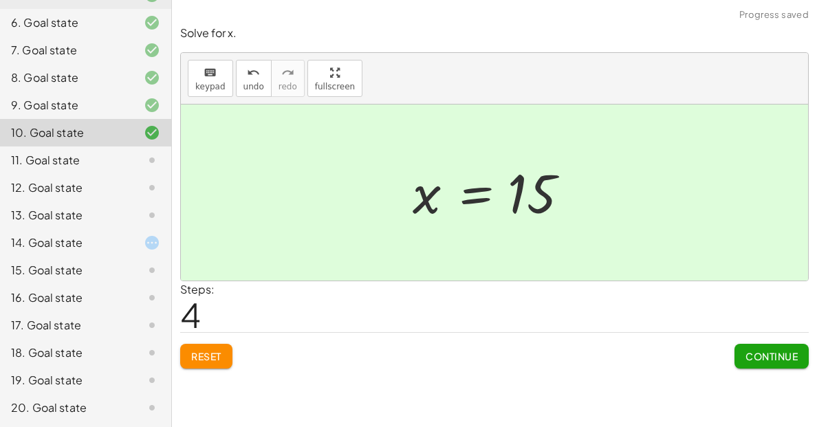
click at [760, 358] on span "Continue" at bounding box center [772, 356] width 52 height 12
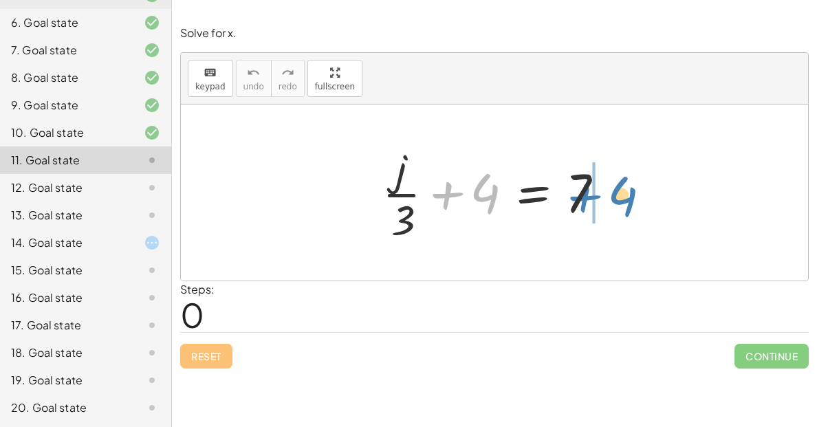
drag, startPoint x: 490, startPoint y: 203, endPoint x: 630, endPoint y: 204, distance: 139.6
click at [630, 204] on div "+ 4 + · j · 3 + 4 = 7" at bounding box center [494, 193] width 627 height 176
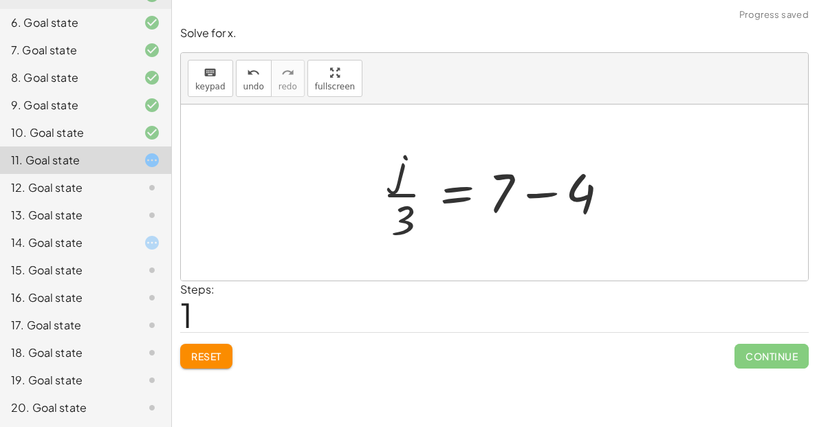
click at [578, 195] on div at bounding box center [500, 193] width 248 height 106
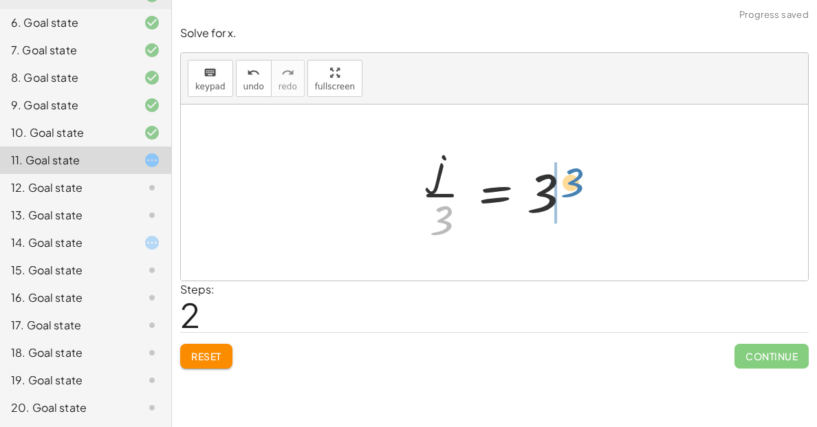
drag, startPoint x: 450, startPoint y: 215, endPoint x: 581, endPoint y: 179, distance: 135.5
click at [581, 179] on div at bounding box center [499, 193] width 171 height 106
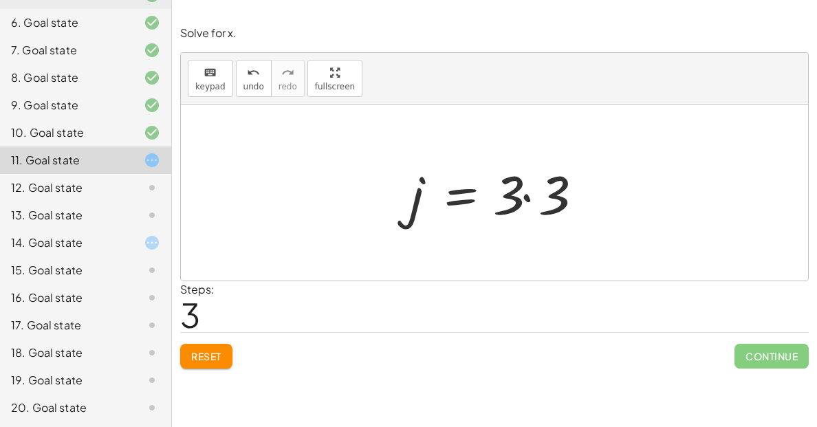
click at [563, 177] on div at bounding box center [500, 193] width 194 height 71
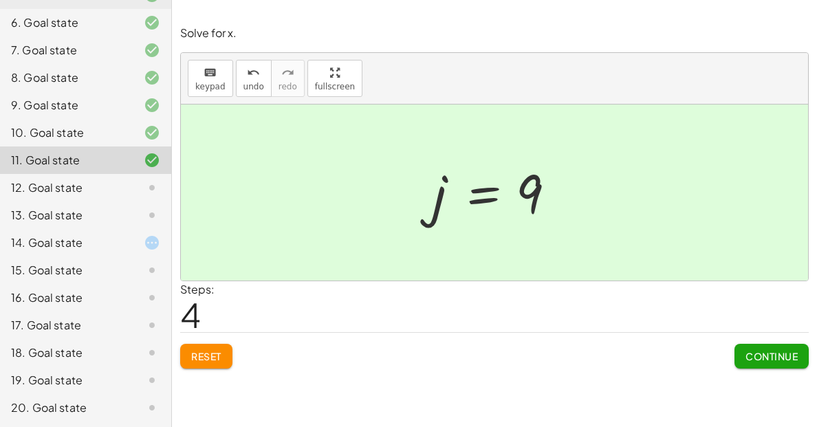
click at [763, 346] on button "Continue" at bounding box center [772, 356] width 74 height 25
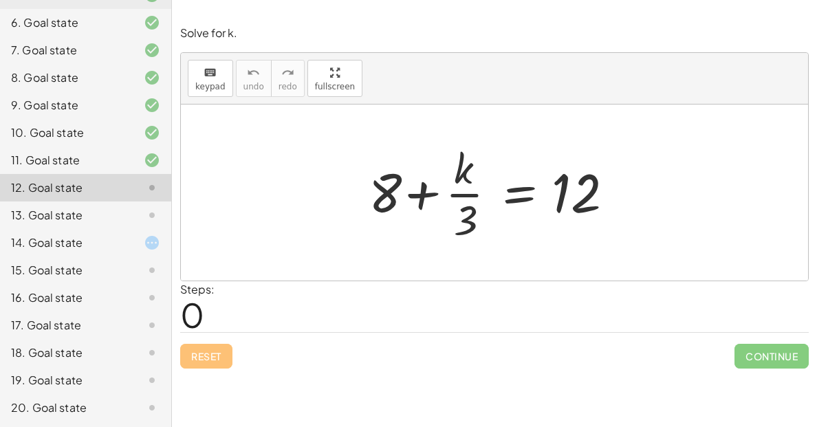
click at [469, 218] on div at bounding box center [500, 193] width 276 height 106
drag, startPoint x: 470, startPoint y: 219, endPoint x: 636, endPoint y: 197, distance: 167.9
click at [636, 197] on div at bounding box center [500, 193] width 276 height 106
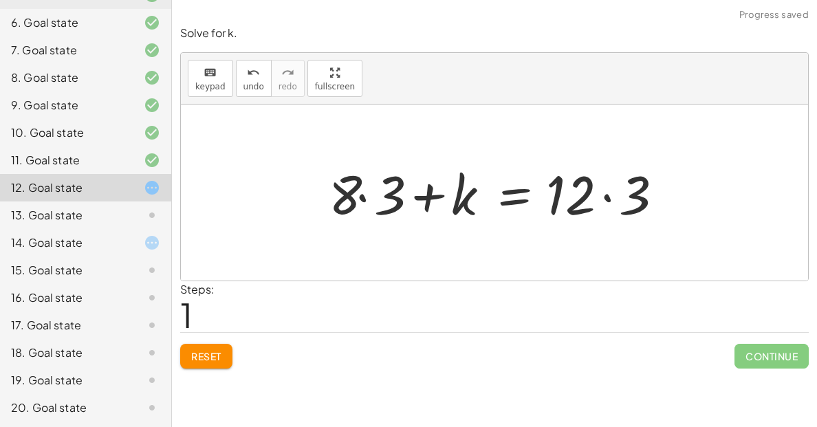
click at [636, 197] on div at bounding box center [500, 193] width 356 height 71
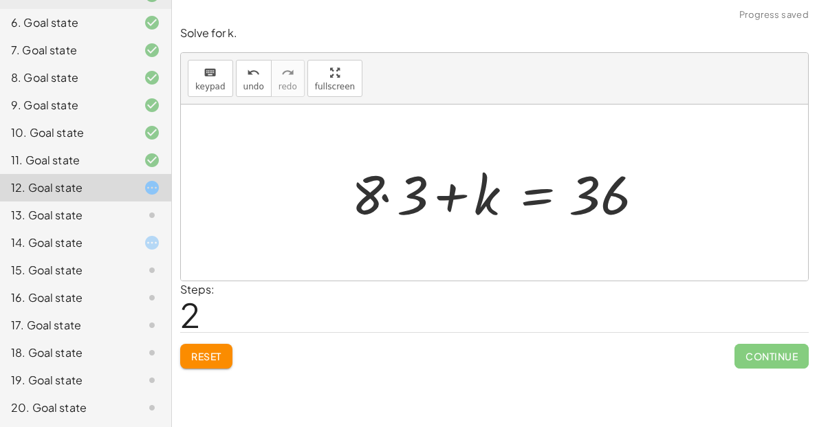
click at [453, 199] on div at bounding box center [500, 193] width 310 height 71
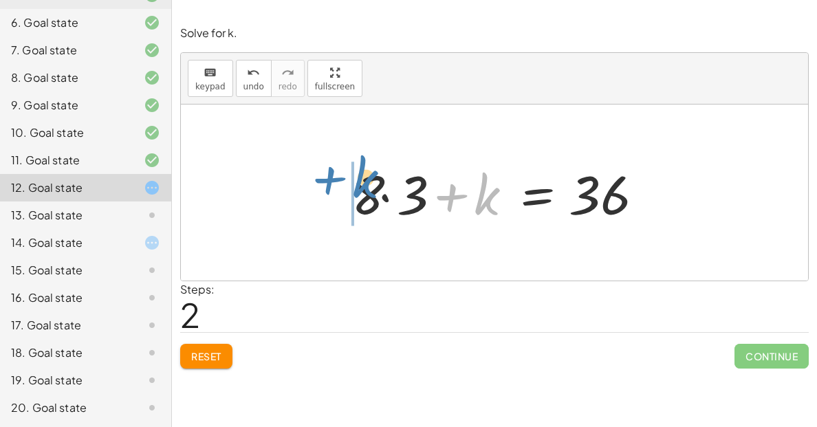
drag, startPoint x: 489, startPoint y: 200, endPoint x: 367, endPoint y: 182, distance: 123.1
click at [367, 182] on div at bounding box center [500, 193] width 310 height 71
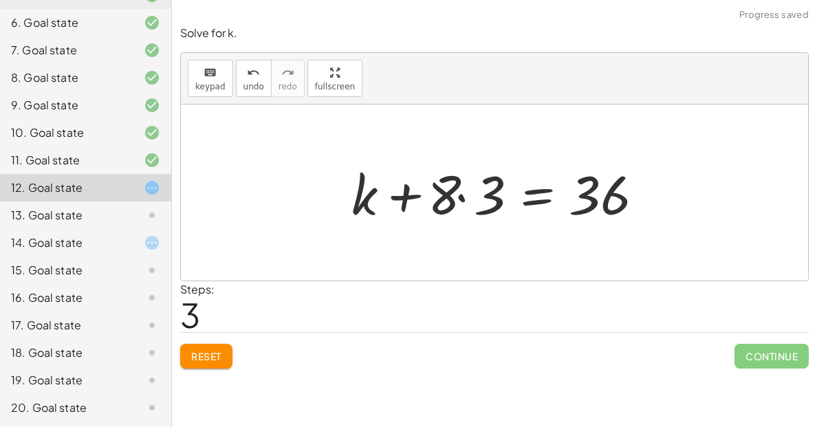
click at [422, 191] on div at bounding box center [500, 193] width 310 height 71
click at [472, 202] on div at bounding box center [500, 193] width 310 height 71
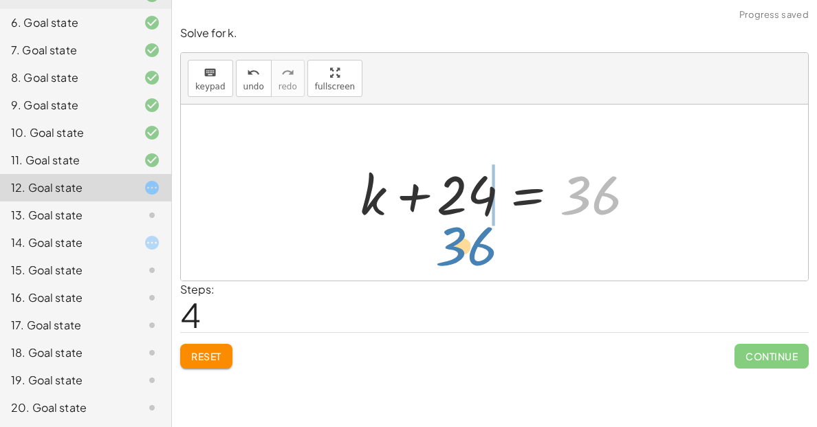
drag, startPoint x: 582, startPoint y: 205, endPoint x: 453, endPoint y: 250, distance: 136.4
click at [453, 250] on div "+ 8 + · k · 3 = 12 + · 8 · 3 + k = · 12 · 3 + · 8 · 3 + k = 36 + k + · 8 · 3 = …" at bounding box center [494, 193] width 627 height 176
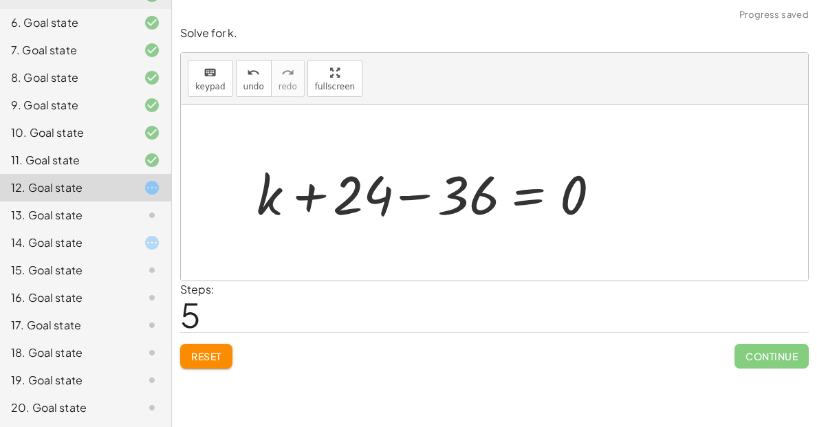
click at [467, 227] on div at bounding box center [434, 193] width 369 height 71
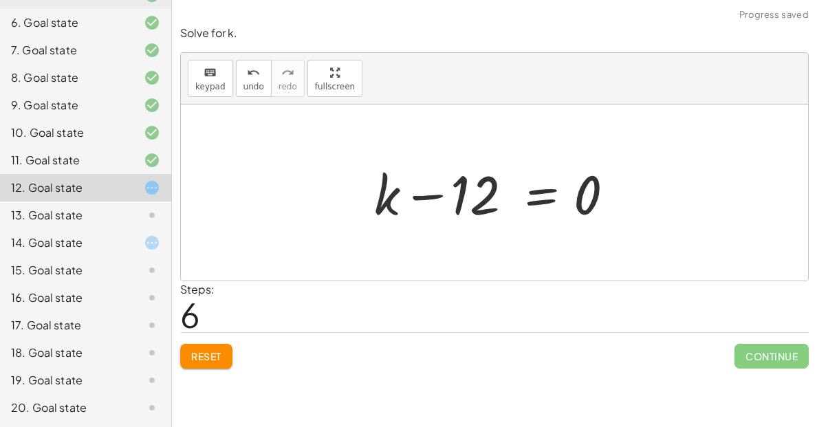
click at [556, 208] on div at bounding box center [499, 193] width 265 height 71
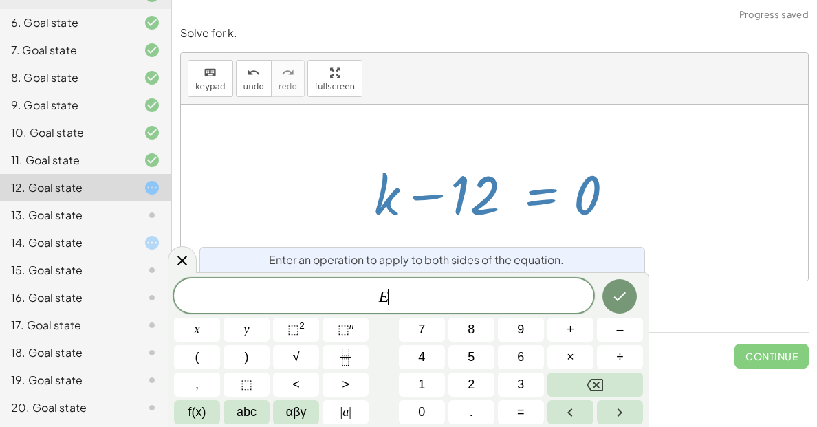
scroll to position [1, 0]
click at [177, 254] on icon at bounding box center [182, 260] width 17 height 17
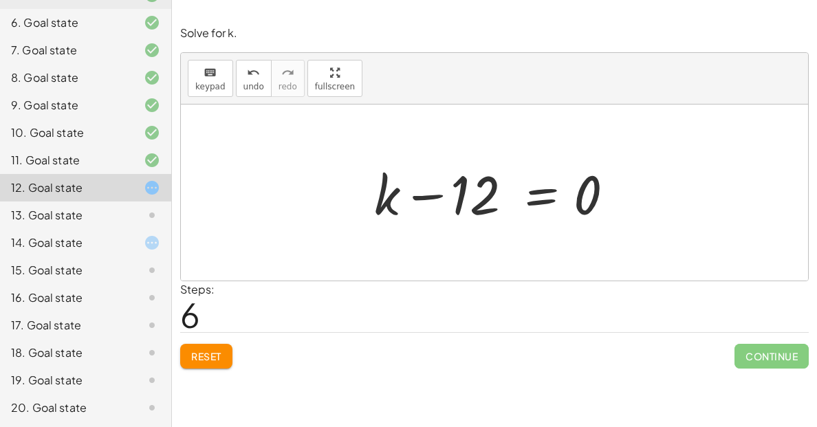
click at [594, 194] on div at bounding box center [499, 193] width 265 height 71
click at [555, 193] on div at bounding box center [499, 193] width 265 height 71
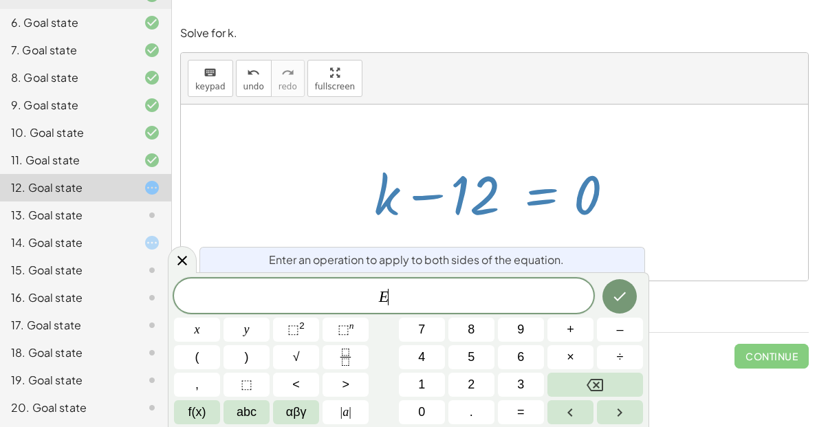
scroll to position [2, 0]
click at [180, 257] on icon at bounding box center [182, 260] width 17 height 17
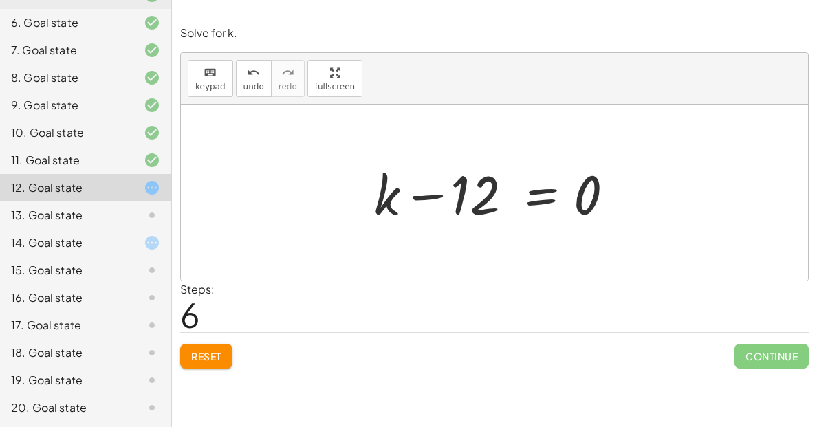
click at [472, 200] on div at bounding box center [499, 193] width 265 height 71
click at [215, 361] on span "Reset" at bounding box center [206, 356] width 30 height 12
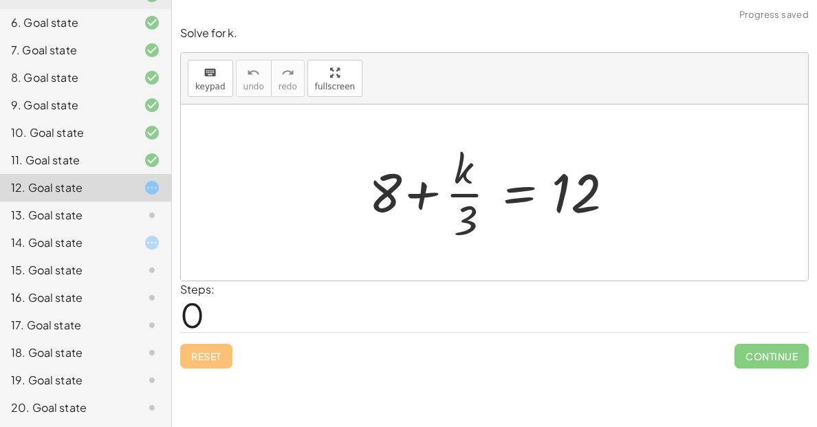
click at [418, 186] on div at bounding box center [500, 193] width 276 height 106
drag, startPoint x: 382, startPoint y: 202, endPoint x: 610, endPoint y: 206, distance: 227.7
click at [610, 206] on div at bounding box center [500, 193] width 276 height 106
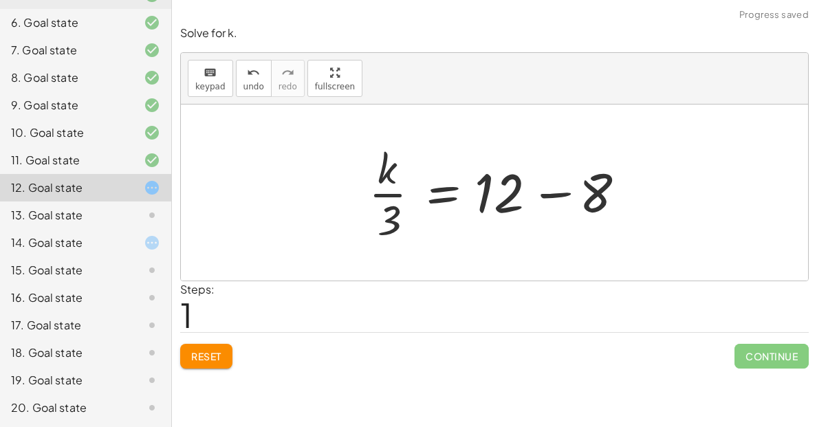
click at [591, 199] on div at bounding box center [500, 193] width 276 height 106
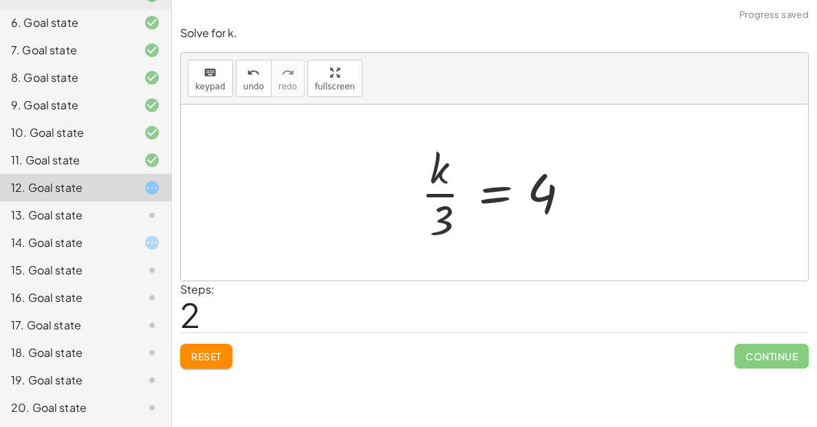
click at [440, 206] on div at bounding box center [499, 193] width 171 height 106
drag, startPoint x: 546, startPoint y: 201, endPoint x: 448, endPoint y: 224, distance: 100.3
click at [448, 224] on div at bounding box center [499, 193] width 171 height 106
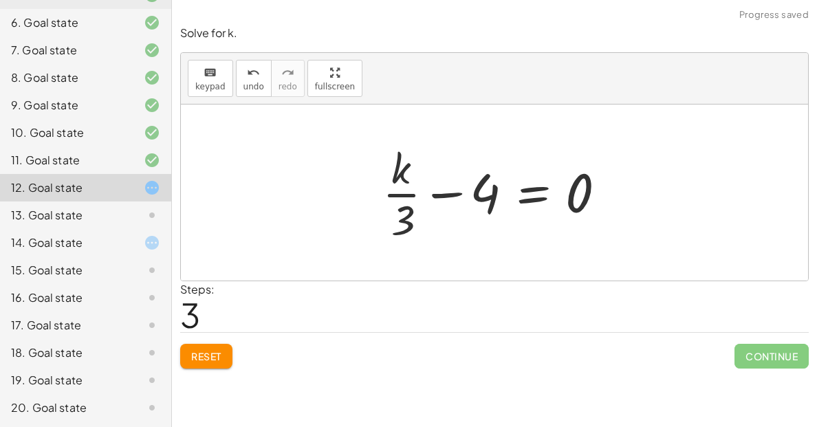
click at [449, 193] on div at bounding box center [500, 193] width 248 height 106
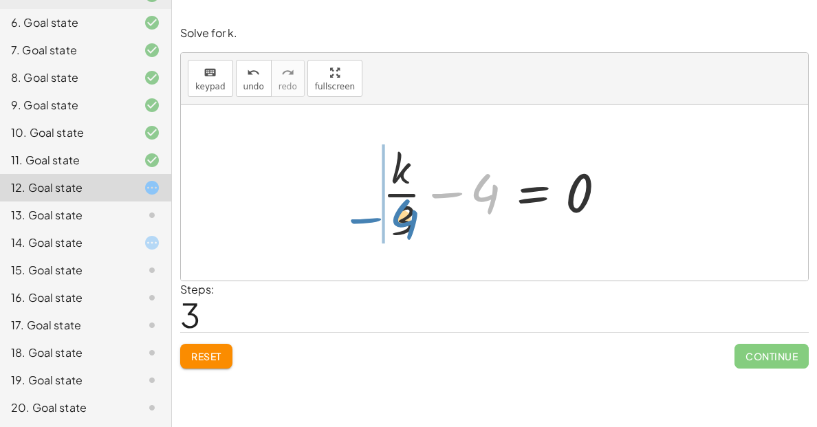
drag, startPoint x: 486, startPoint y: 208, endPoint x: 399, endPoint y: 235, distance: 91.4
click at [399, 235] on div at bounding box center [500, 193] width 248 height 106
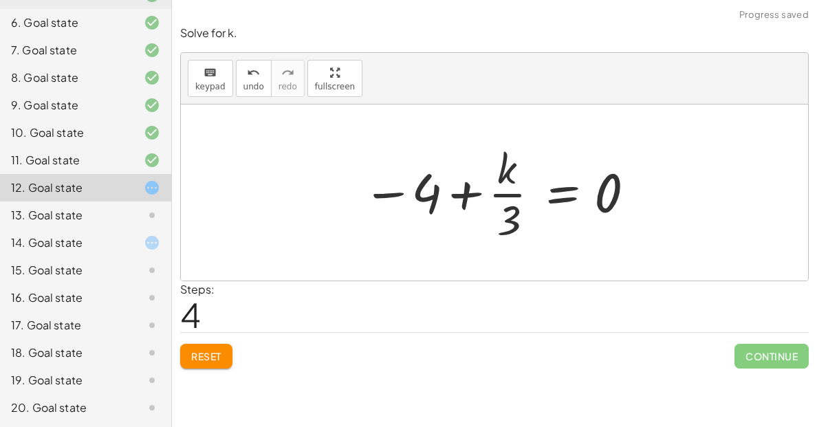
click at [583, 201] on div at bounding box center [500, 193] width 288 height 106
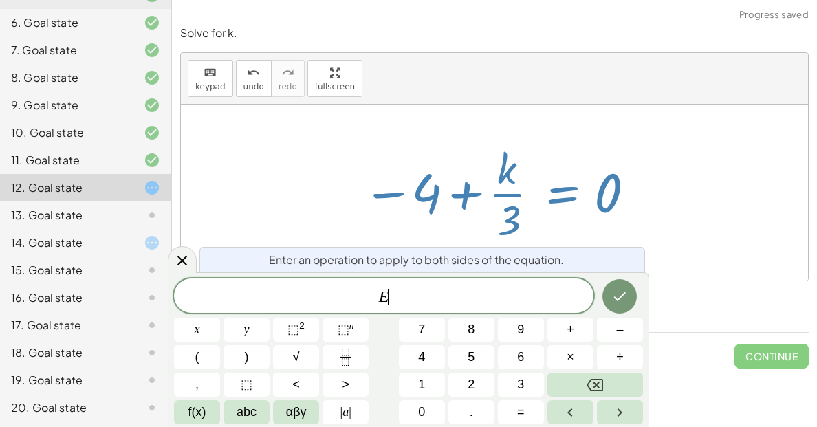
scroll to position [3, 0]
click at [177, 252] on icon at bounding box center [182, 260] width 17 height 17
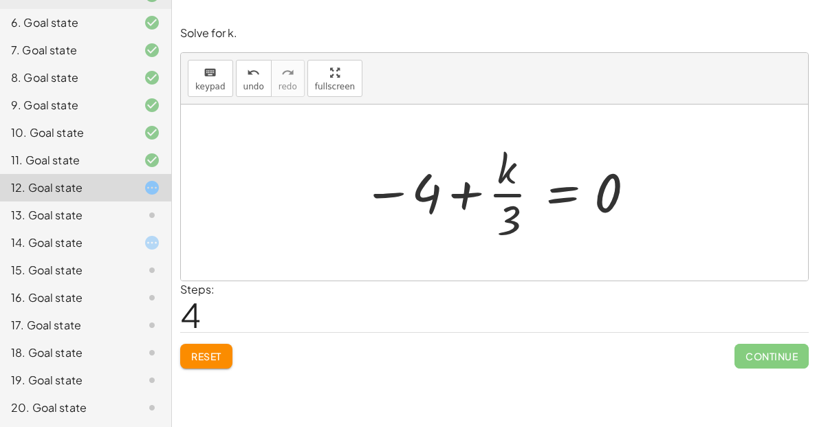
click at [407, 201] on div at bounding box center [500, 193] width 288 height 106
click at [457, 192] on div at bounding box center [500, 193] width 288 height 106
click at [211, 344] on button "Reset" at bounding box center [206, 356] width 52 height 25
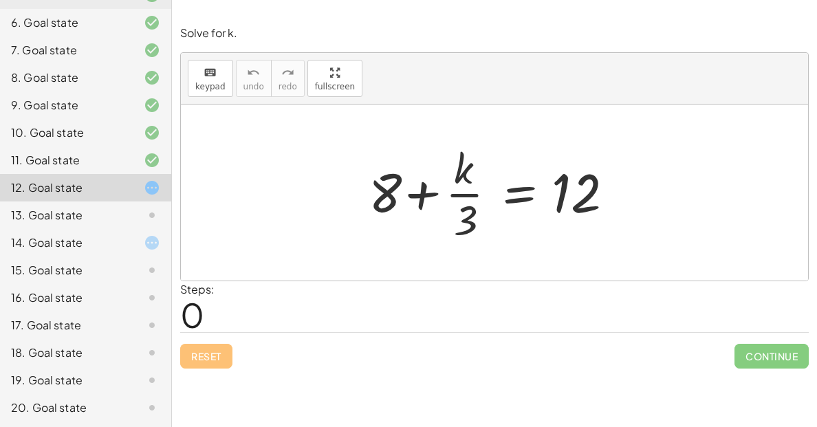
click at [107, 217] on div "13. Goal state" at bounding box center [66, 215] width 111 height 17
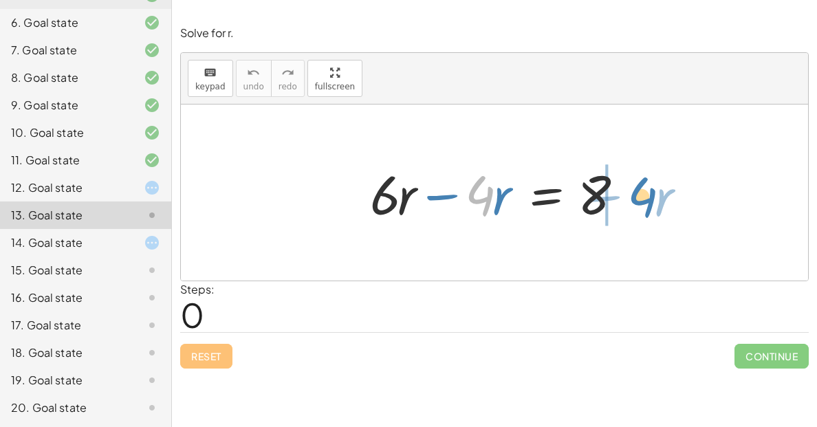
drag, startPoint x: 479, startPoint y: 197, endPoint x: 640, endPoint y: 195, distance: 161.7
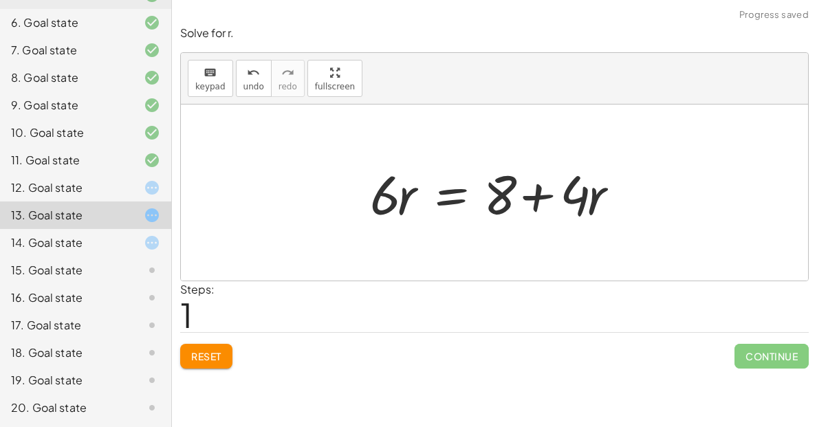
click at [583, 196] on div at bounding box center [499, 193] width 273 height 71
click at [519, 188] on div at bounding box center [499, 193] width 273 height 71
drag, startPoint x: 598, startPoint y: 198, endPoint x: 415, endPoint y: 201, distance: 183.0
click at [415, 201] on div at bounding box center [499, 193] width 273 height 71
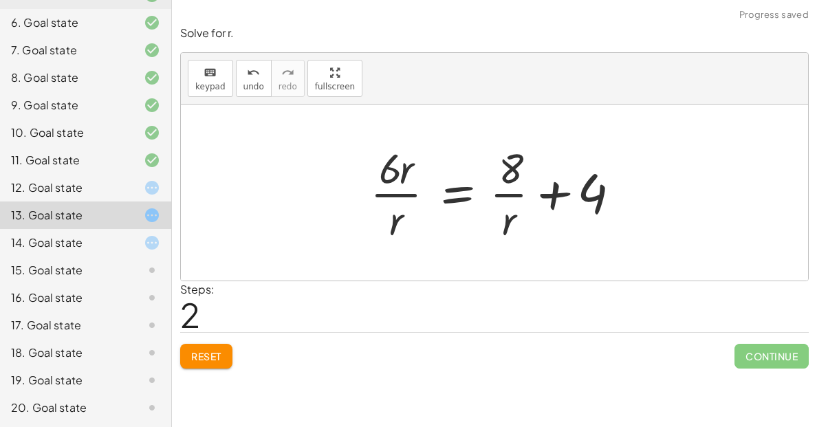
click at [383, 195] on div at bounding box center [499, 193] width 272 height 106
click at [513, 186] on div at bounding box center [499, 193] width 272 height 106
click at [567, 195] on div at bounding box center [499, 193] width 272 height 106
click at [222, 350] on button "Reset" at bounding box center [206, 356] width 52 height 25
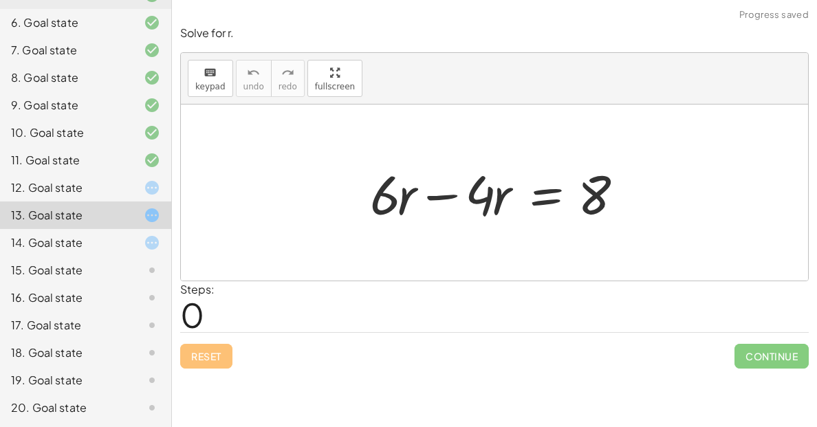
click at [597, 217] on div at bounding box center [499, 193] width 273 height 71
drag, startPoint x: 376, startPoint y: 191, endPoint x: 583, endPoint y: 239, distance: 213.4
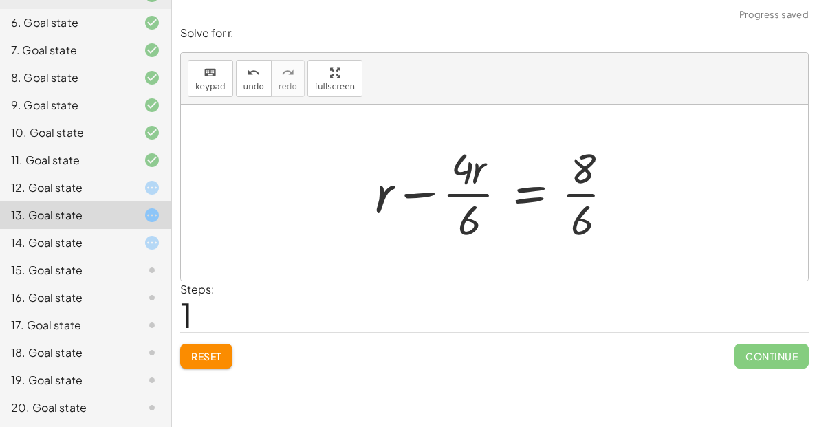
click at [580, 200] on div at bounding box center [499, 193] width 263 height 106
click at [457, 210] on div at bounding box center [499, 193] width 263 height 106
drag, startPoint x: 591, startPoint y: 219, endPoint x: 598, endPoint y: 224, distance: 8.0
click at [598, 224] on div at bounding box center [499, 193] width 263 height 106
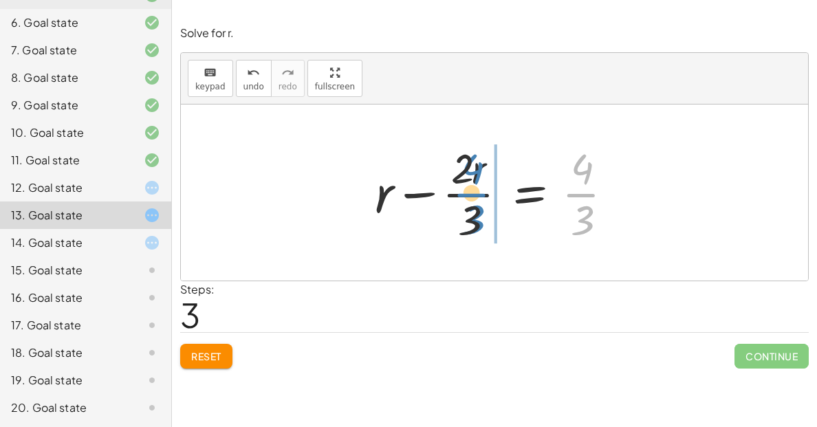
drag, startPoint x: 565, startPoint y: 182, endPoint x: 446, endPoint y: 177, distance: 119.1
click at [446, 177] on div at bounding box center [499, 193] width 263 height 106
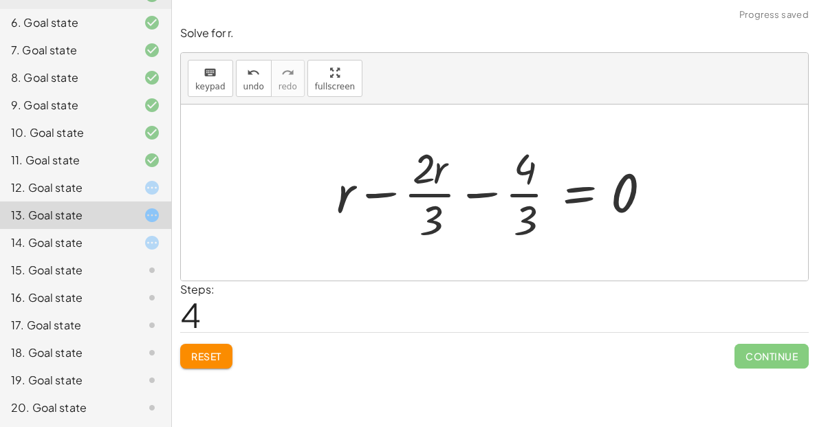
click at [460, 186] on div at bounding box center [499, 193] width 340 height 106
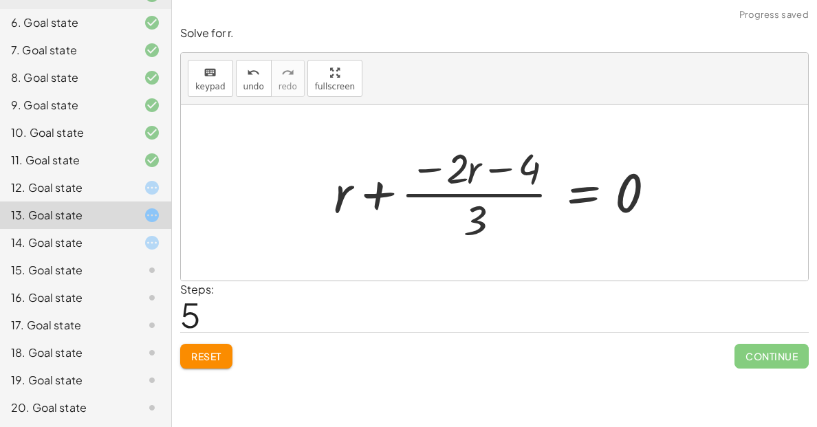
click at [499, 210] on div at bounding box center [500, 193] width 347 height 106
click at [590, 210] on div at bounding box center [500, 193] width 347 height 106
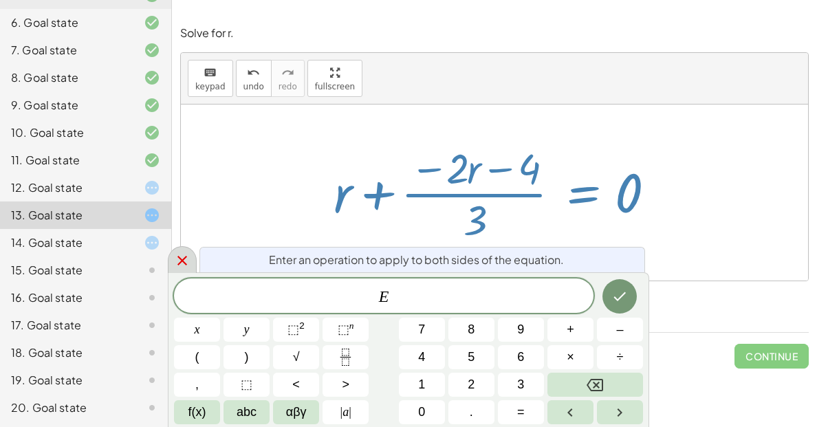
click at [182, 254] on icon at bounding box center [182, 260] width 17 height 17
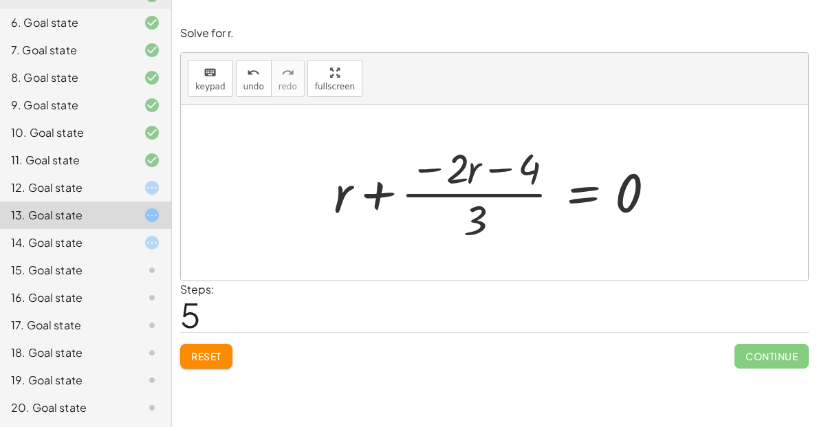
click at [211, 354] on span "Reset" at bounding box center [206, 356] width 30 height 12
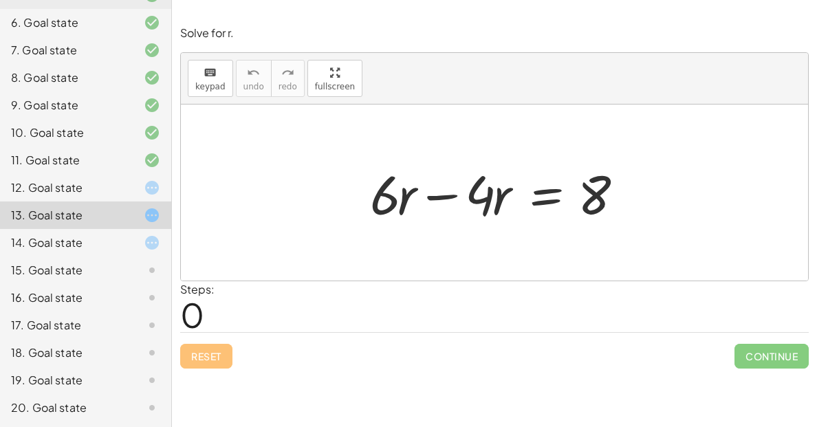
click at [446, 195] on div at bounding box center [499, 193] width 273 height 71
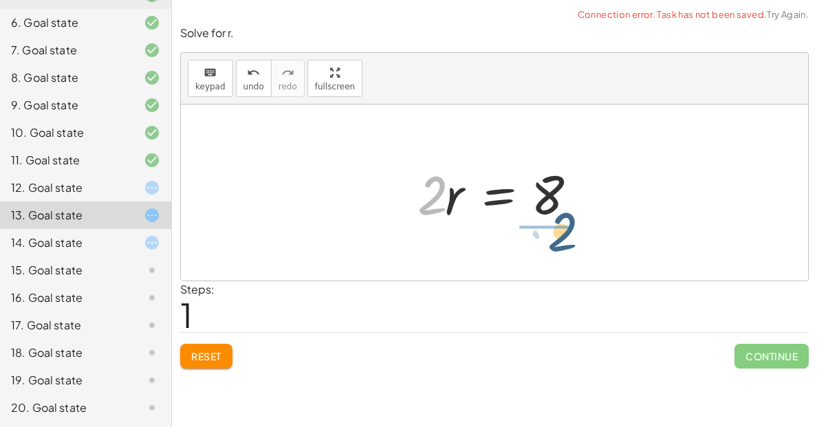
drag, startPoint x: 430, startPoint y: 196, endPoint x: 564, endPoint y: 236, distance: 139.9
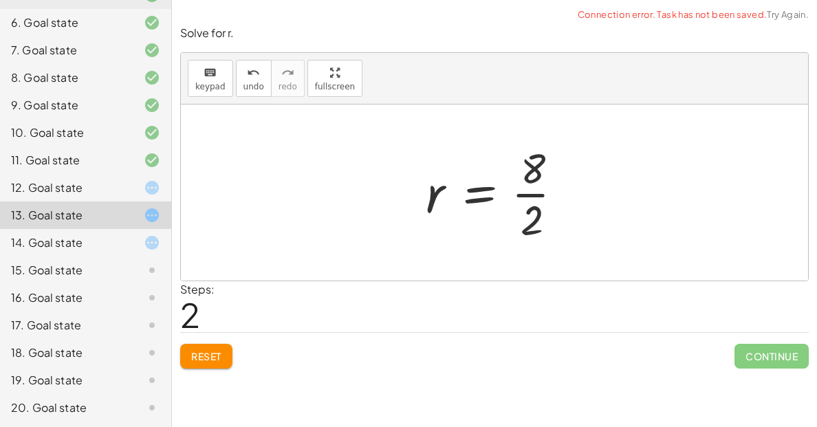
click at [529, 188] on div at bounding box center [500, 193] width 162 height 106
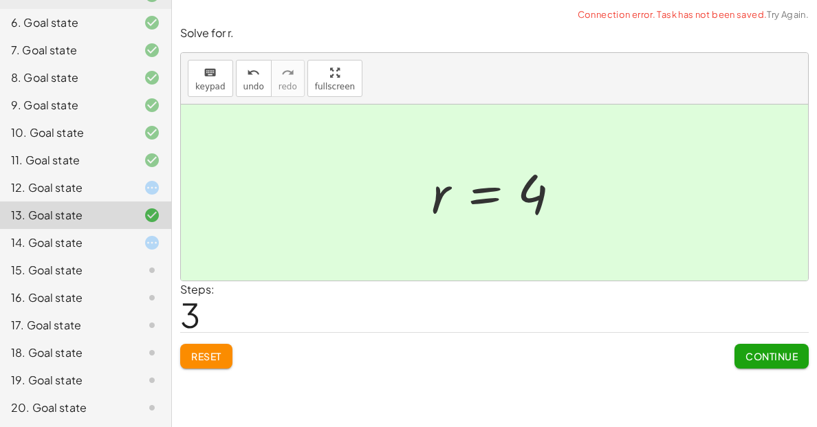
click at [204, 347] on button "Reset" at bounding box center [206, 356] width 52 height 25
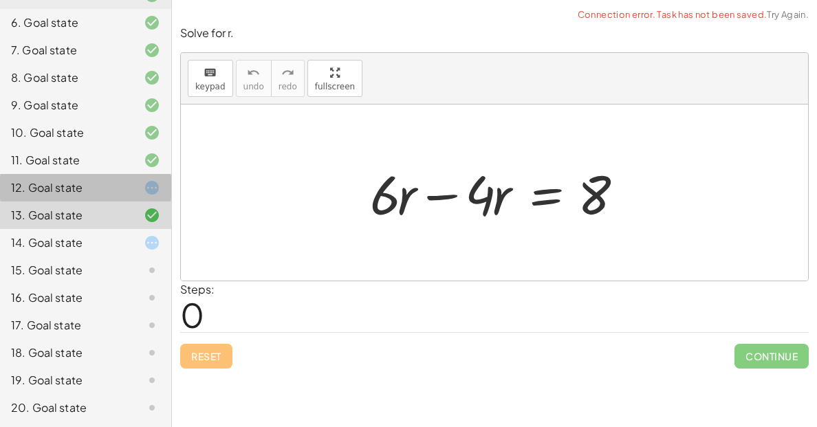
click at [84, 229] on div "12. Goal state" at bounding box center [85, 243] width 171 height 28
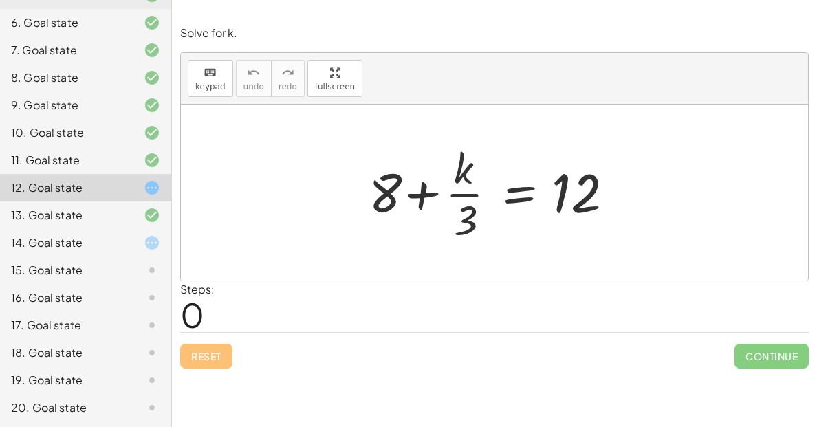
click at [398, 197] on div at bounding box center [500, 193] width 276 height 106
drag, startPoint x: 395, startPoint y: 202, endPoint x: 594, endPoint y: 254, distance: 206.2
click at [594, 254] on div "+ 8 + 8 + · k · 3 = 12" at bounding box center [494, 193] width 627 height 176
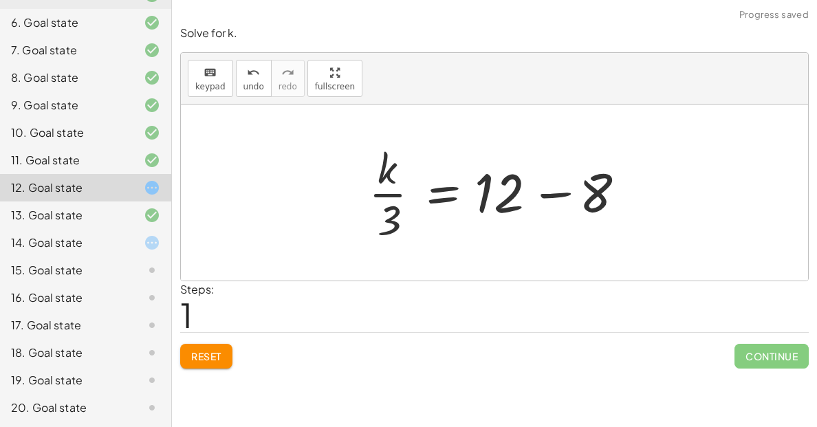
click at [586, 169] on div at bounding box center [500, 193] width 276 height 106
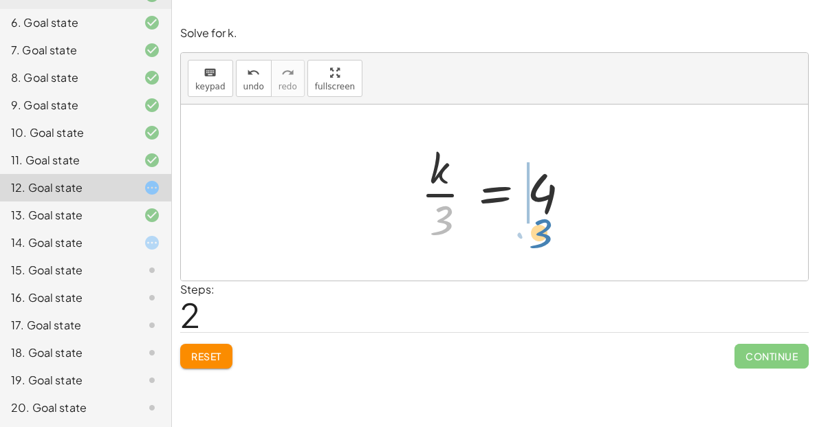
drag, startPoint x: 435, startPoint y: 226, endPoint x: 539, endPoint y: 239, distance: 104.7
click at [539, 239] on div at bounding box center [499, 193] width 171 height 106
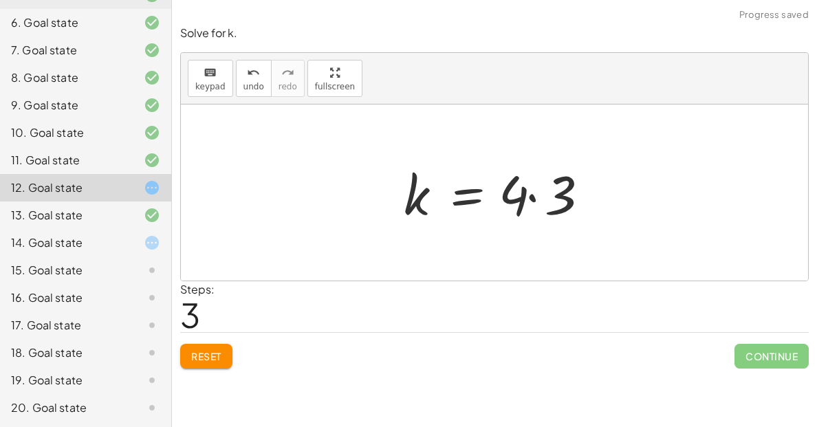
click at [534, 234] on div at bounding box center [494, 193] width 627 height 176
click at [543, 199] on div at bounding box center [500, 193] width 206 height 71
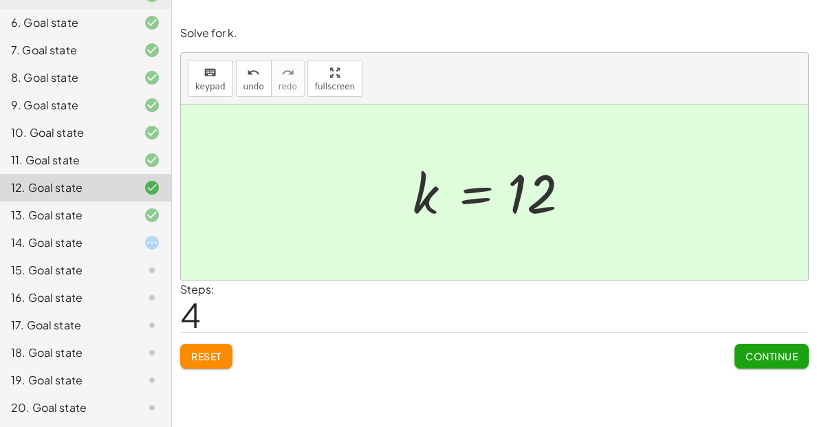
click at [752, 393] on div "keyboard keypad undo undo redo redo fullscreen + · 8 · x + 2 = 18 · 8 · x = − 2…" at bounding box center [494, 213] width 645 height 427
click at [765, 357] on span "Continue" at bounding box center [772, 356] width 52 height 12
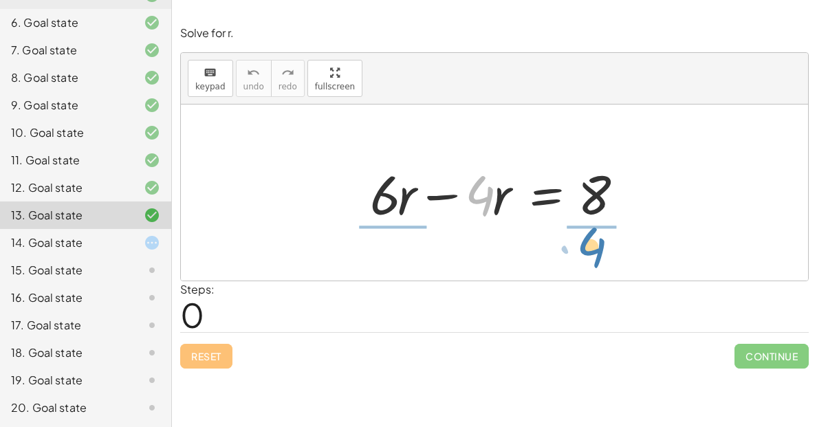
drag, startPoint x: 476, startPoint y: 189, endPoint x: 589, endPoint y: 236, distance: 122.1
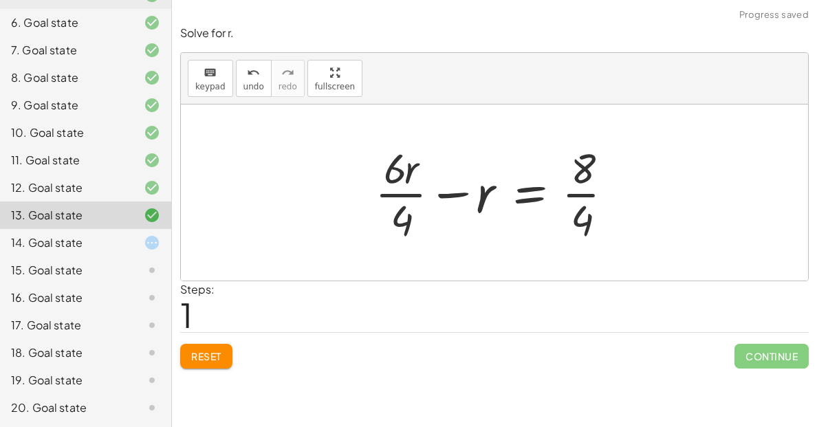
click at [598, 217] on div at bounding box center [499, 193] width 263 height 106
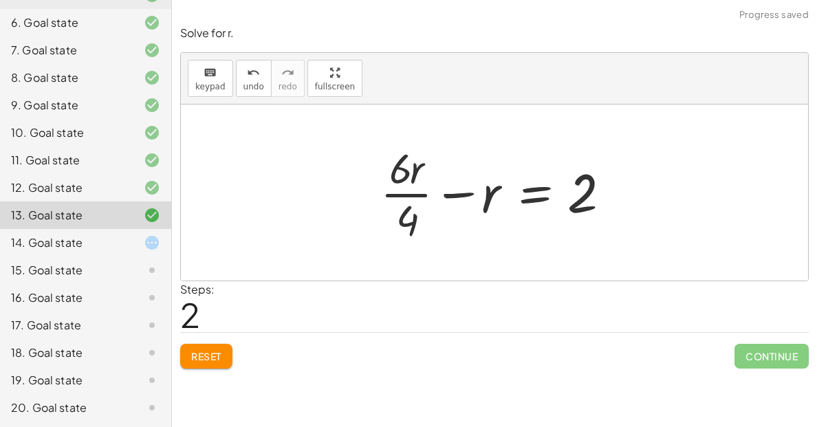
click at [218, 354] on span "Reset" at bounding box center [206, 356] width 30 height 12
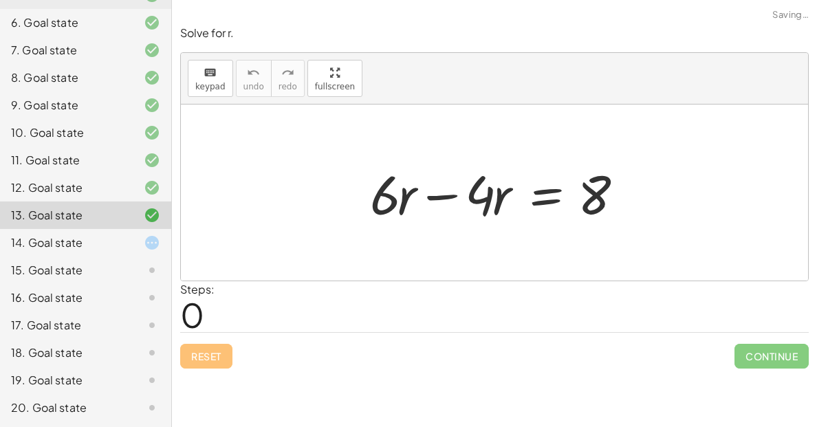
click at [224, 362] on div "Reset Continue" at bounding box center [494, 350] width 629 height 36
click at [387, 204] on div at bounding box center [499, 193] width 273 height 71
drag, startPoint x: 480, startPoint y: 194, endPoint x: 603, endPoint y: 241, distance: 131.1
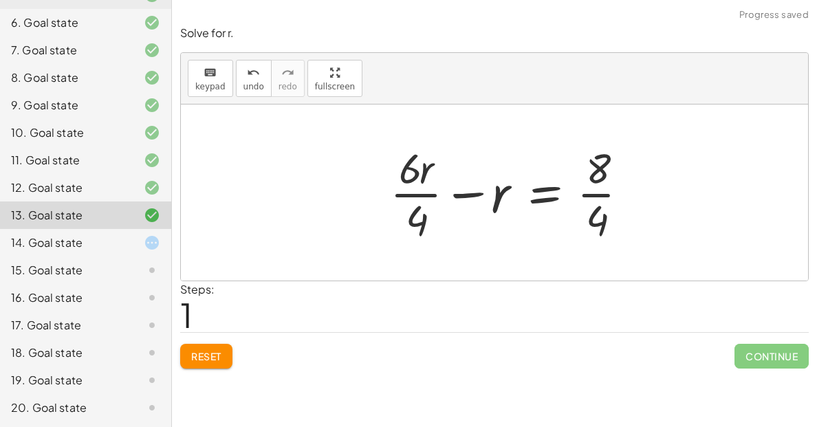
click at [603, 241] on div at bounding box center [514, 193] width 263 height 106
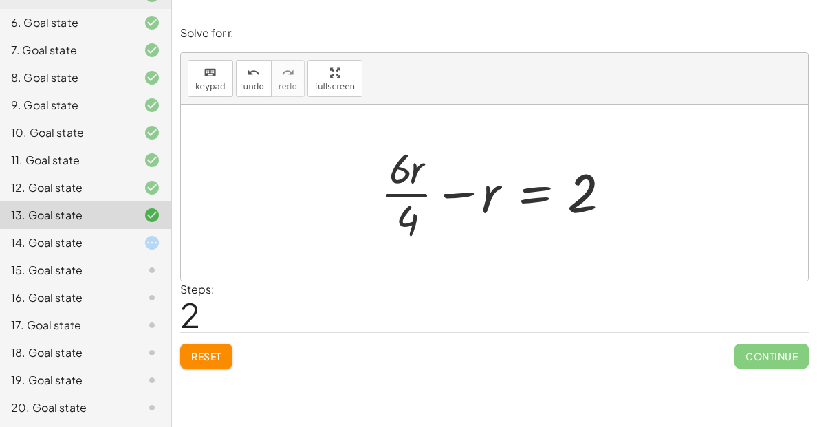
click at [598, 235] on div at bounding box center [499, 193] width 252 height 106
click at [555, 243] on div at bounding box center [499, 193] width 252 height 106
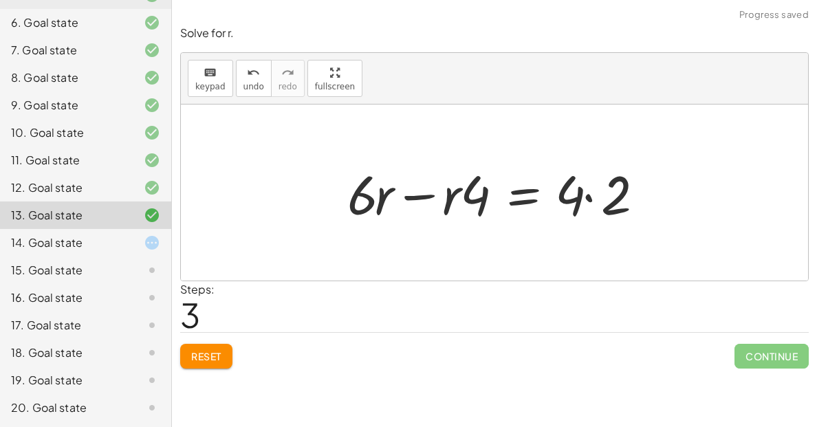
click at [574, 216] on div at bounding box center [499, 193] width 319 height 71
click at [583, 211] on div at bounding box center [499, 193] width 319 height 71
click at [208, 350] on span "Reset" at bounding box center [206, 356] width 30 height 12
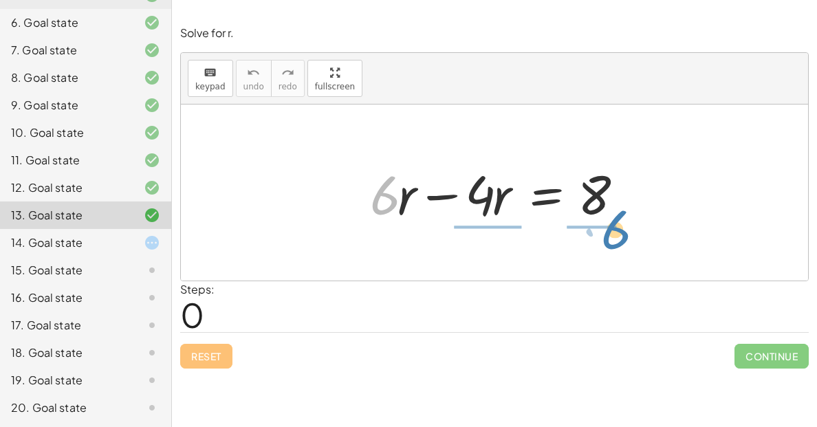
drag, startPoint x: 381, startPoint y: 195, endPoint x: 601, endPoint y: 230, distance: 222.9
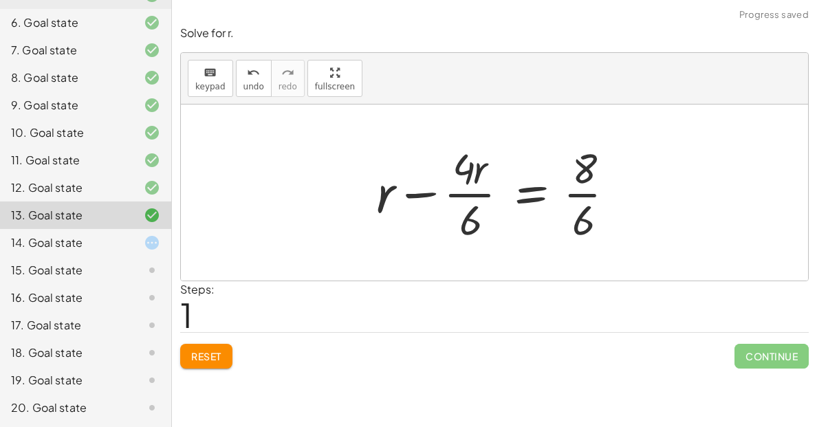
click at [601, 230] on div at bounding box center [500, 193] width 263 height 106
click at [459, 227] on div at bounding box center [499, 193] width 263 height 106
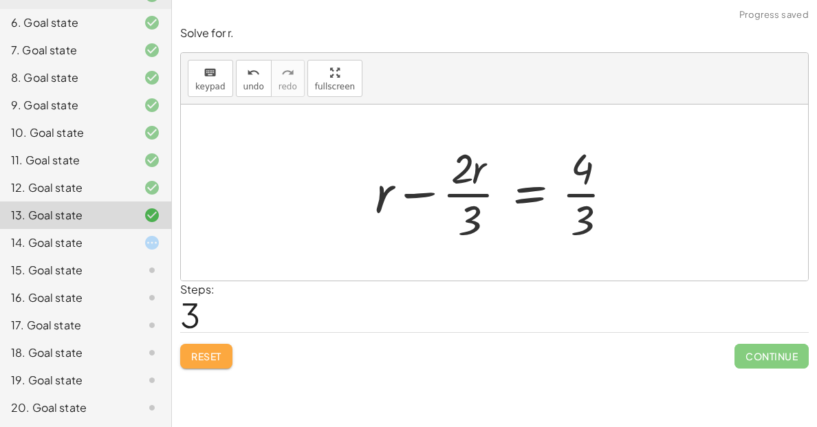
click at [180, 357] on button "Reset" at bounding box center [206, 356] width 52 height 25
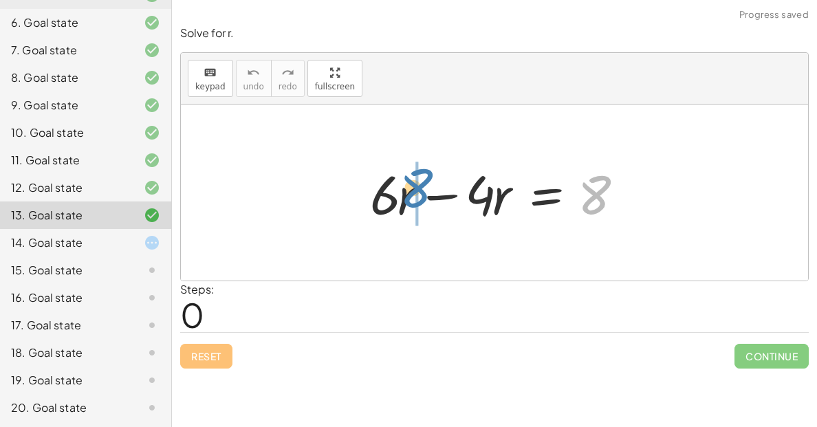
drag, startPoint x: 598, startPoint y: 209, endPoint x: 418, endPoint y: 204, distance: 179.6
click at [418, 204] on div at bounding box center [499, 193] width 273 height 71
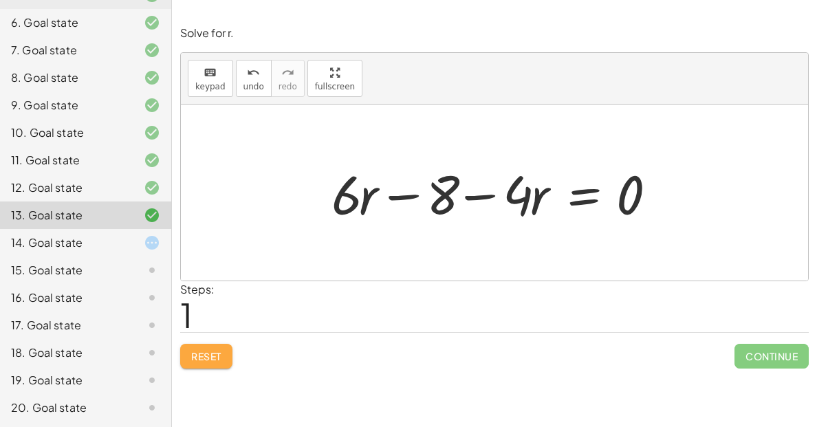
click at [206, 361] on span "Reset" at bounding box center [206, 356] width 30 height 12
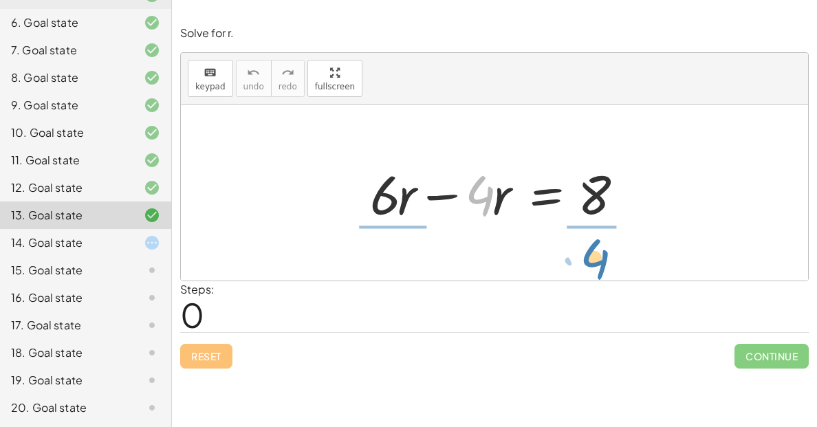
drag, startPoint x: 482, startPoint y: 194, endPoint x: 741, endPoint y: 259, distance: 266.7
click at [741, 259] on div "· 4 + · 6 · r − · 4 · r = 8" at bounding box center [494, 193] width 627 height 176
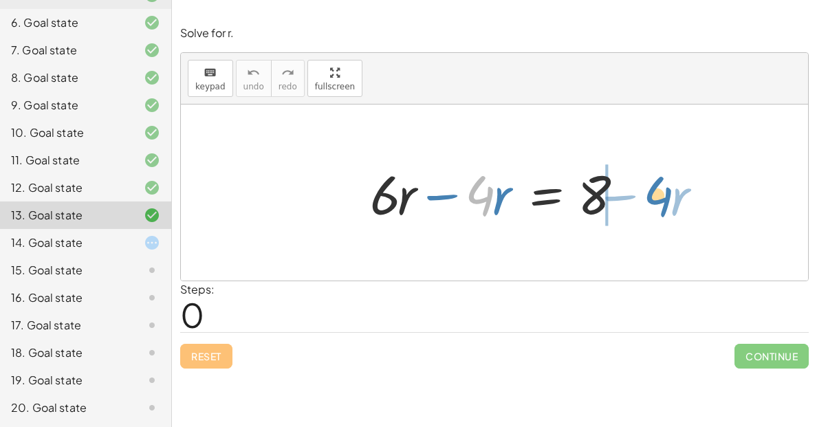
drag, startPoint x: 481, startPoint y: 199, endPoint x: 663, endPoint y: 201, distance: 182.3
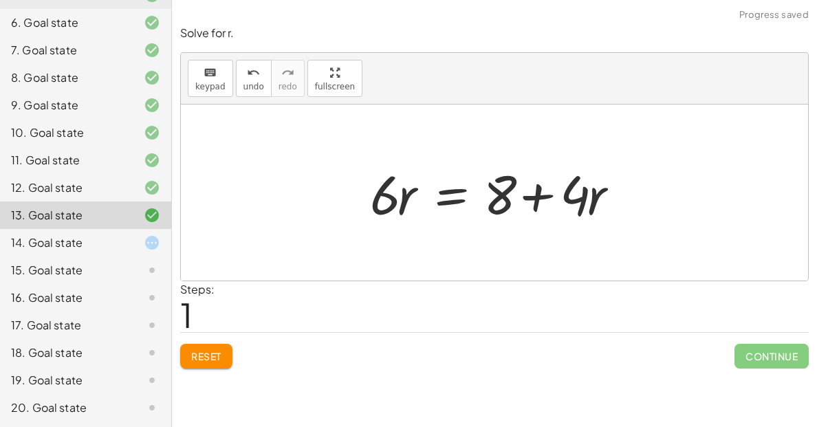
click at [562, 212] on div at bounding box center [499, 193] width 273 height 71
click at [572, 205] on div at bounding box center [499, 193] width 273 height 71
click at [534, 202] on div at bounding box center [499, 193] width 273 height 71
drag, startPoint x: 591, startPoint y: 202, endPoint x: 369, endPoint y: 203, distance: 222.2
click at [369, 203] on div at bounding box center [499, 193] width 273 height 71
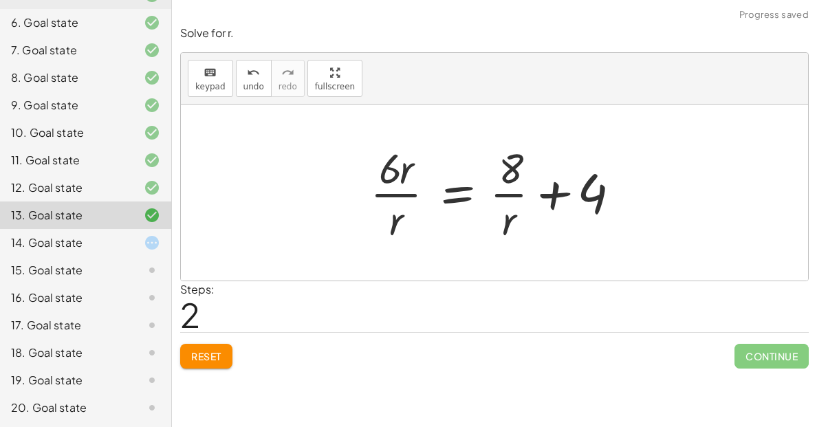
click at [513, 213] on div at bounding box center [499, 193] width 272 height 106
click at [516, 204] on div at bounding box center [499, 193] width 272 height 106
click at [215, 354] on span "Reset" at bounding box center [206, 356] width 30 height 12
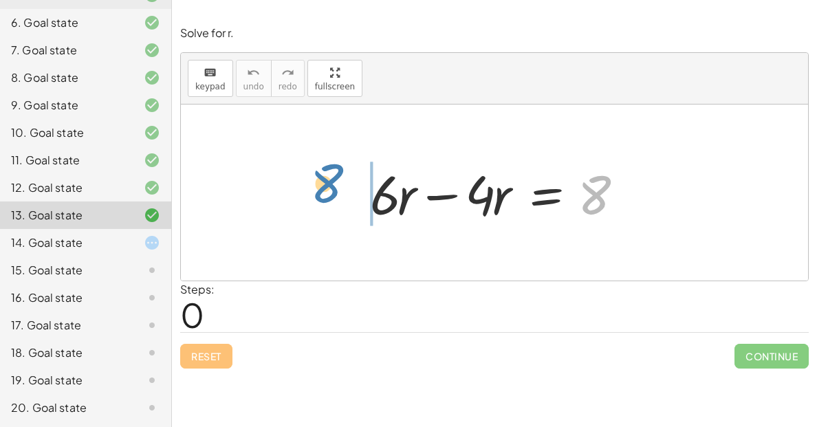
drag, startPoint x: 592, startPoint y: 214, endPoint x: 322, endPoint y: 202, distance: 270.6
click at [322, 202] on div "8 + · 6 · r − · 4 · r = 8" at bounding box center [494, 193] width 627 height 176
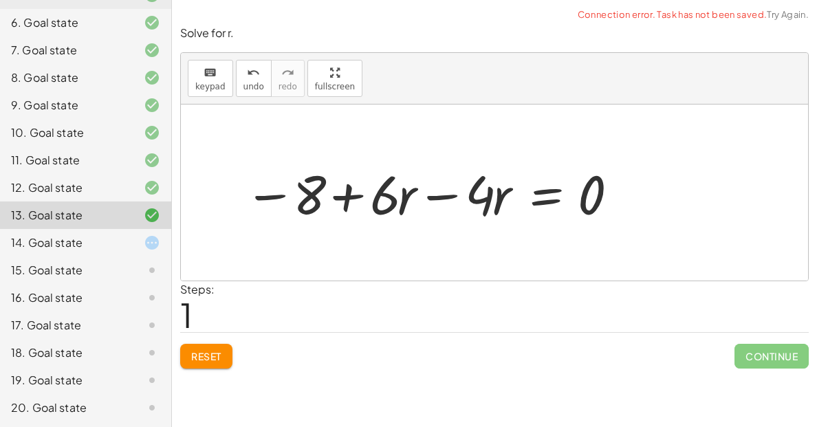
click at [322, 202] on div at bounding box center [432, 193] width 390 height 71
click at [325, 203] on div at bounding box center [432, 193] width 390 height 71
click at [211, 350] on span "Reset" at bounding box center [206, 356] width 30 height 12
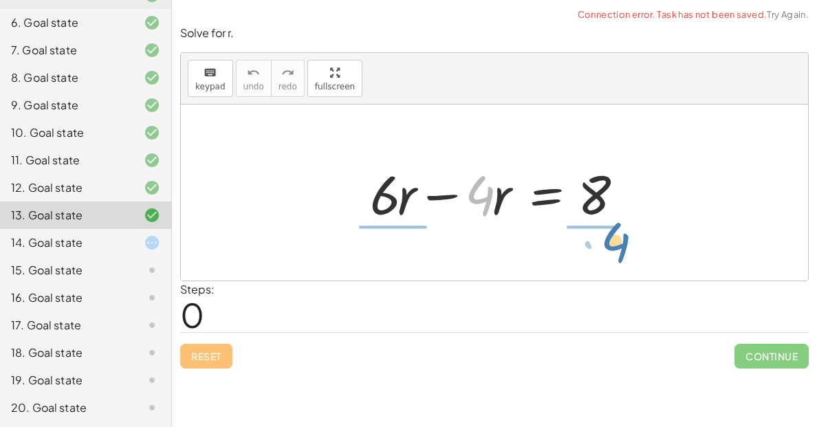
drag, startPoint x: 480, startPoint y: 208, endPoint x: 623, endPoint y: 224, distance: 143.9
click at [623, 224] on div at bounding box center [499, 193] width 273 height 71
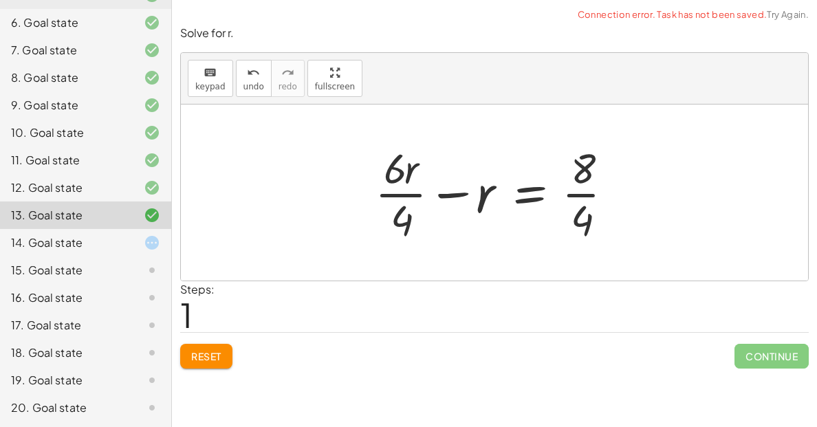
click at [229, 356] on button "Reset" at bounding box center [206, 356] width 52 height 25
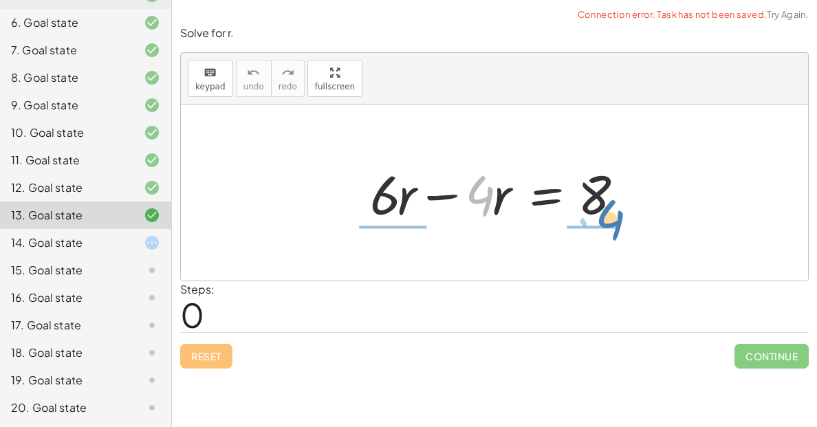
drag, startPoint x: 481, startPoint y: 183, endPoint x: 595, endPoint y: 231, distance: 123.3
click at [595, 231] on div "· 4 + · 6 · r − · 4 · r = 8" at bounding box center [494, 193] width 627 height 176
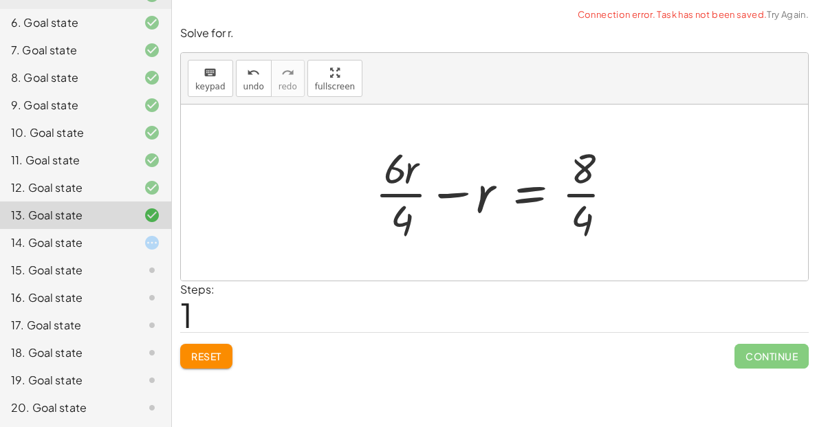
click at [595, 231] on div at bounding box center [499, 193] width 263 height 106
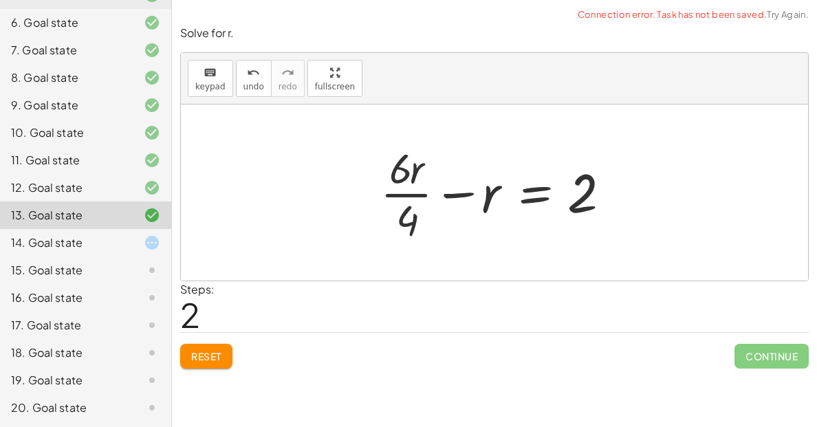
click at [414, 217] on div at bounding box center [499, 193] width 252 height 106
drag, startPoint x: 404, startPoint y: 224, endPoint x: 532, endPoint y: 239, distance: 128.2
click at [532, 239] on div at bounding box center [499, 193] width 252 height 106
drag, startPoint x: 402, startPoint y: 217, endPoint x: 606, endPoint y: 182, distance: 207.3
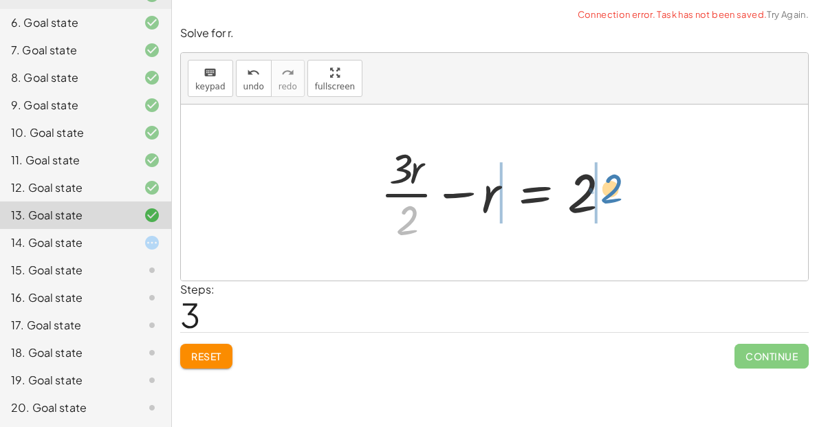
click at [606, 182] on div at bounding box center [499, 193] width 252 height 106
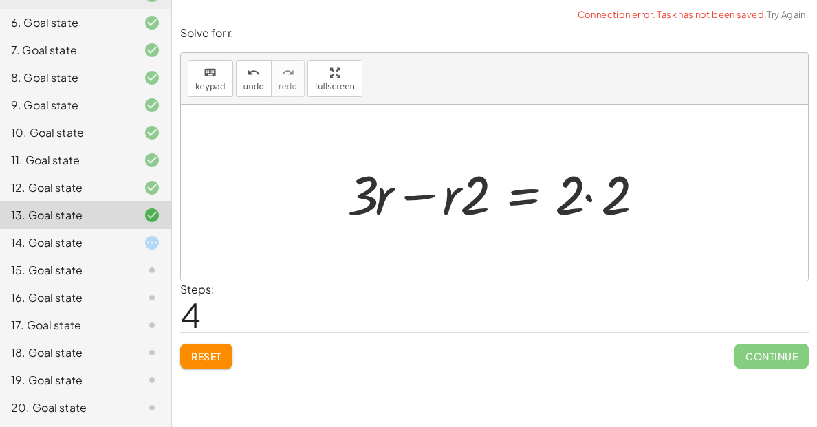
click at [606, 182] on div at bounding box center [499, 193] width 319 height 71
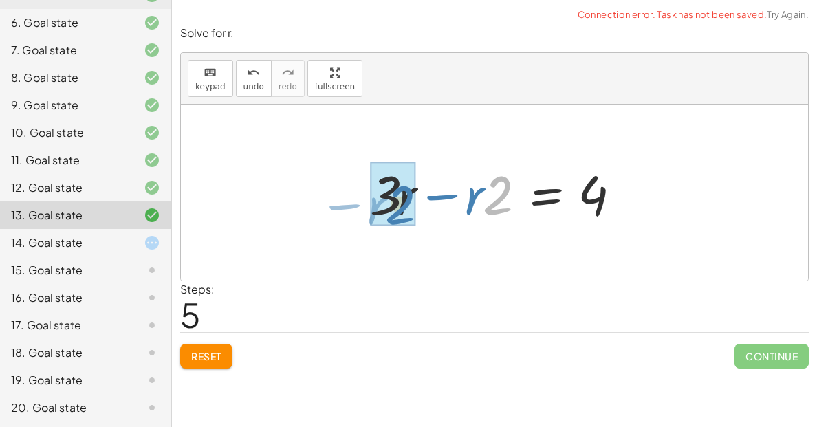
drag, startPoint x: 495, startPoint y: 213, endPoint x: 390, endPoint y: 222, distance: 104.9
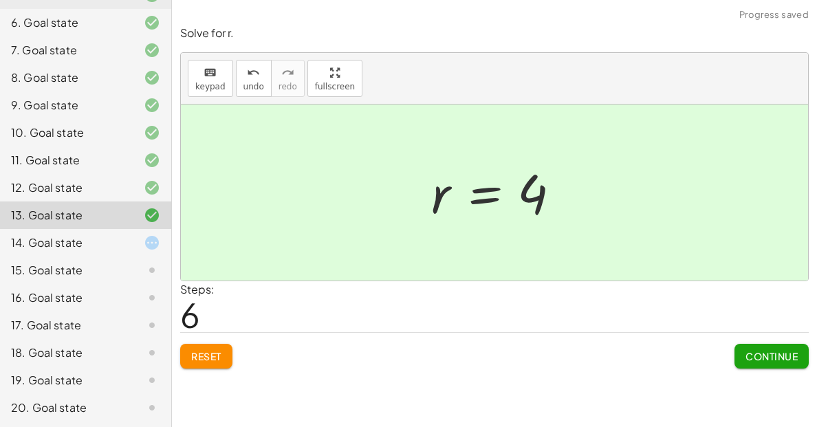
click at [766, 358] on span "Continue" at bounding box center [772, 356] width 52 height 12
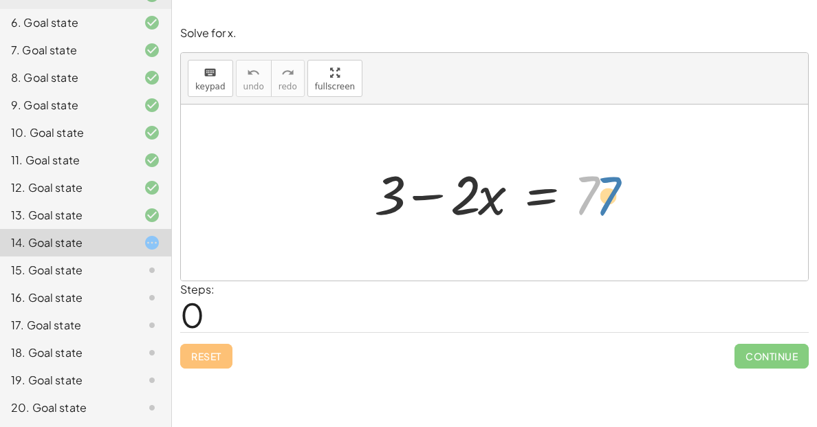
drag, startPoint x: 597, startPoint y: 196, endPoint x: 608, endPoint y: 195, distance: 11.1
click at [608, 195] on div at bounding box center [499, 193] width 265 height 71
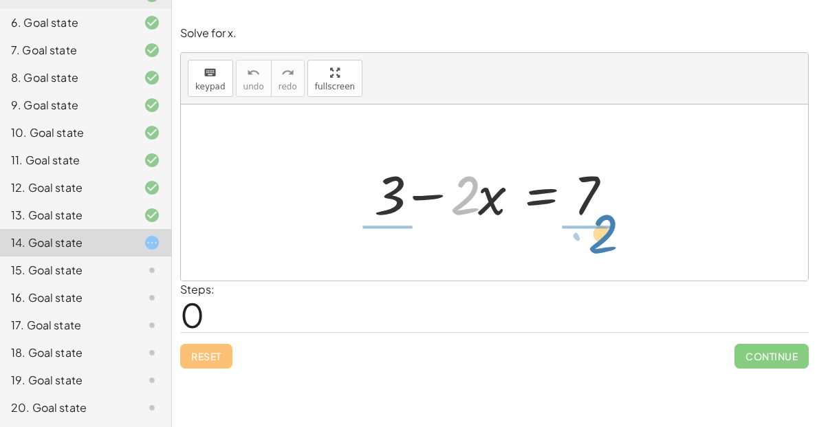
drag, startPoint x: 468, startPoint y: 199, endPoint x: 594, endPoint y: 246, distance: 133.9
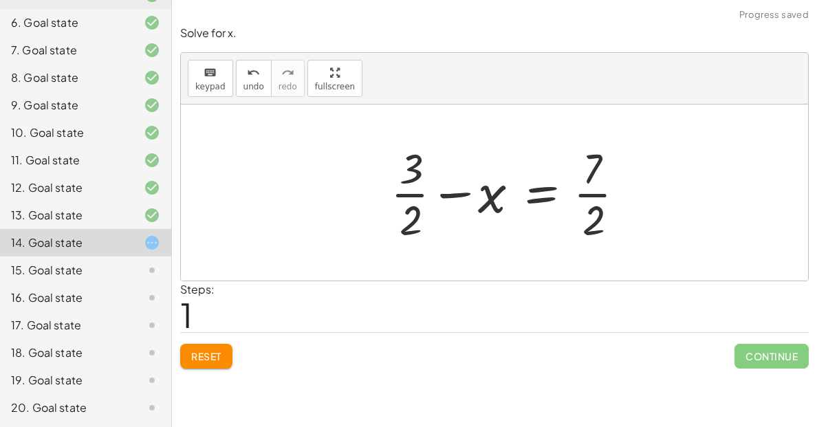
click at [594, 246] on div "+ 3 − · 2 · x = 7 + 3 − x = 7 · · 2 · · 2" at bounding box center [508, 192] width 277 height 113
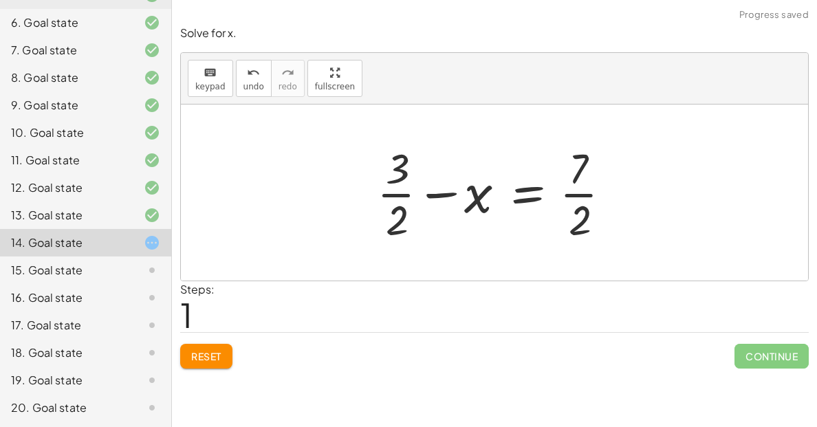
click at [578, 238] on div at bounding box center [499, 193] width 259 height 106
click at [420, 237] on div at bounding box center [499, 193] width 259 height 106
drag, startPoint x: 398, startPoint y: 224, endPoint x: 583, endPoint y: 217, distance: 185.2
click at [583, 217] on div at bounding box center [499, 193] width 259 height 106
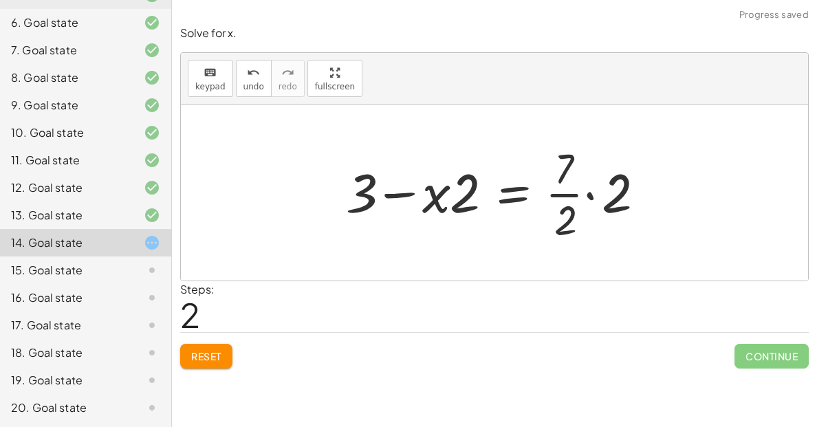
click at [567, 228] on div at bounding box center [499, 193] width 321 height 106
click at [443, 196] on div at bounding box center [499, 193] width 321 height 106
click at [215, 341] on div "Reset Continue" at bounding box center [494, 350] width 629 height 36
click at [206, 352] on span "Reset" at bounding box center [206, 356] width 30 height 12
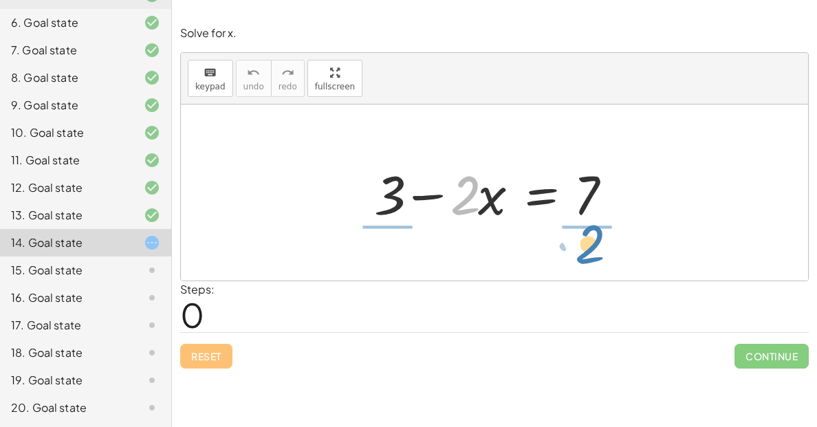
drag, startPoint x: 466, startPoint y: 208, endPoint x: 590, endPoint y: 257, distance: 133.1
click at [590, 257] on div "· 2 + 3 − · 2 · x = 7" at bounding box center [494, 193] width 627 height 176
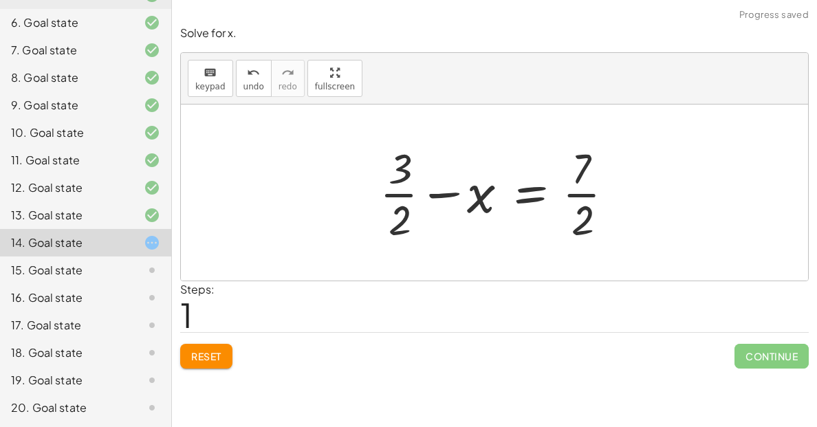
click at [590, 257] on div at bounding box center [494, 193] width 627 height 176
click at [583, 229] on div at bounding box center [499, 193] width 259 height 106
click at [402, 244] on div at bounding box center [499, 193] width 259 height 106
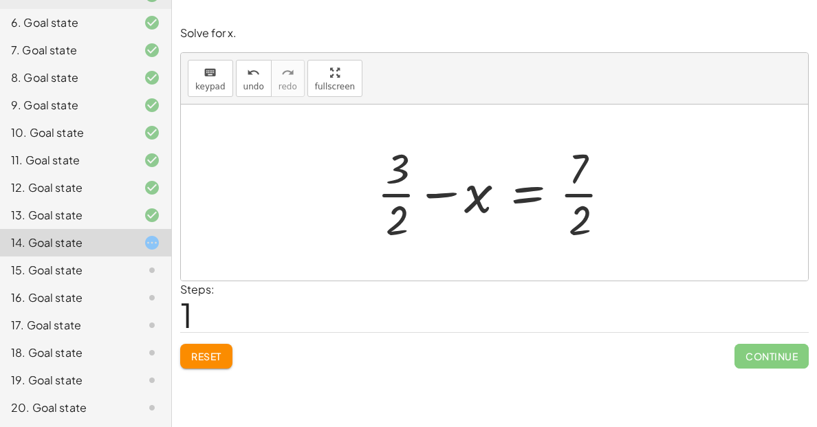
click at [205, 362] on span "Reset" at bounding box center [206, 356] width 30 height 12
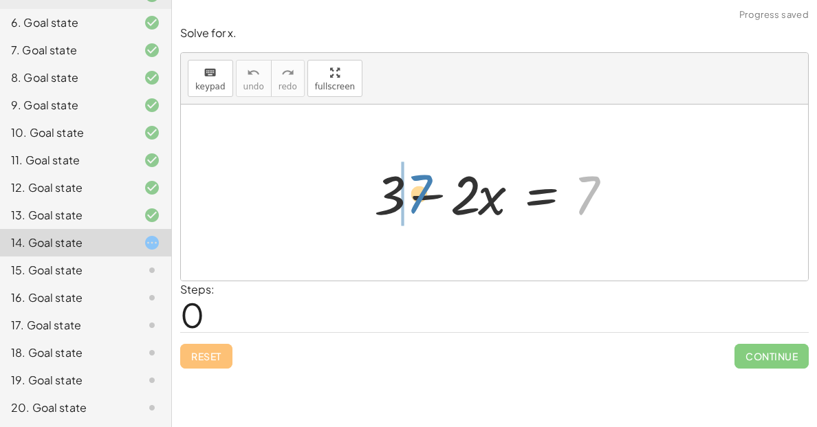
drag, startPoint x: 593, startPoint y: 181, endPoint x: 424, endPoint y: 180, distance: 168.5
click at [424, 180] on div at bounding box center [499, 193] width 265 height 71
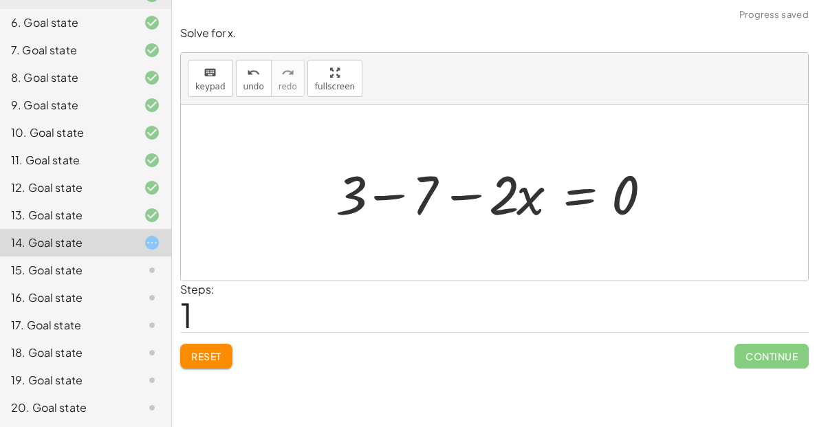
click at [424, 180] on div at bounding box center [499, 193] width 341 height 71
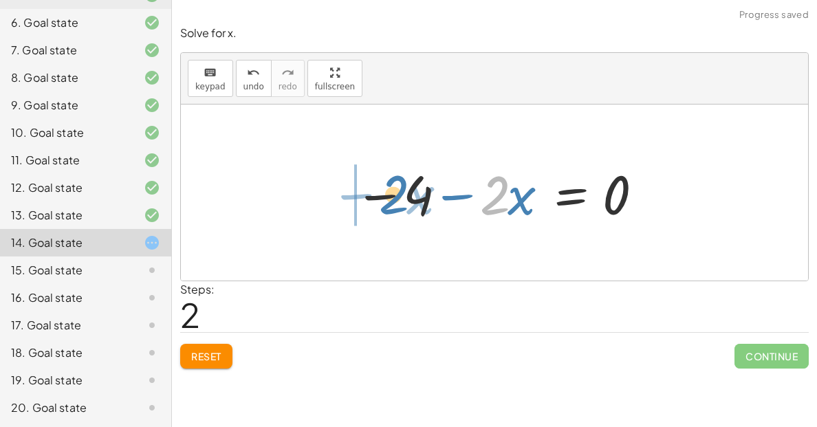
drag, startPoint x: 485, startPoint y: 202, endPoint x: 380, endPoint y: 202, distance: 105.2
click at [380, 202] on div at bounding box center [499, 193] width 305 height 71
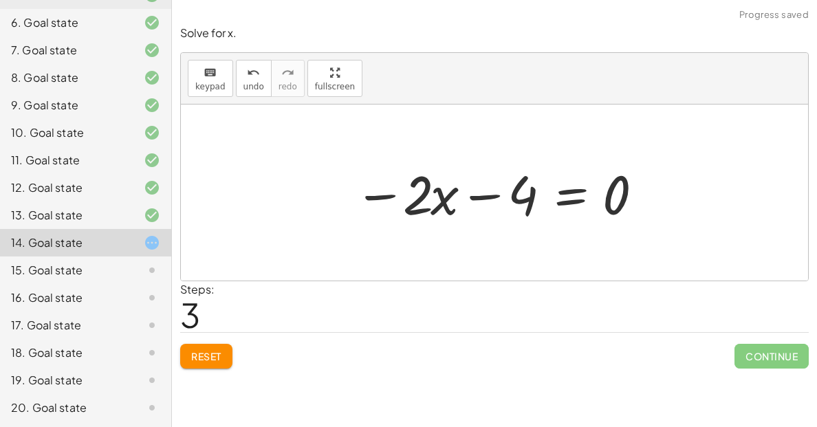
click at [517, 188] on div at bounding box center [499, 193] width 305 height 71
drag, startPoint x: 513, startPoint y: 199, endPoint x: 400, endPoint y: 197, distance: 113.5
click at [400, 197] on div at bounding box center [499, 193] width 305 height 71
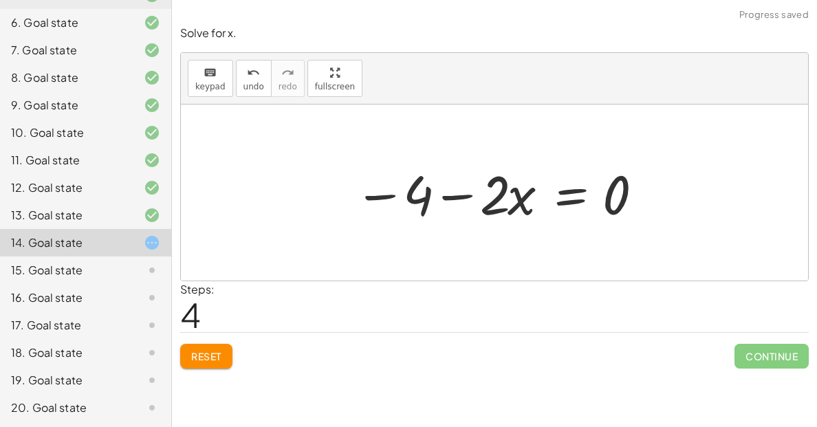
click at [400, 197] on div at bounding box center [499, 193] width 305 height 71
click at [444, 189] on div at bounding box center [499, 193] width 305 height 71
click at [600, 194] on div at bounding box center [499, 193] width 305 height 71
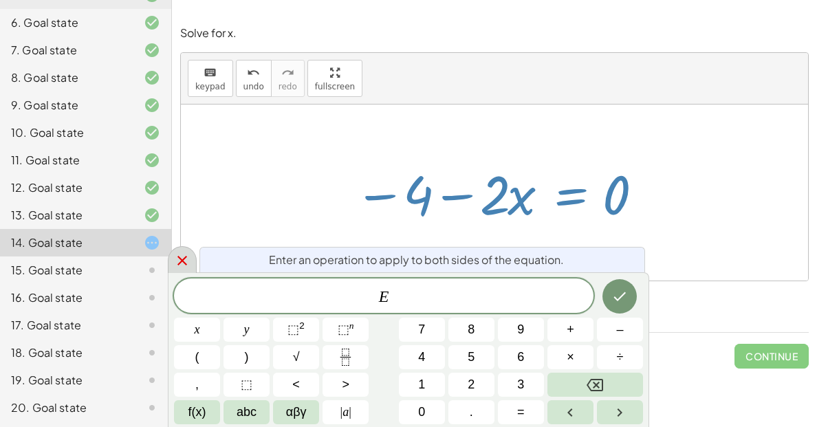
click at [184, 255] on icon at bounding box center [182, 260] width 17 height 17
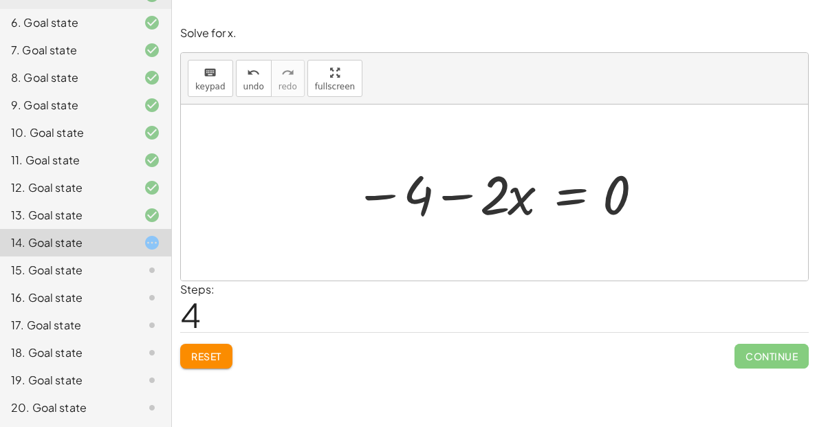
click at [206, 350] on span "Reset" at bounding box center [206, 356] width 30 height 12
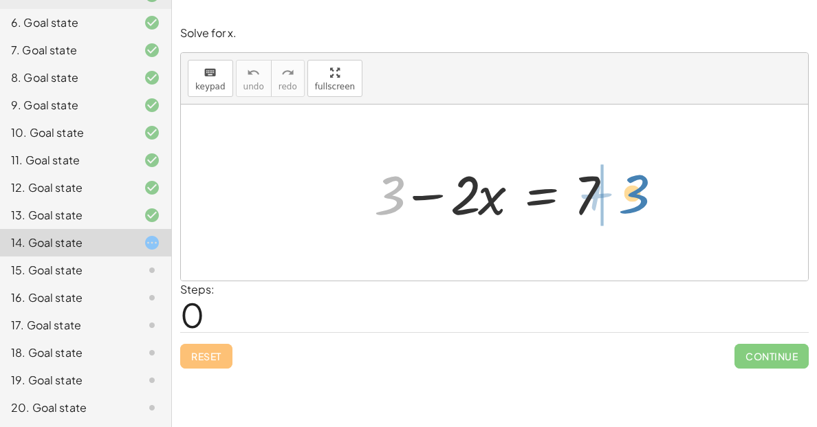
drag, startPoint x: 398, startPoint y: 202, endPoint x: 651, endPoint y: 204, distance: 253.8
click at [651, 204] on div "+ 3 + 3 − · 2 · x = 7" at bounding box center [494, 193] width 627 height 176
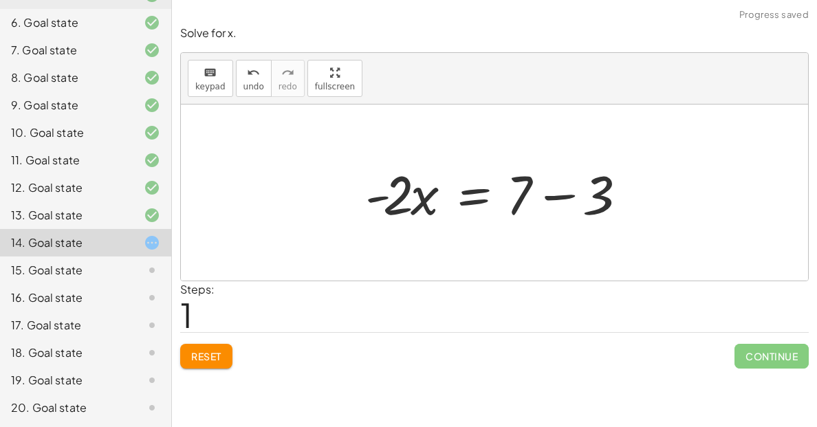
click at [585, 190] on div at bounding box center [499, 193] width 283 height 71
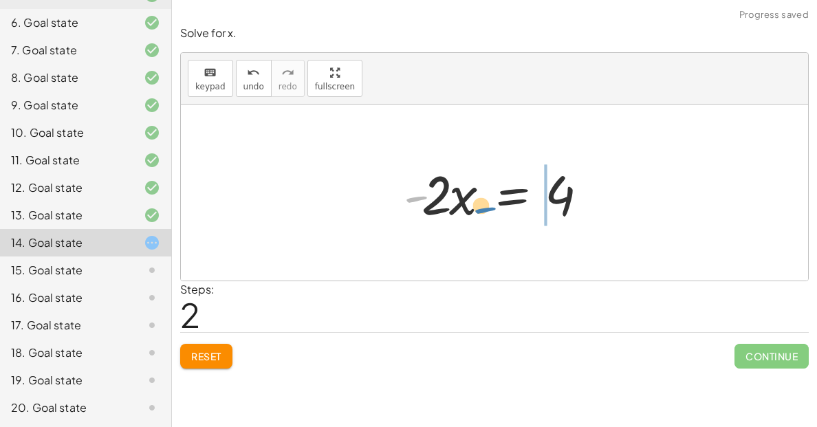
drag, startPoint x: 417, startPoint y: 207, endPoint x: 587, endPoint y: 232, distance: 171.8
click at [587, 232] on div "+ 3 − · 2 · x = 7 · - 2 · x = + 7 − 3 - · 2 · x = - 4" at bounding box center [494, 193] width 627 height 176
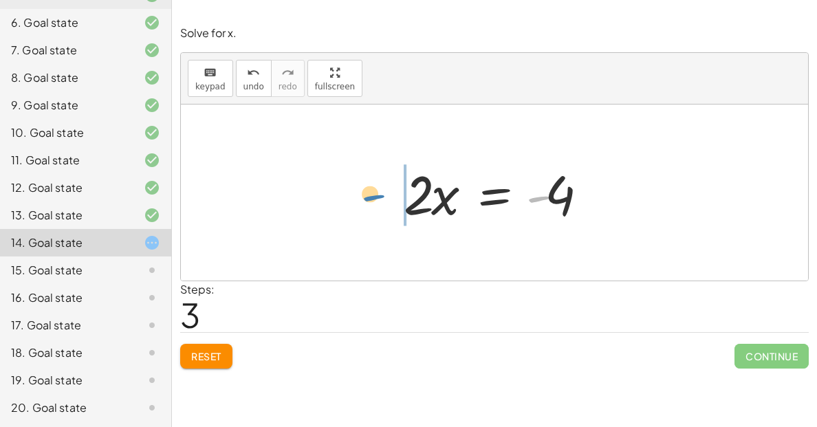
drag, startPoint x: 537, startPoint y: 200, endPoint x: 384, endPoint y: 196, distance: 152.8
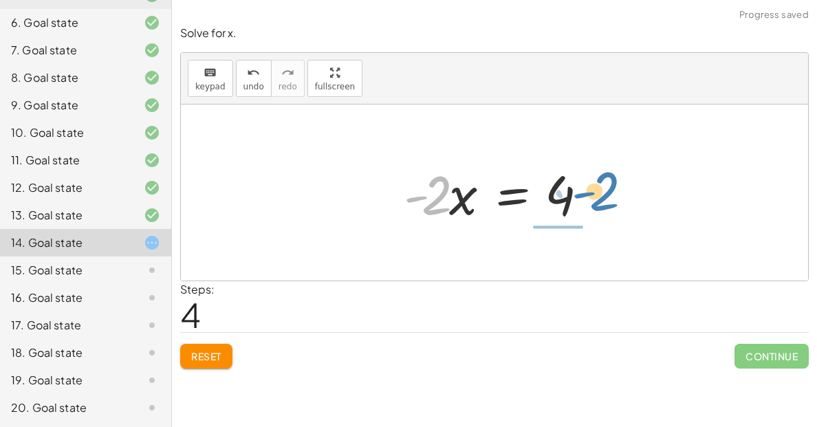
drag, startPoint x: 436, startPoint y: 208, endPoint x: 604, endPoint y: 207, distance: 167.8
click at [604, 207] on div "+ 3 − · 2 · x = 7 · - 2 · x = + 7 − 3 · - 2 · x = 4 · 2 · x = - 4 · - 2 · 2 · x…" at bounding box center [495, 193] width 224 height 78
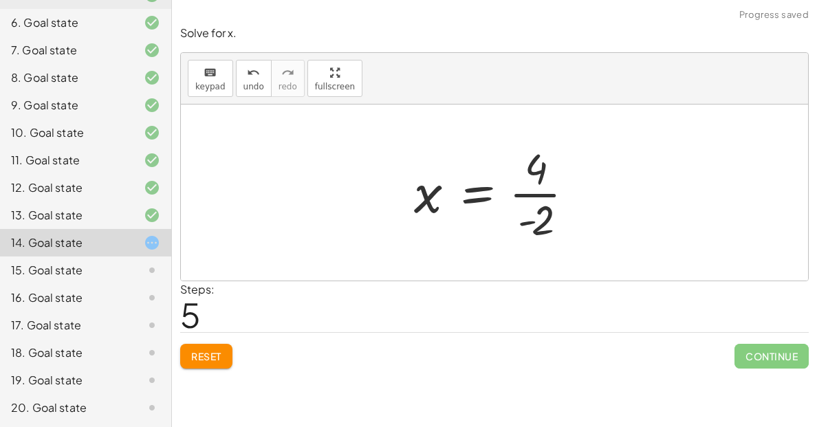
click at [549, 215] on div at bounding box center [499, 193] width 185 height 106
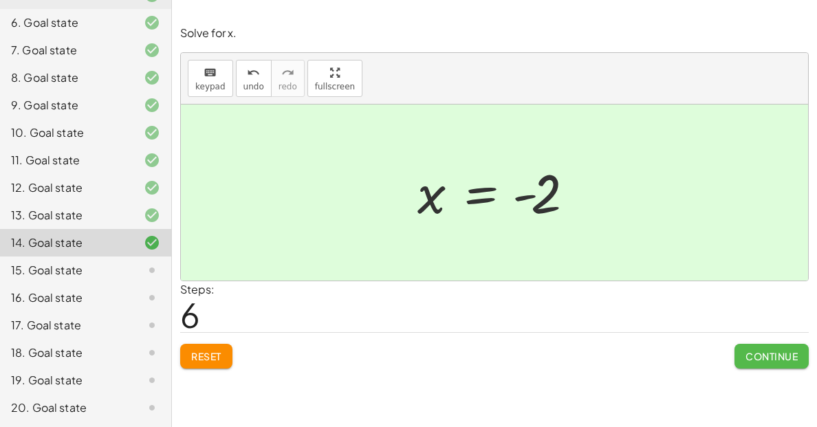
click at [753, 350] on span "Continue" at bounding box center [772, 356] width 52 height 12
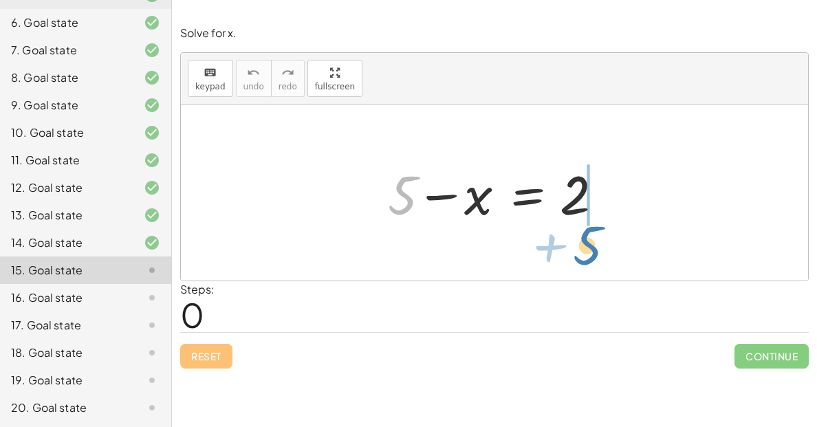
drag, startPoint x: 406, startPoint y: 201, endPoint x: 589, endPoint y: 250, distance: 189.4
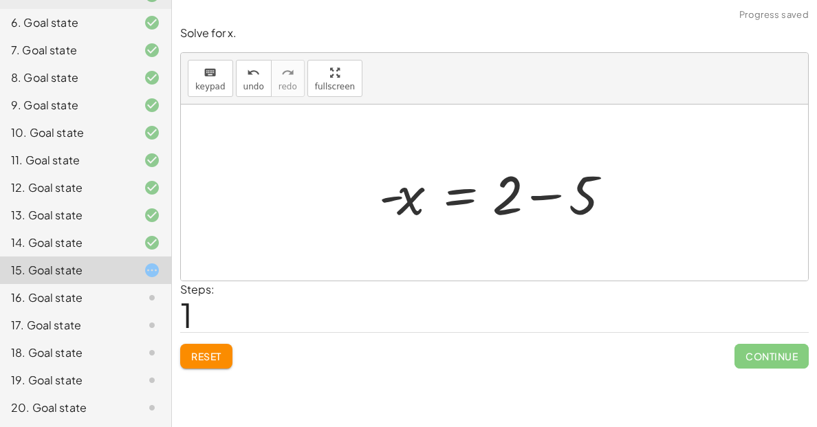
click at [564, 214] on div at bounding box center [499, 193] width 255 height 71
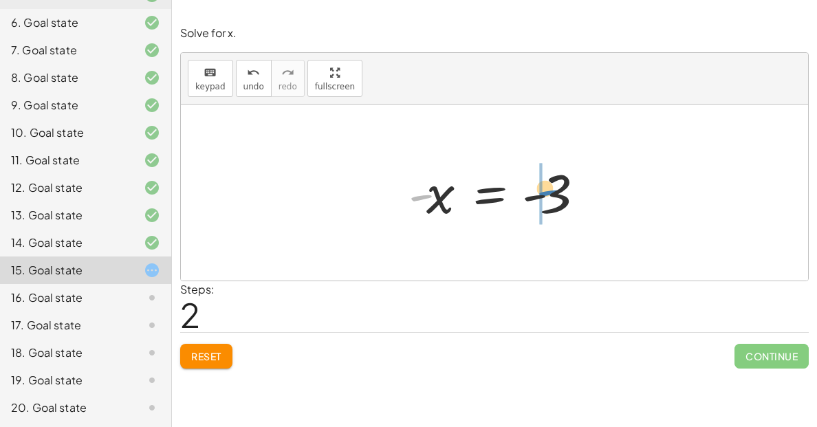
drag, startPoint x: 424, startPoint y: 193, endPoint x: 556, endPoint y: 188, distance: 132.2
click at [556, 188] on div at bounding box center [500, 193] width 197 height 68
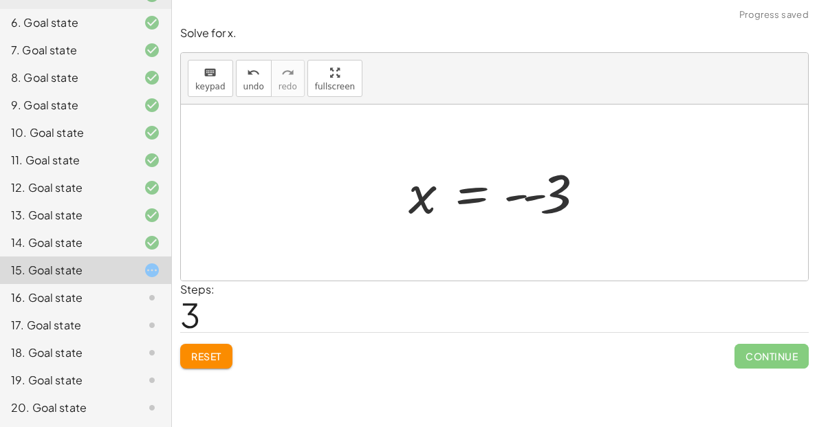
click at [556, 188] on div at bounding box center [500, 193] width 197 height 68
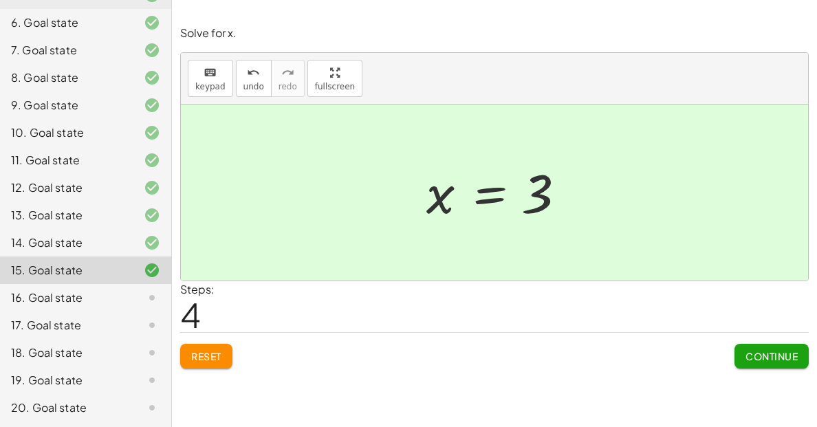
click at [754, 347] on button "Continue" at bounding box center [772, 356] width 74 height 25
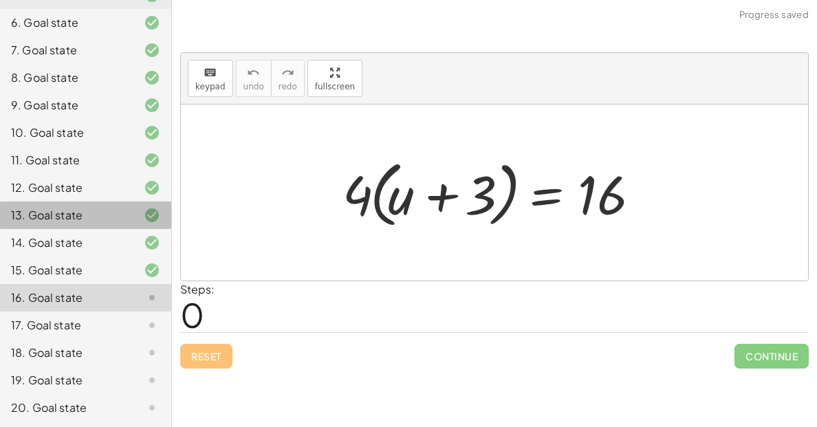
click at [120, 257] on div "13. Goal state" at bounding box center [85, 271] width 171 height 28
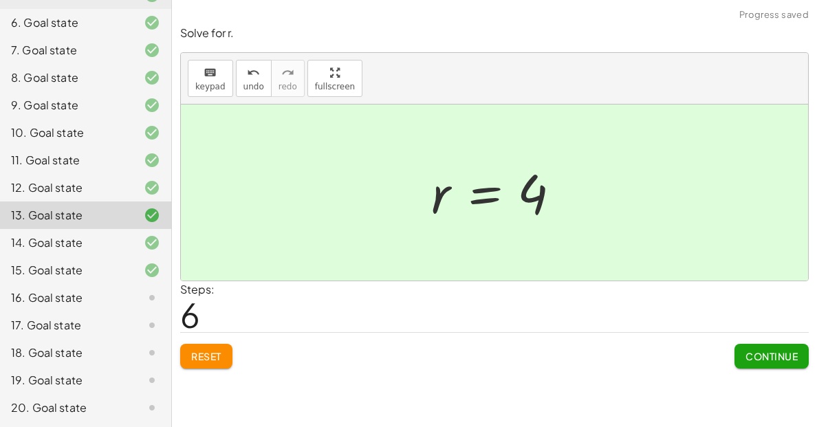
click at [120, 237] on div "14. Goal state" at bounding box center [66, 243] width 111 height 17
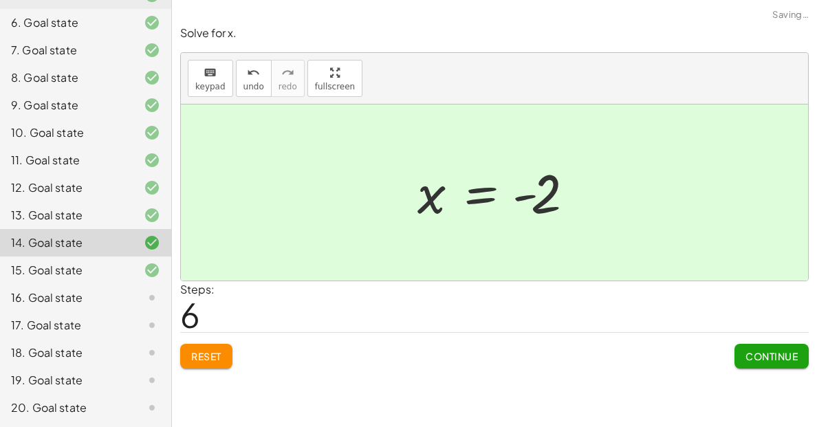
click at [528, 193] on div at bounding box center [500, 193] width 179 height 68
click at [721, 349] on div "Reset Continue" at bounding box center [494, 350] width 629 height 36
click at [763, 361] on span "Continue" at bounding box center [772, 356] width 52 height 12
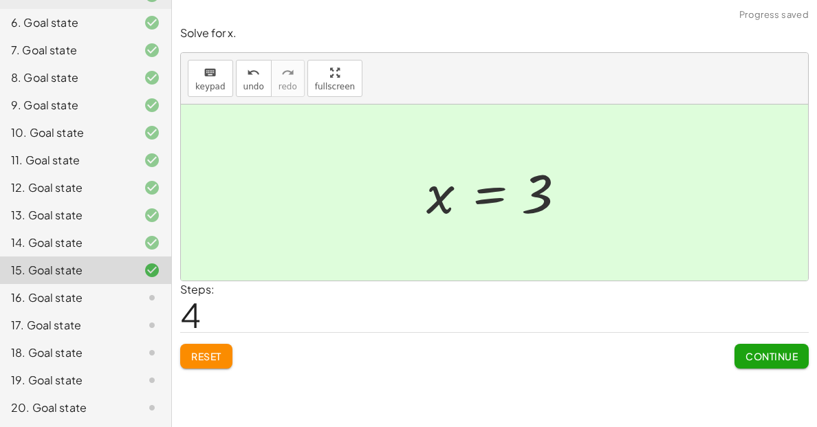
click at [761, 362] on span "Continue" at bounding box center [772, 356] width 52 height 12
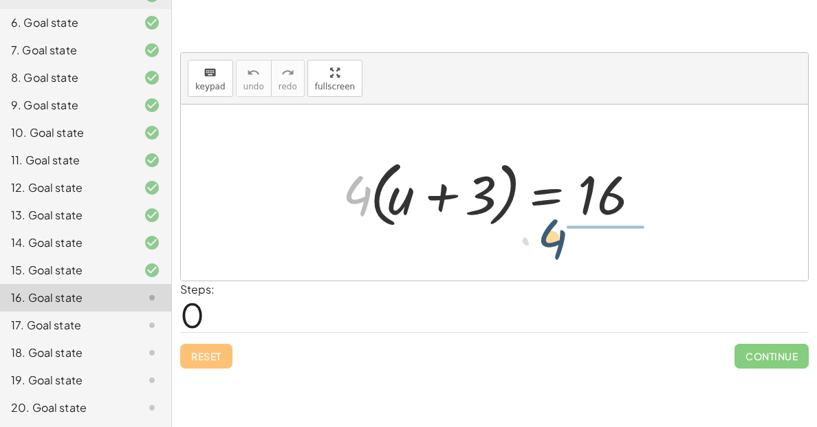
drag, startPoint x: 349, startPoint y: 192, endPoint x: 550, endPoint y: 239, distance: 205.5
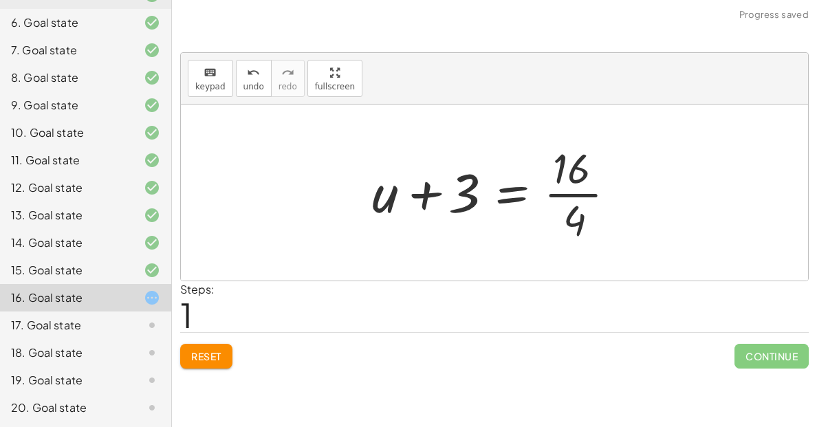
click at [572, 232] on div at bounding box center [499, 193] width 269 height 106
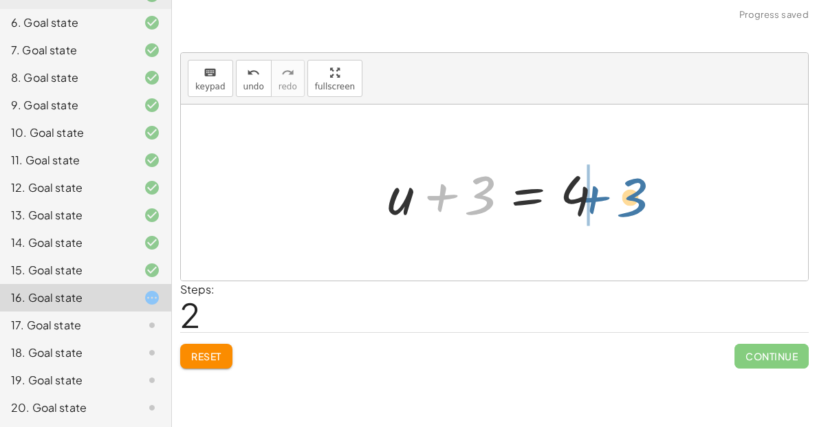
drag, startPoint x: 474, startPoint y: 216, endPoint x: 631, endPoint y: 215, distance: 156.8
click at [631, 215] on div "· 4 · ( + u + 3 ) = 16 + u + 3 = · 16 · 4 + 3 + u + 3 = 4" at bounding box center [494, 193] width 627 height 176
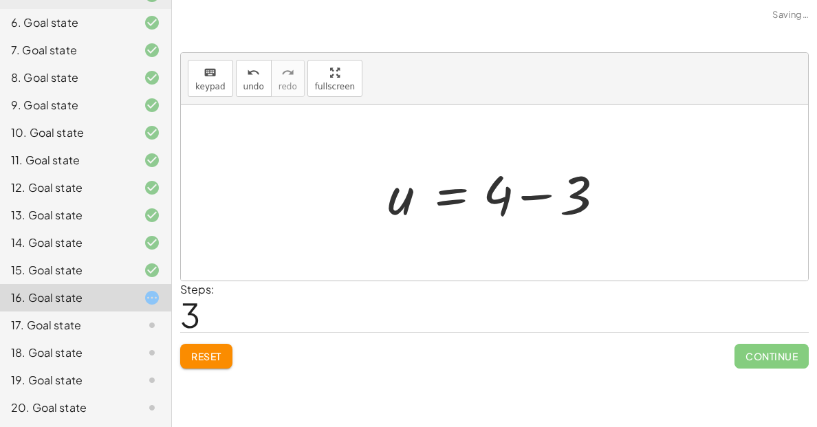
click at [544, 199] on div at bounding box center [499, 193] width 237 height 71
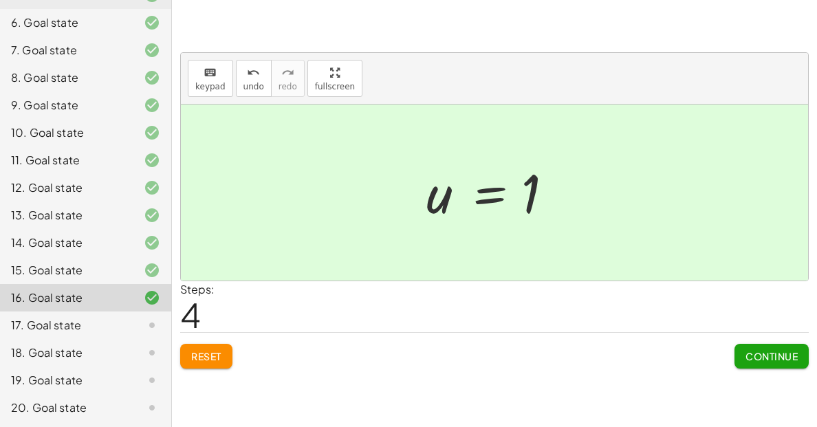
click at [797, 355] on span "Continue" at bounding box center [772, 356] width 52 height 12
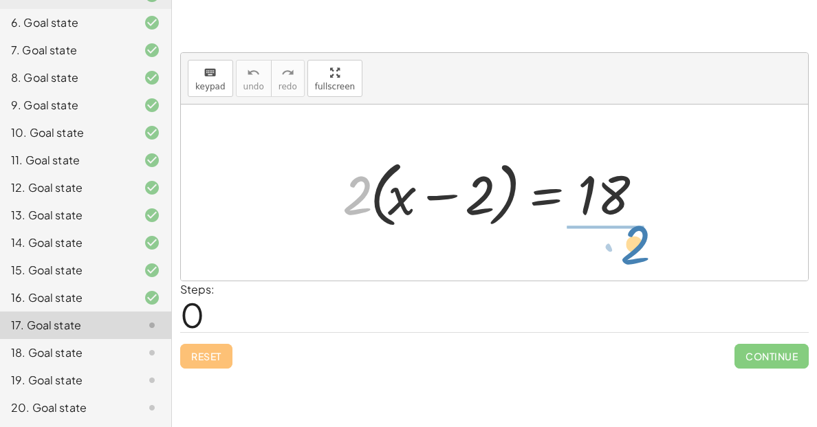
drag, startPoint x: 356, startPoint y: 209, endPoint x: 621, endPoint y: 259, distance: 269.5
click at [621, 259] on div "· 2 · 2 · ( + x − 2 ) = 18" at bounding box center [494, 193] width 627 height 176
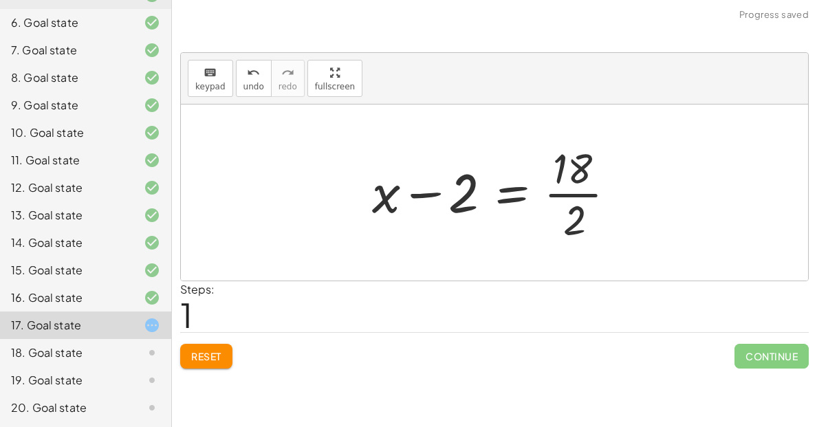
click at [618, 226] on div at bounding box center [499, 193] width 269 height 106
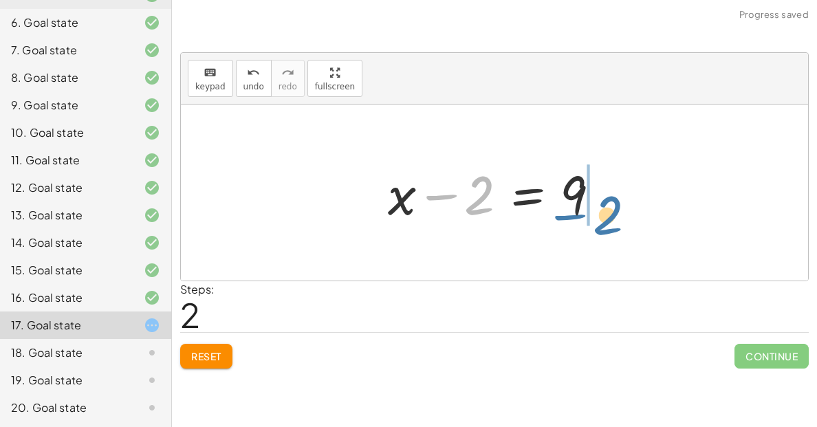
drag, startPoint x: 481, startPoint y: 199, endPoint x: 611, endPoint y: 213, distance: 130.0
click at [611, 213] on div at bounding box center [499, 193] width 237 height 71
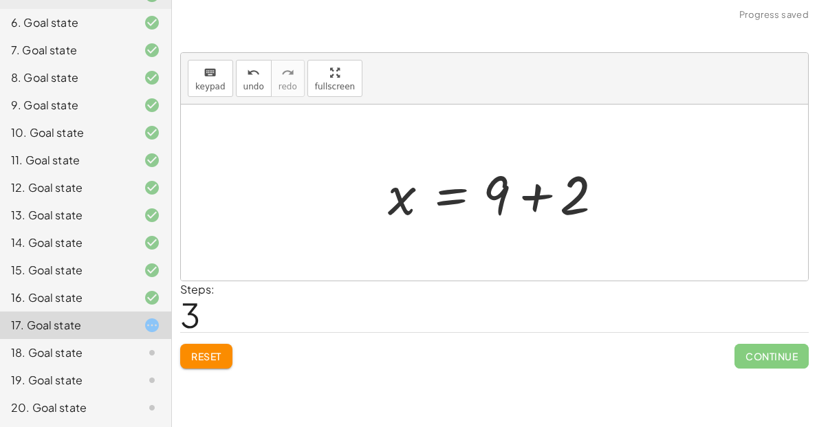
click at [568, 206] on div at bounding box center [499, 193] width 237 height 71
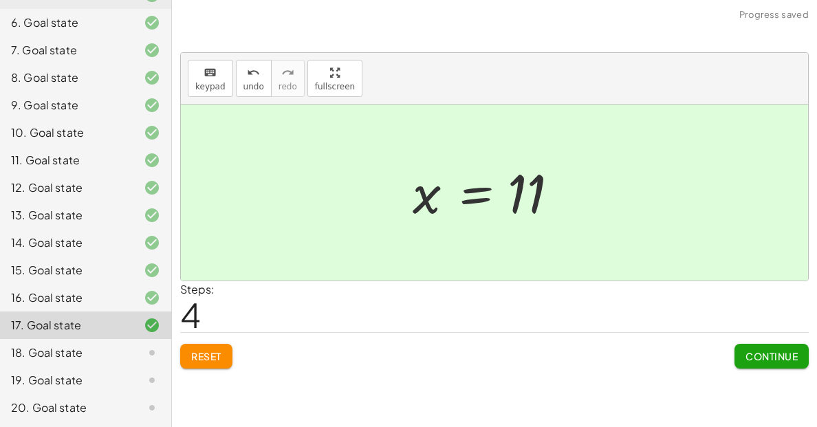
click at [750, 353] on span "Continue" at bounding box center [772, 356] width 52 height 12
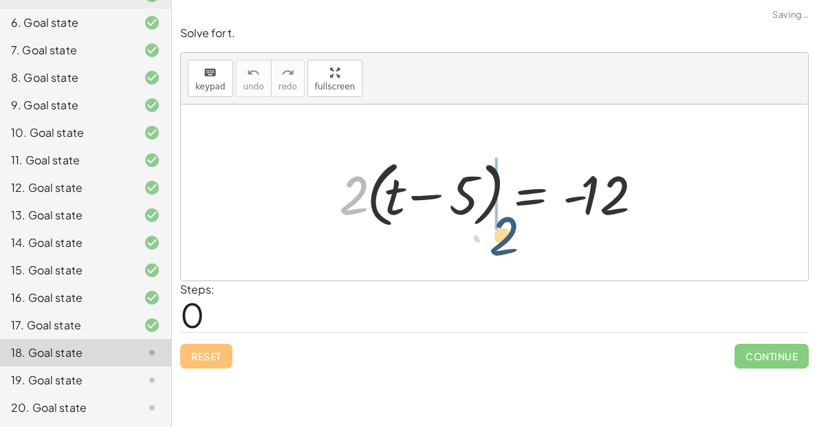
drag, startPoint x: 350, startPoint y: 210, endPoint x: 501, endPoint y: 251, distance: 156.0
click at [501, 251] on div "· 2 · 2 · ( + t − 5 ) = - 12" at bounding box center [494, 193] width 627 height 176
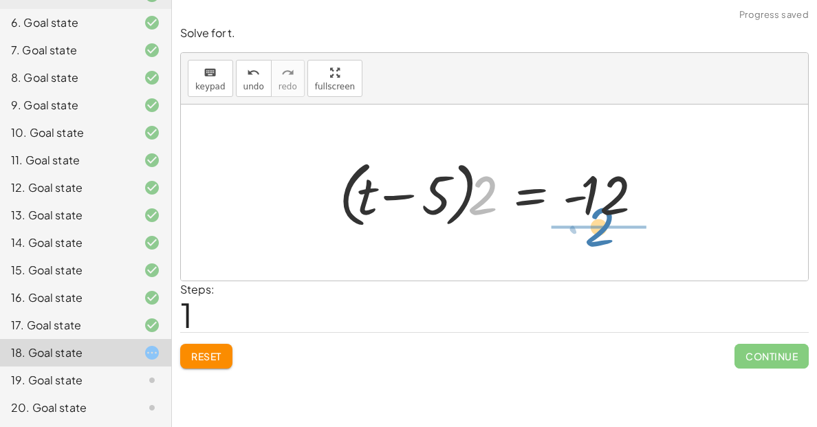
drag, startPoint x: 483, startPoint y: 213, endPoint x: 602, endPoint y: 246, distance: 123.5
click at [602, 246] on div "· 2 · ( + t − 5 ) = - 12 · 2 · 2 · ( + t − 5 ) = - 12" at bounding box center [494, 193] width 627 height 176
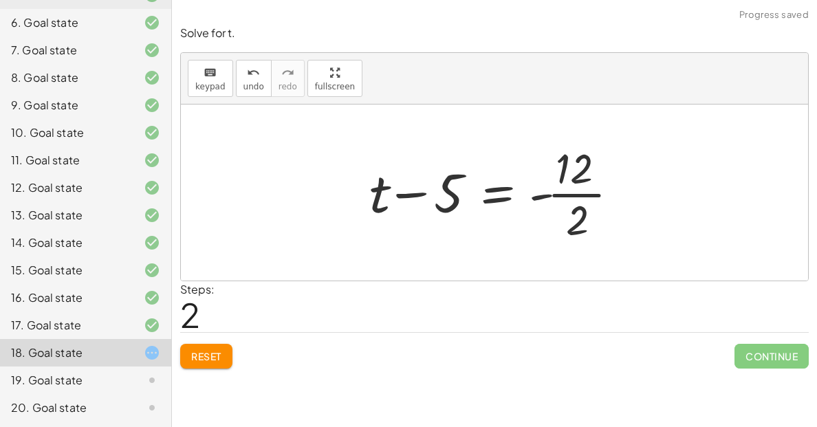
click at [532, 200] on div at bounding box center [499, 193] width 274 height 106
click at [567, 213] on div at bounding box center [499, 193] width 274 height 106
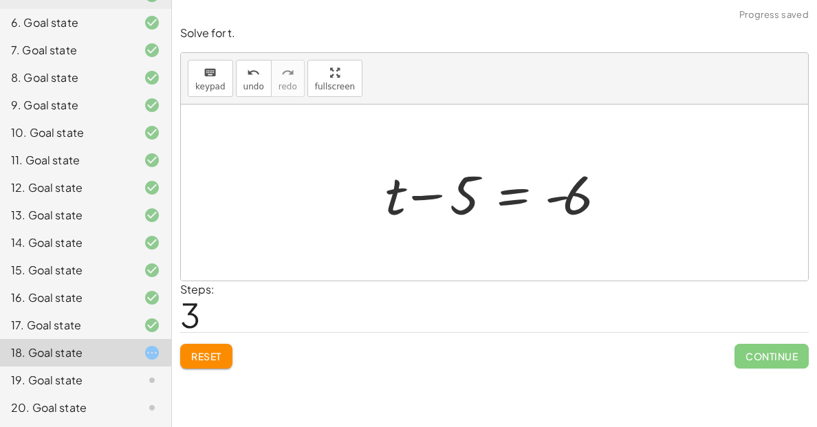
click at [567, 213] on div at bounding box center [499, 193] width 243 height 71
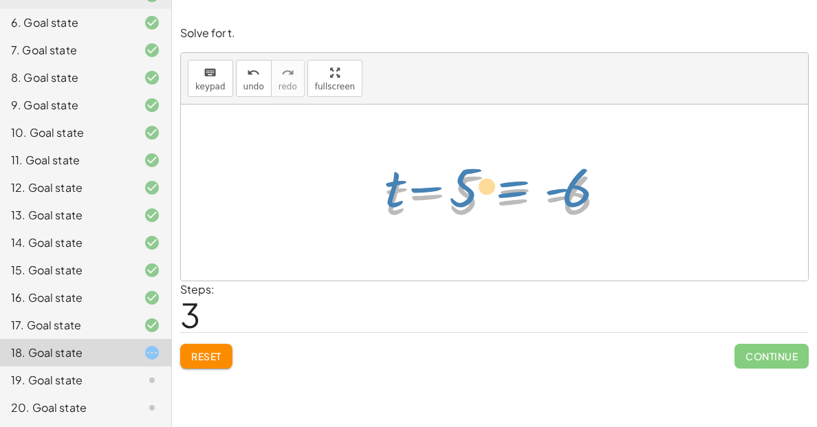
drag, startPoint x: 478, startPoint y: 200, endPoint x: 469, endPoint y: 184, distance: 18.2
click at [469, 184] on div at bounding box center [499, 193] width 243 height 71
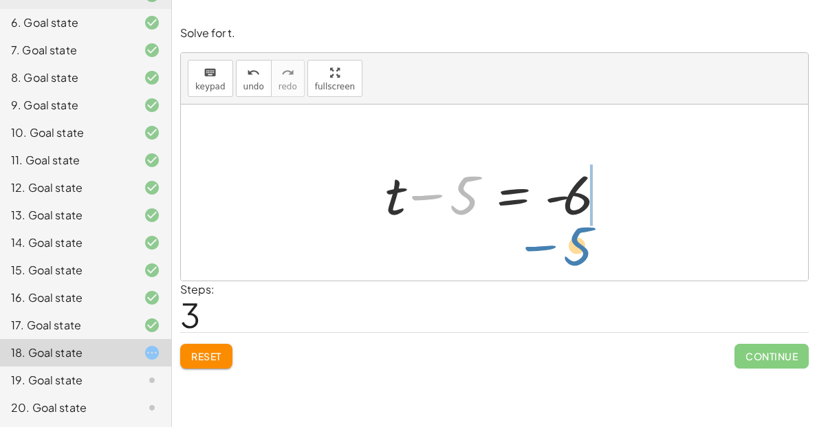
drag, startPoint x: 464, startPoint y: 194, endPoint x: 581, endPoint y: 241, distance: 126.2
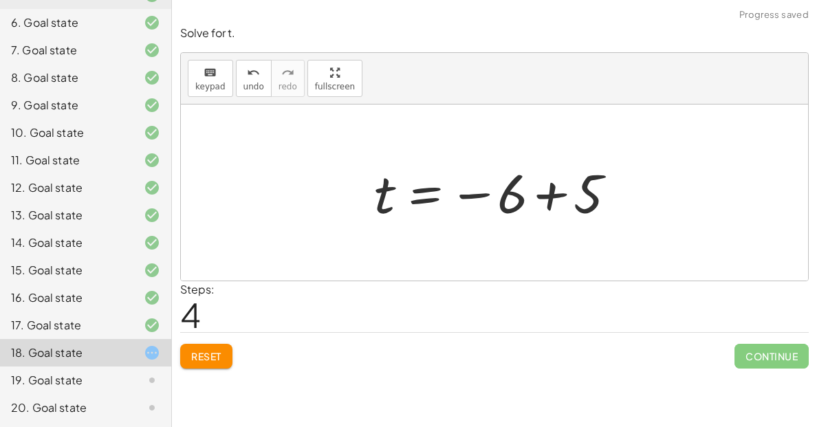
click at [534, 157] on div "· 2 · ( + t − 5 ) = - 12 · ( + t − 5 ) · 2 = - 12 + t − 5 = - · 12 · 2 + t − 5 …" at bounding box center [495, 192] width 282 height 75
click at [551, 179] on div at bounding box center [499, 193] width 265 height 68
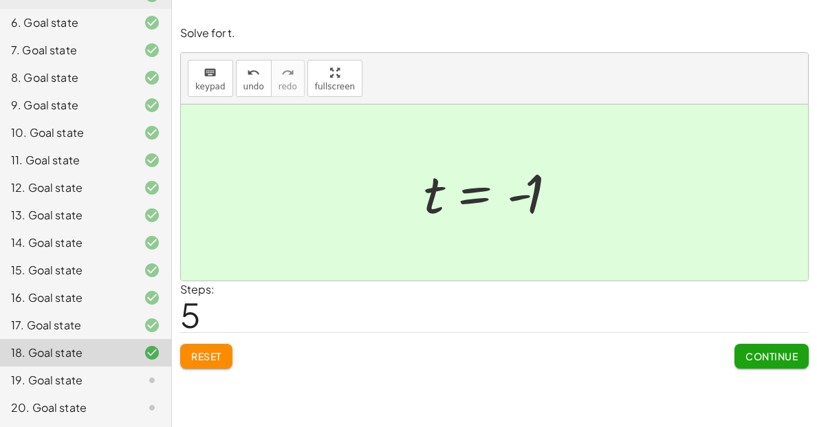
click at [767, 358] on span "Continue" at bounding box center [772, 356] width 52 height 12
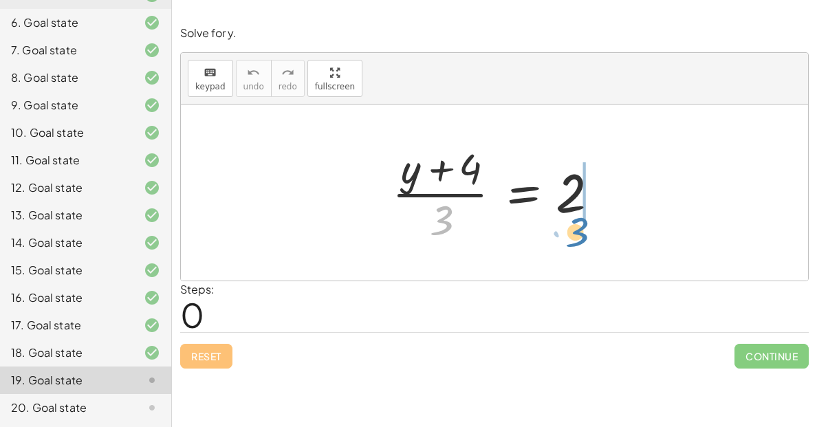
drag, startPoint x: 435, startPoint y: 222, endPoint x: 586, endPoint y: 216, distance: 150.8
click at [586, 216] on div at bounding box center [499, 193] width 229 height 106
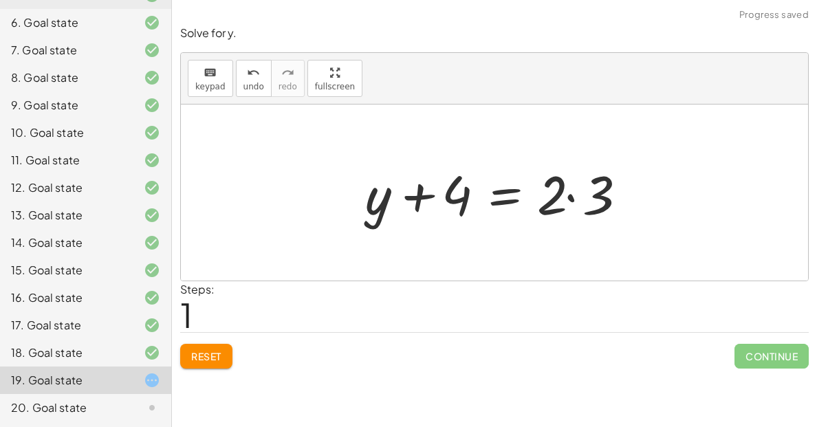
click at [586, 216] on div at bounding box center [499, 193] width 283 height 71
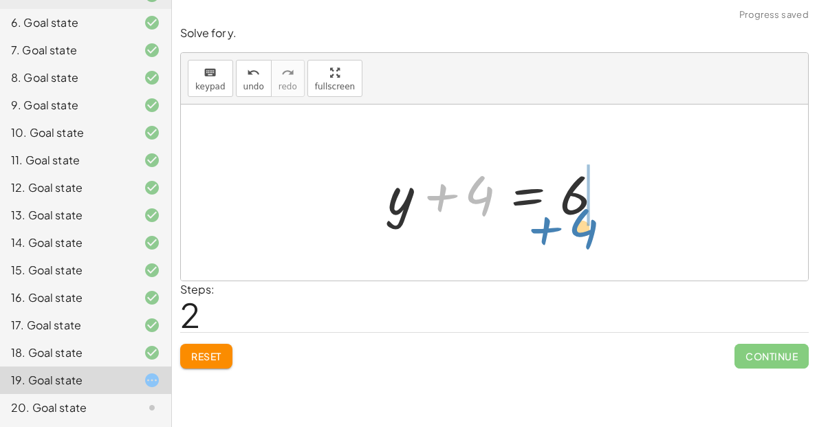
drag, startPoint x: 492, startPoint y: 210, endPoint x: 596, endPoint y: 239, distance: 107.8
click at [596, 239] on div "· ( + y + 4 ) · 3 = 2 + y + 4 = · 2 · 3 + 4 + y + 4 = 6" at bounding box center [494, 193] width 627 height 176
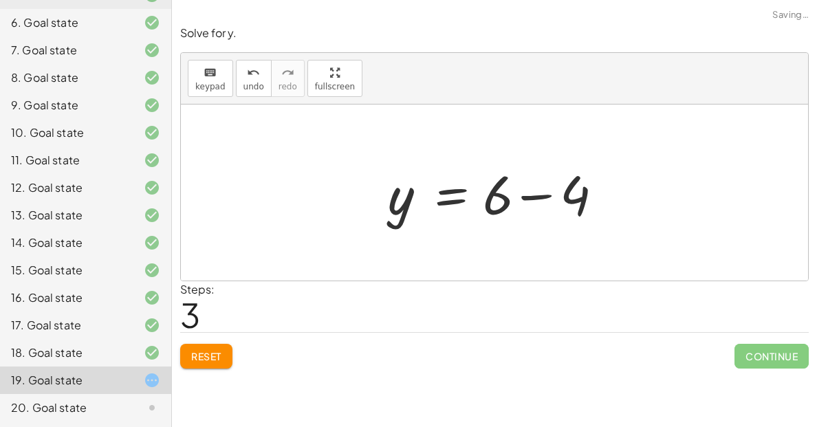
click at [544, 197] on div at bounding box center [499, 193] width 237 height 71
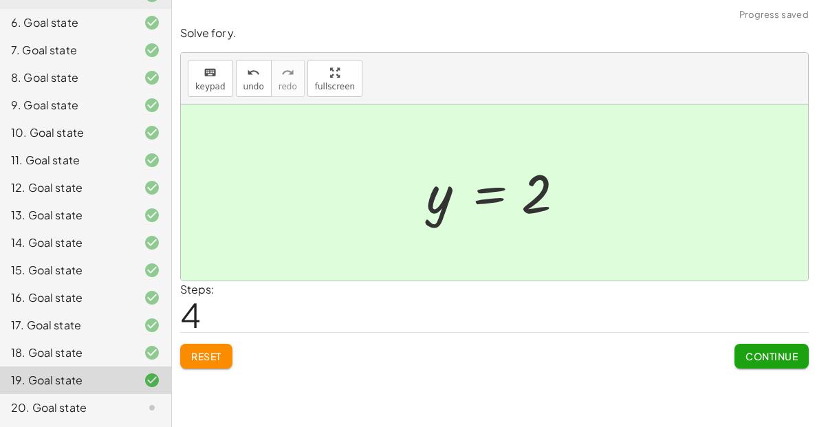
click at [746, 358] on span "Continue" at bounding box center [772, 356] width 52 height 12
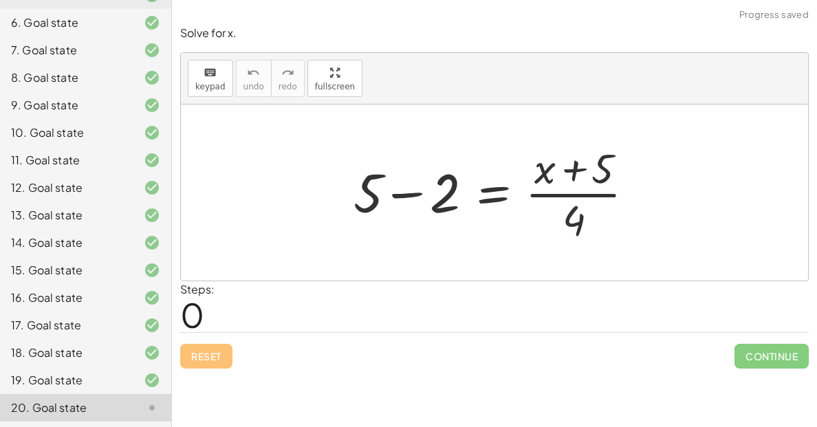
click at [557, 184] on div at bounding box center [499, 193] width 305 height 106
drag, startPoint x: 605, startPoint y: 179, endPoint x: 332, endPoint y: 200, distance: 274.6
click at [332, 200] on div "+ 5 · ( + x ) + 5 − 2 = · ( + x + 5 ) · 4" at bounding box center [494, 193] width 627 height 176
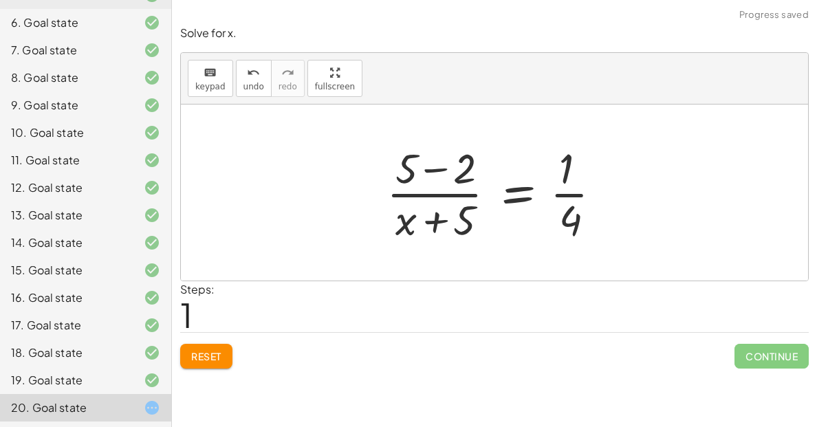
click at [399, 221] on div at bounding box center [500, 193] width 240 height 106
click at [435, 227] on div at bounding box center [500, 193] width 240 height 106
click at [251, 355] on div "Reset Continue" at bounding box center [494, 350] width 629 height 36
click at [217, 345] on button "Reset" at bounding box center [206, 356] width 52 height 25
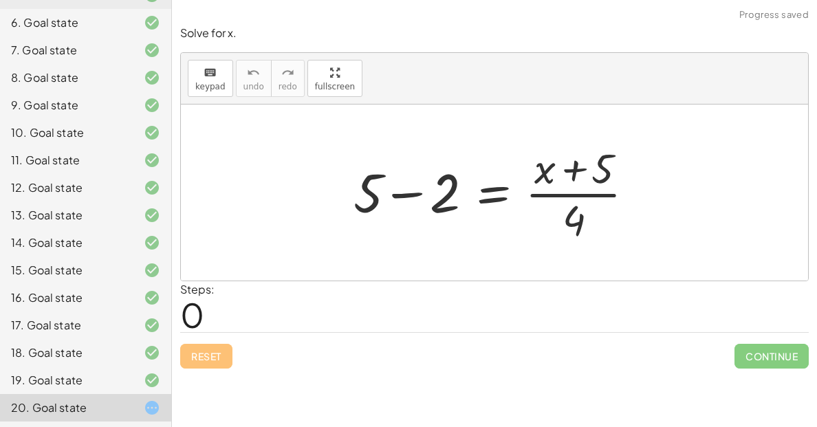
click at [452, 203] on div at bounding box center [499, 193] width 305 height 106
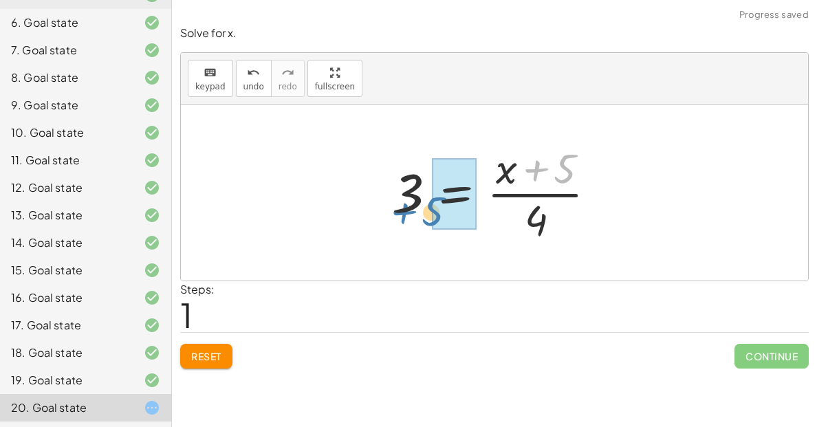
drag, startPoint x: 572, startPoint y: 173, endPoint x: 443, endPoint y: 204, distance: 132.5
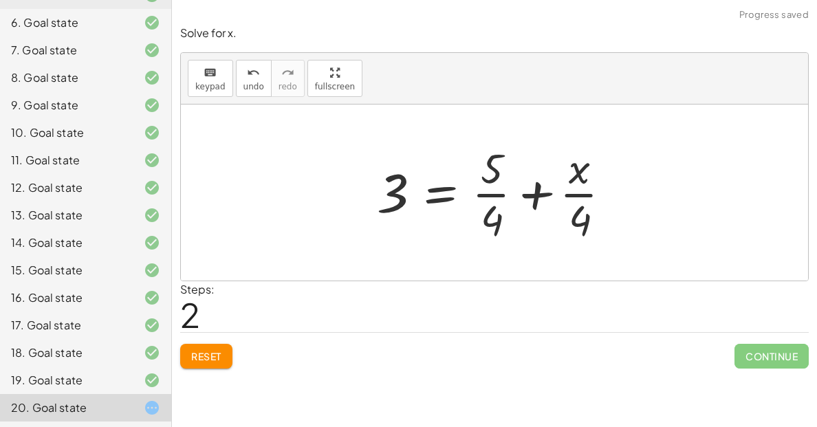
click at [542, 207] on div at bounding box center [499, 193] width 259 height 106
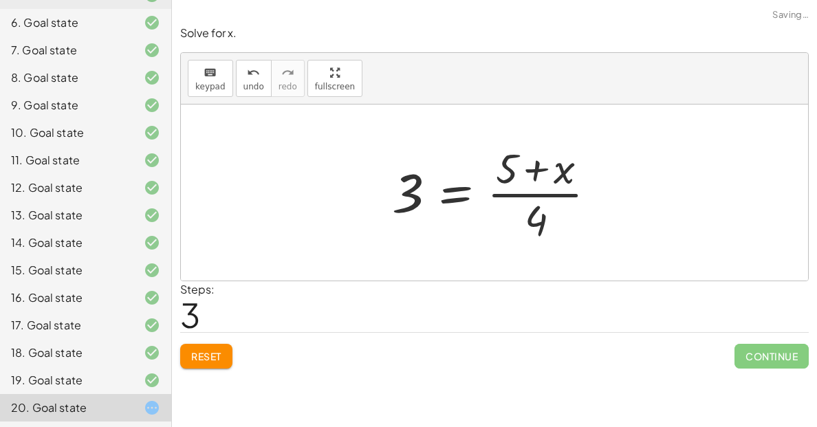
click at [550, 204] on div at bounding box center [499, 193] width 229 height 106
drag, startPoint x: 402, startPoint y: 201, endPoint x: 536, endPoint y: 206, distance: 133.6
click at [536, 206] on div at bounding box center [499, 193] width 229 height 106
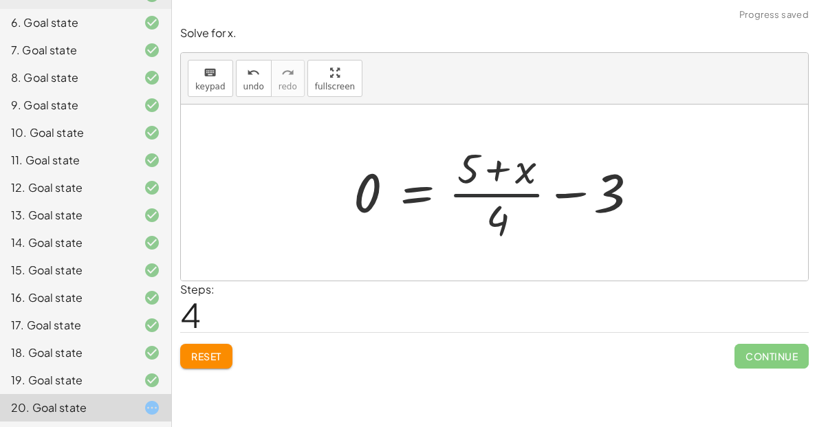
click at [536, 206] on div at bounding box center [499, 193] width 305 height 106
click at [539, 209] on div at bounding box center [499, 193] width 305 height 106
drag, startPoint x: 614, startPoint y: 204, endPoint x: 485, endPoint y: 229, distance: 131.8
click at [485, 229] on div at bounding box center [499, 193] width 305 height 106
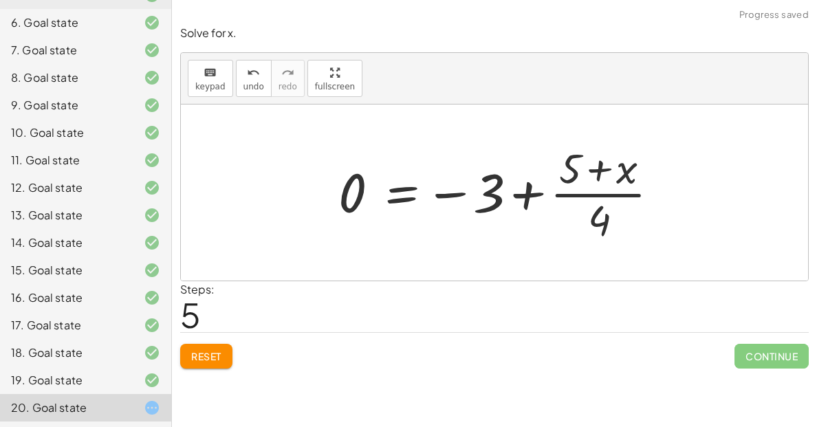
click at [485, 229] on div at bounding box center [504, 193] width 345 height 106
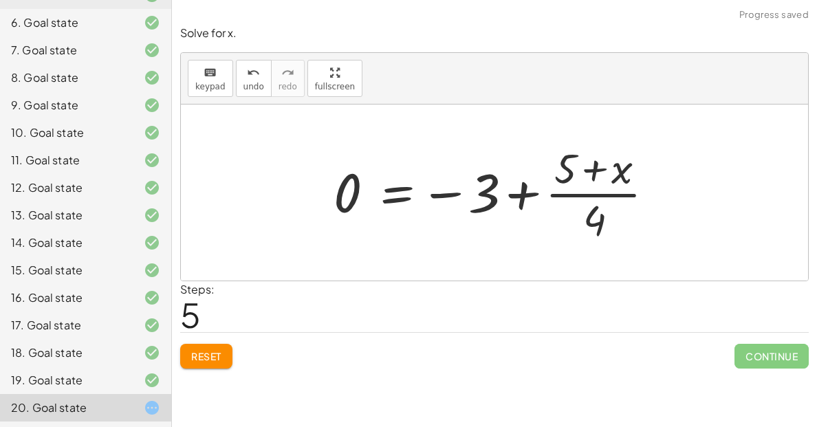
click at [501, 201] on div at bounding box center [499, 193] width 345 height 106
click at [218, 358] on span "Reset" at bounding box center [206, 356] width 30 height 12
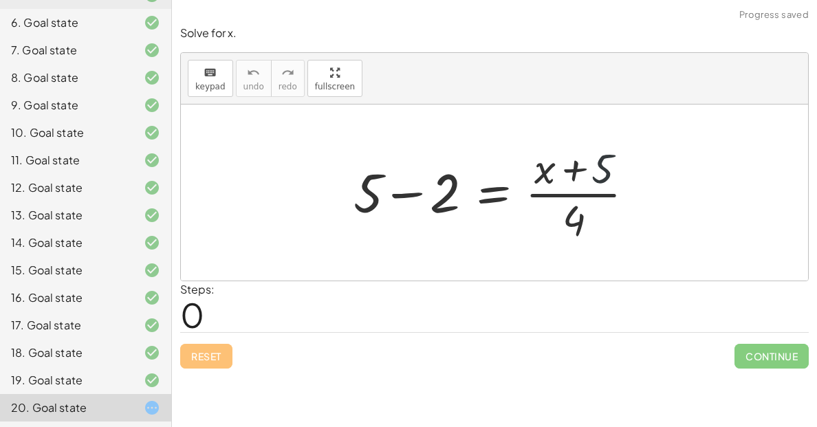
click at [600, 177] on div at bounding box center [499, 193] width 305 height 106
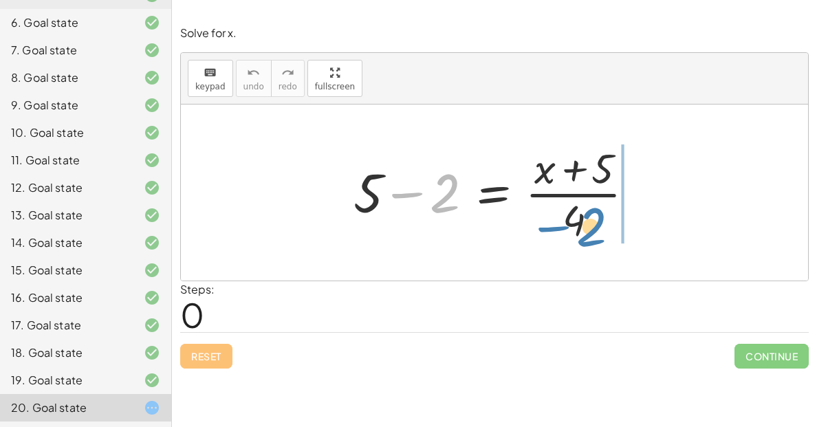
drag, startPoint x: 441, startPoint y: 207, endPoint x: 577, endPoint y: 74, distance: 190.7
click at [577, 74] on div "keyboard keypad undo undo redo redo fullscreen − 2 + 5 − 2 = · ( + x + 5 ) · 4 ×" at bounding box center [494, 167] width 627 height 228
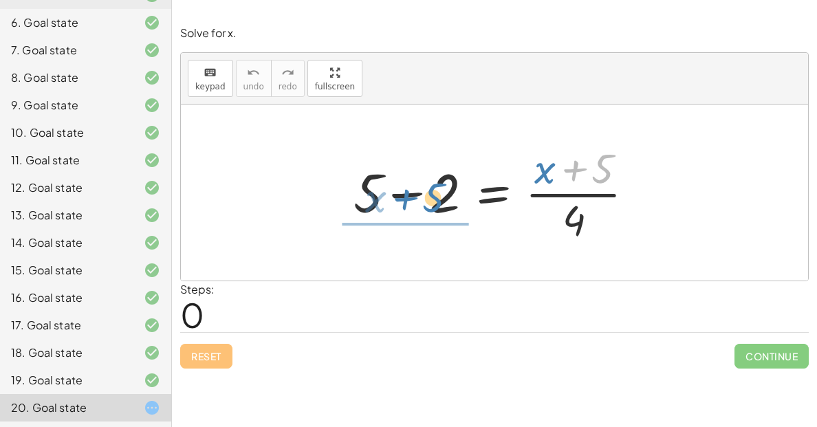
drag, startPoint x: 606, startPoint y: 163, endPoint x: 435, endPoint y: 192, distance: 173.7
click at [435, 192] on div at bounding box center [499, 193] width 305 height 106
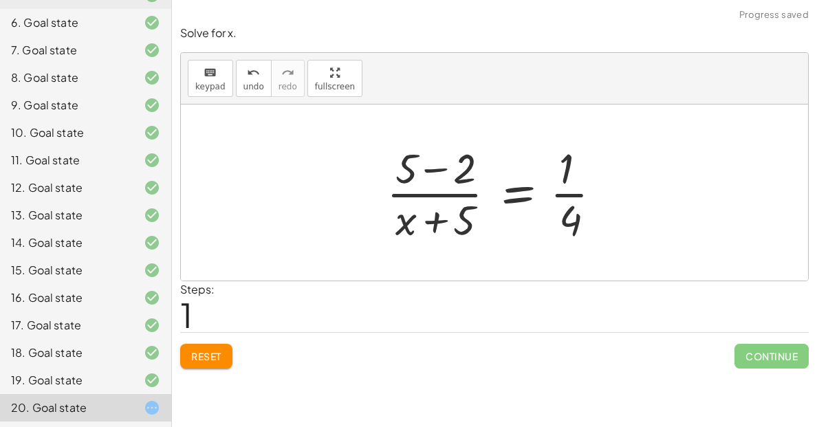
click at [456, 208] on div at bounding box center [500, 193] width 240 height 106
click at [582, 213] on div at bounding box center [500, 193] width 240 height 106
drag, startPoint x: 579, startPoint y: 224, endPoint x: 493, endPoint y: 224, distance: 86.0
click at [493, 224] on div at bounding box center [500, 193] width 240 height 106
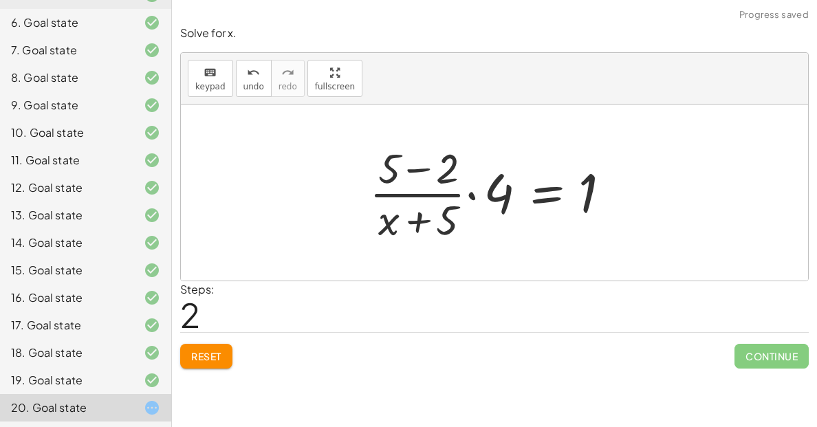
click at [493, 224] on div at bounding box center [499, 193] width 274 height 106
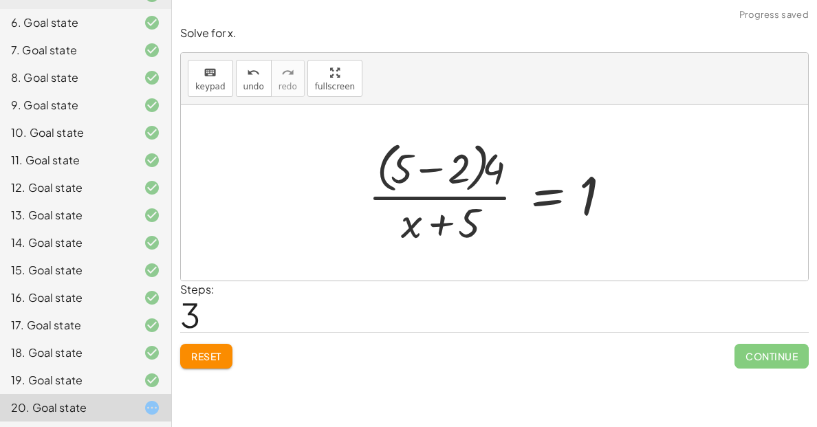
click at [202, 354] on span "Reset" at bounding box center [206, 356] width 30 height 12
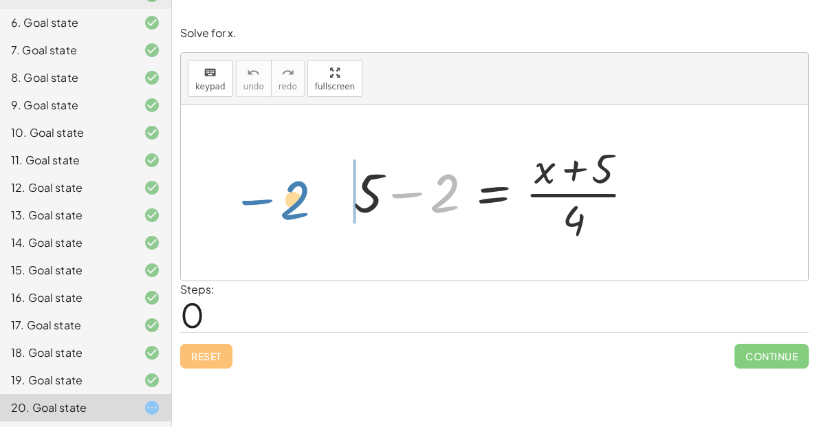
drag, startPoint x: 440, startPoint y: 206, endPoint x: 268, endPoint y: 180, distance: 173.1
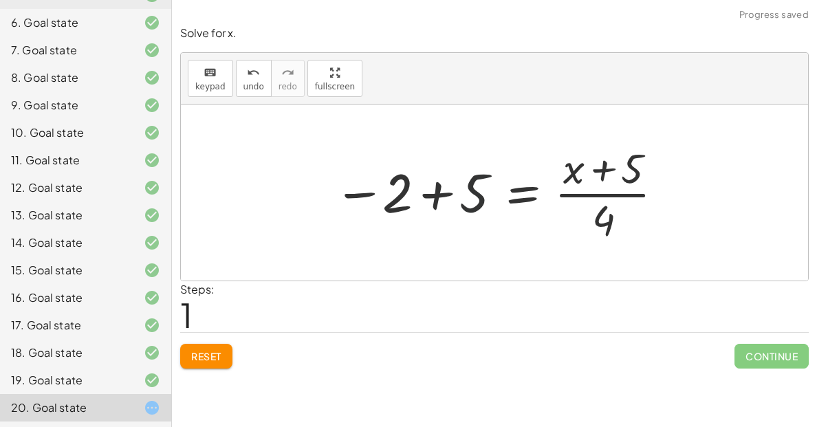
click at [470, 204] on div at bounding box center [499, 193] width 345 height 106
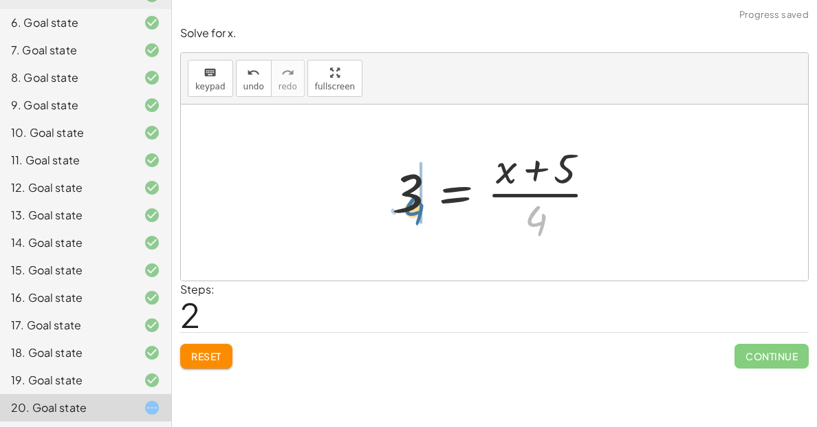
drag, startPoint x: 550, startPoint y: 214, endPoint x: 422, endPoint y: 198, distance: 128.2
click at [422, 198] on div at bounding box center [499, 193] width 229 height 106
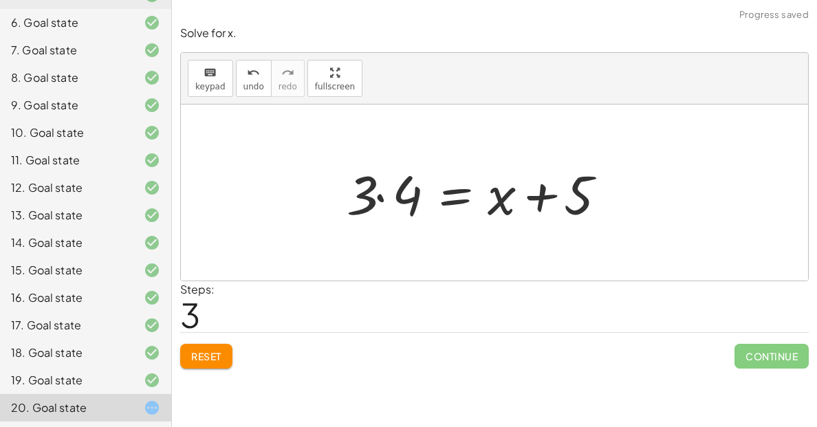
click at [422, 198] on div at bounding box center [481, 193] width 283 height 71
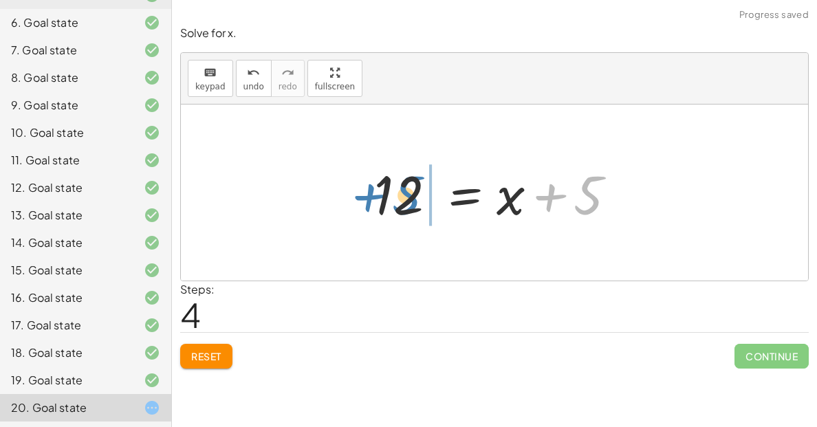
drag, startPoint x: 594, startPoint y: 199, endPoint x: 424, endPoint y: 198, distance: 169.2
click at [424, 198] on div at bounding box center [499, 193] width 265 height 71
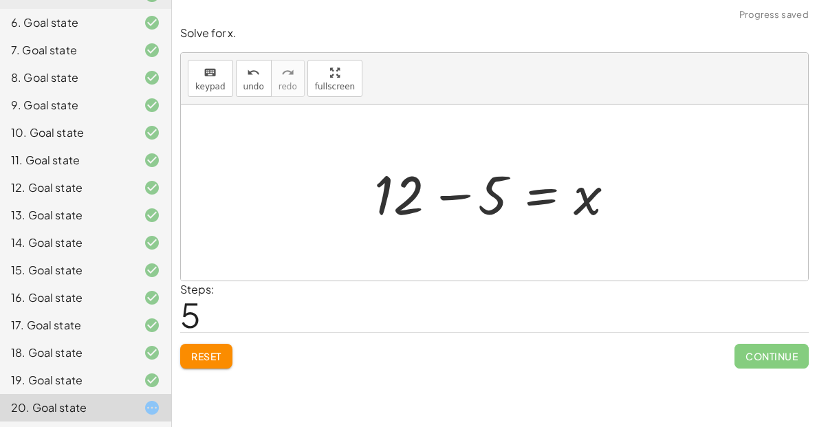
click at [415, 200] on div at bounding box center [499, 193] width 265 height 71
click at [439, 199] on div at bounding box center [499, 193] width 265 height 71
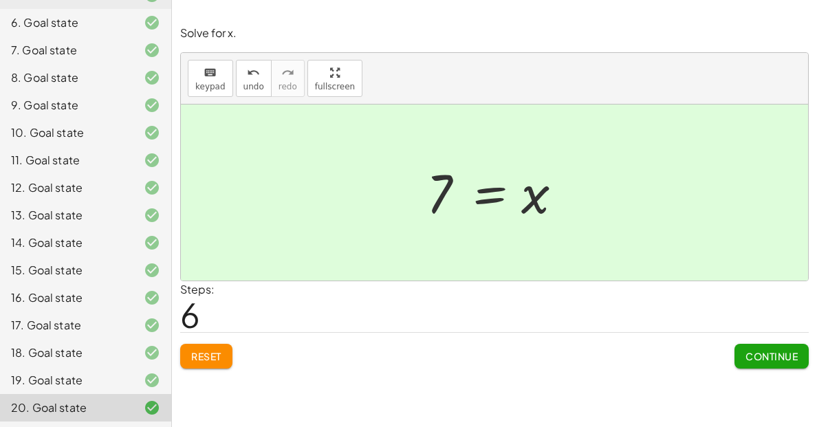
click at [746, 354] on span "Continue" at bounding box center [772, 356] width 52 height 12
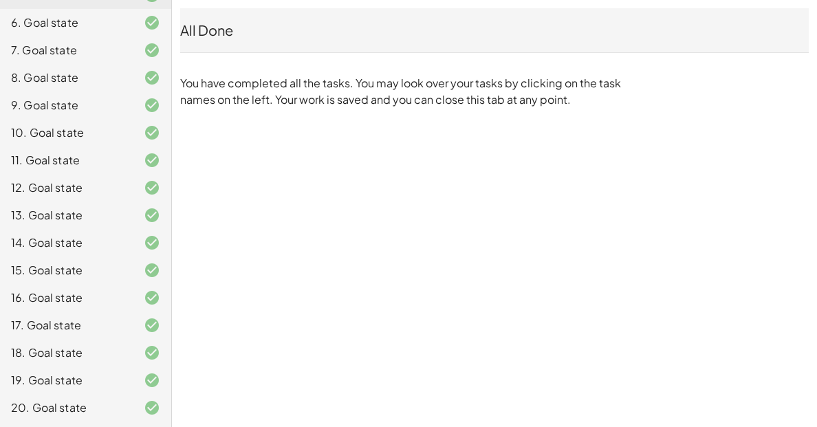
click at [130, 294] on div at bounding box center [141, 298] width 39 height 17
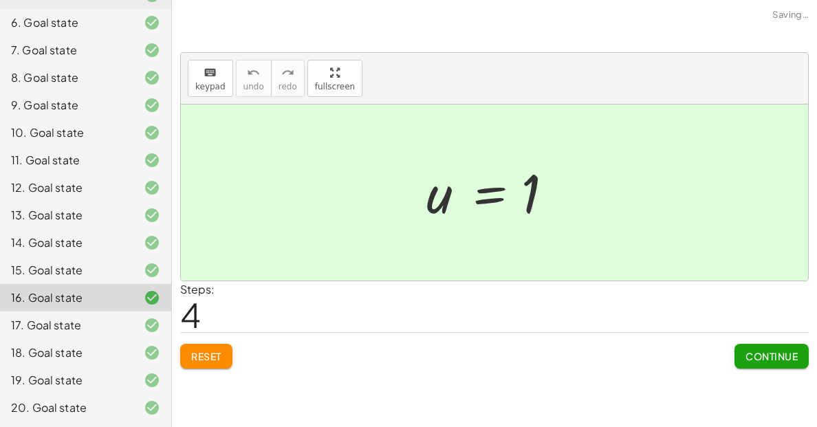
click at [101, 274] on div "15. Goal state" at bounding box center [66, 270] width 111 height 17
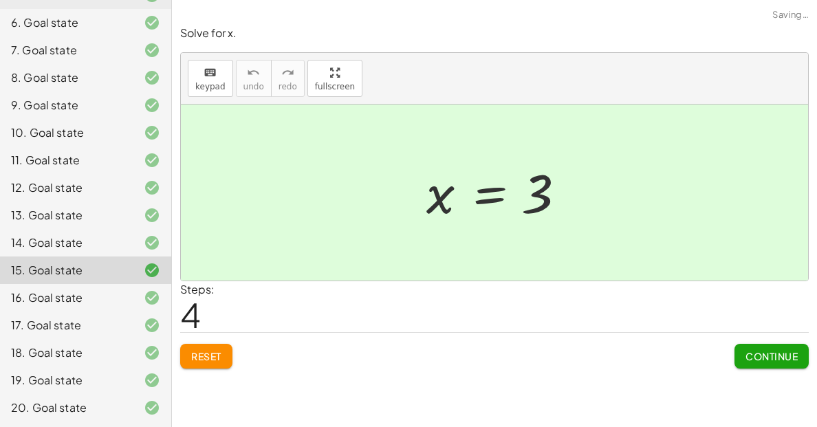
click at [98, 370] on div "19. Goal state" at bounding box center [85, 381] width 171 height 28
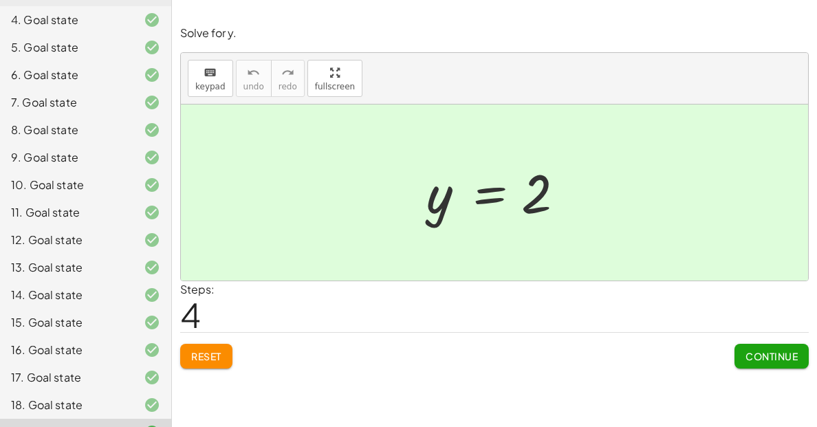
scroll to position [0, 0]
